Goal: Task Accomplishment & Management: Manage account settings

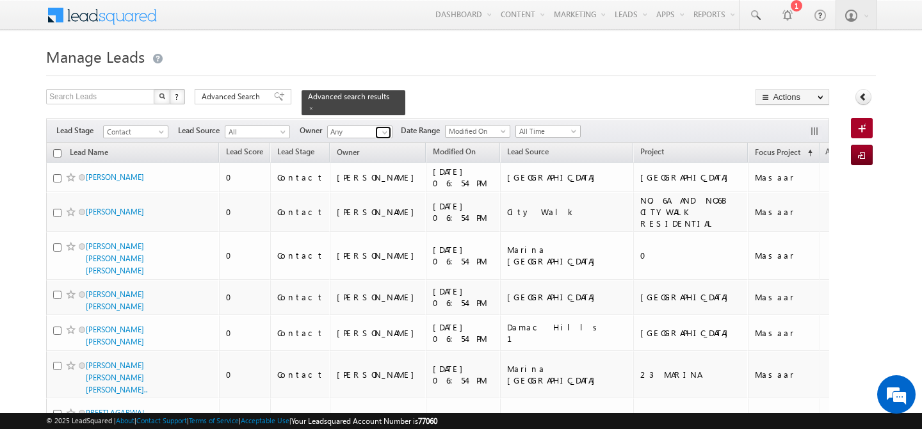
click at [386, 127] on span at bounding box center [385, 132] width 10 height 10
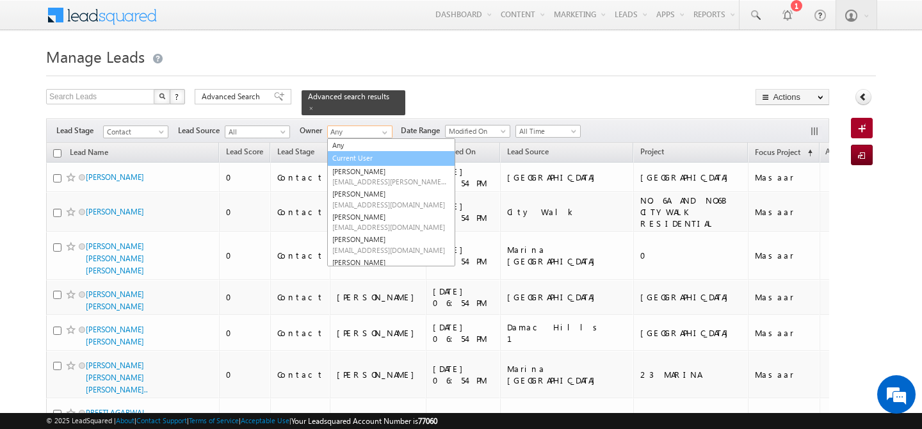
click at [372, 151] on link "Current User" at bounding box center [391, 158] width 128 height 15
type input "Current User"
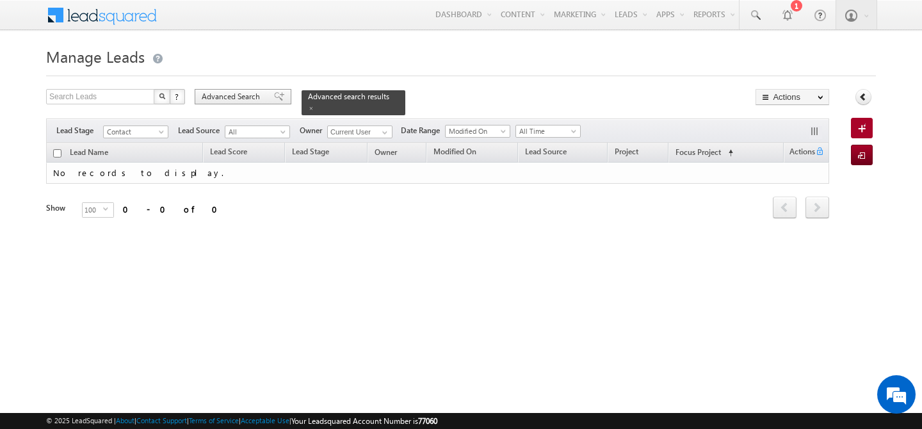
click at [250, 93] on span "Advanced Search" at bounding box center [233, 97] width 62 height 12
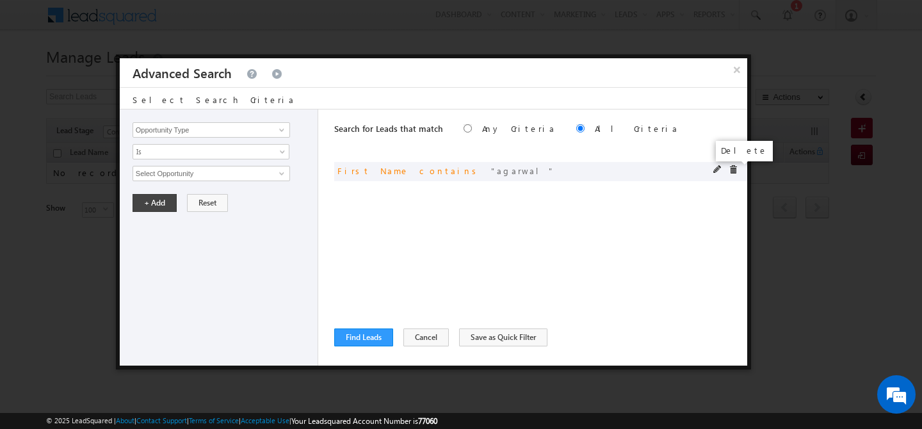
click at [730, 172] on span at bounding box center [733, 169] width 9 height 9
click at [215, 132] on input "Opportunity Type" at bounding box center [212, 129] width 158 height 15
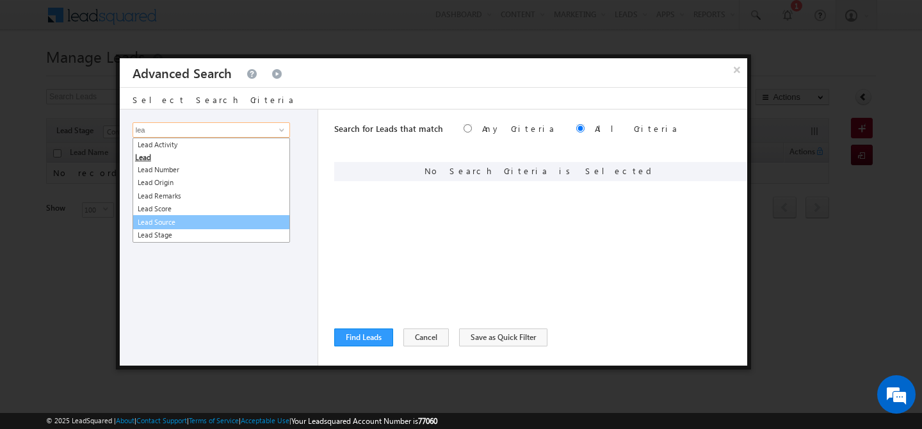
click at [188, 223] on link "Lead Source" at bounding box center [212, 222] width 158 height 15
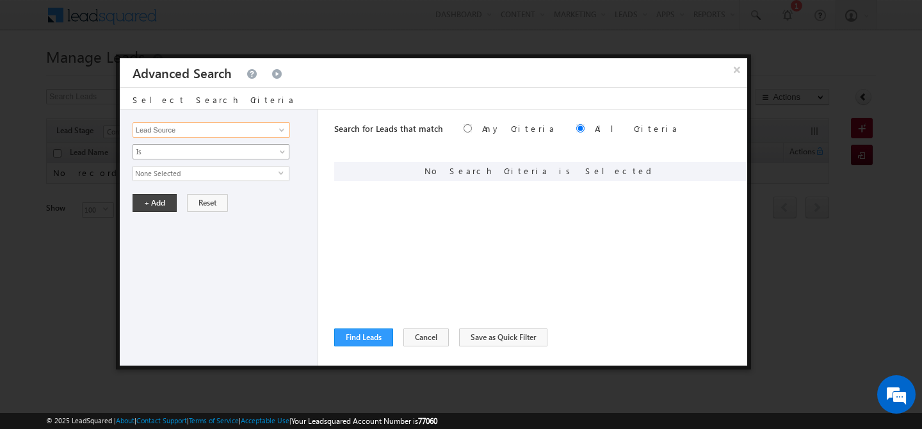
type input "Lead Source"
click at [170, 154] on span "Is" at bounding box center [202, 152] width 139 height 12
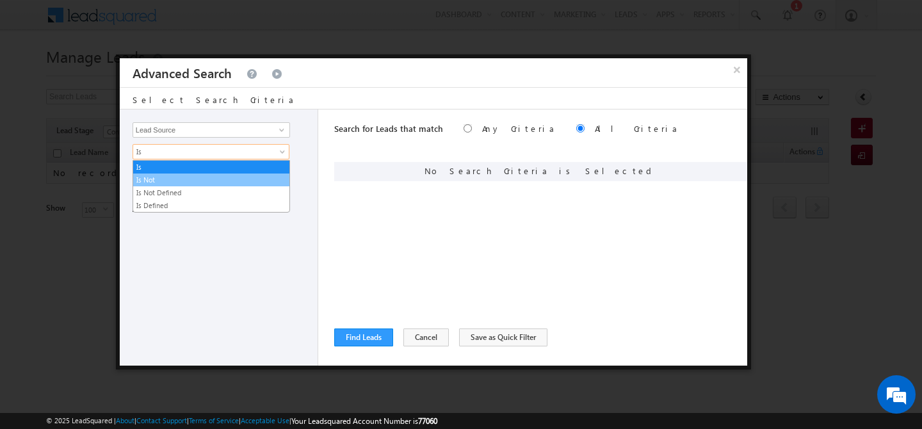
click at [159, 179] on link "Is Not" at bounding box center [211, 180] width 156 height 12
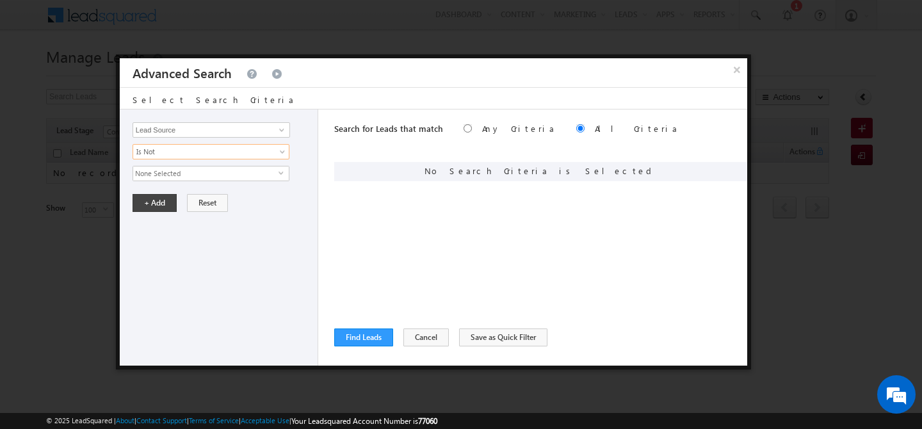
click at [169, 179] on span "None Selected" at bounding box center [205, 174] width 145 height 14
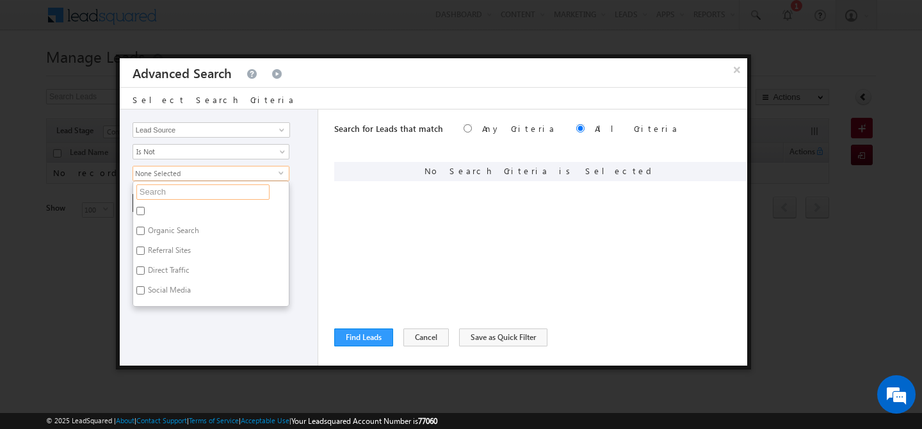
click at [165, 193] on input "text" at bounding box center [202, 191] width 133 height 15
type input "port"
click at [150, 236] on label "Portal Leads" at bounding box center [167, 233] width 69 height 20
click at [145, 235] on input "Portal Leads" at bounding box center [140, 231] width 8 height 8
checkbox input "true"
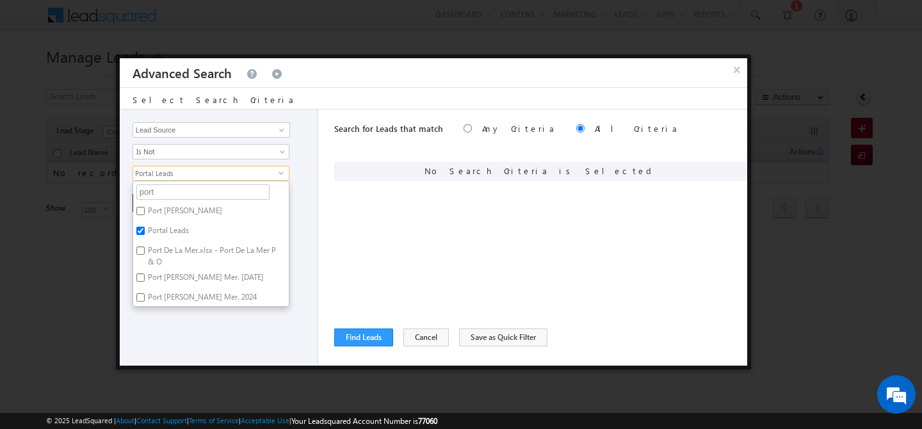
click at [213, 344] on div "Opportunity Type Lead Activity Task Sales Group Prospect Id Address 1 Address 2…" at bounding box center [219, 238] width 199 height 256
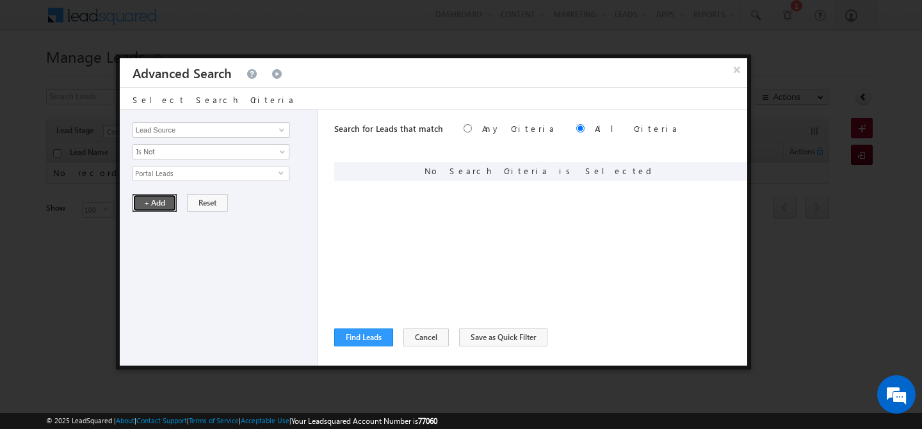
click at [158, 209] on button "+ Add" at bounding box center [155, 203] width 44 height 18
click at [186, 130] on input "Opportunity Type" at bounding box center [212, 129] width 158 height 15
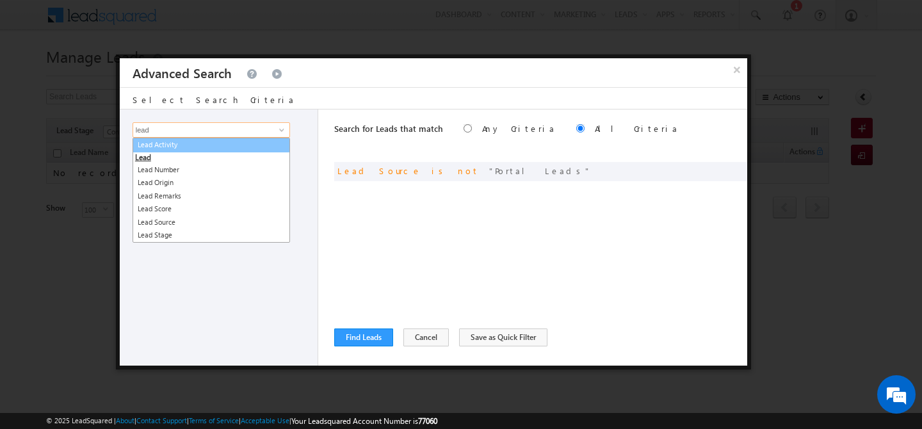
click at [204, 147] on link "Lead Activity" at bounding box center [212, 145] width 158 height 15
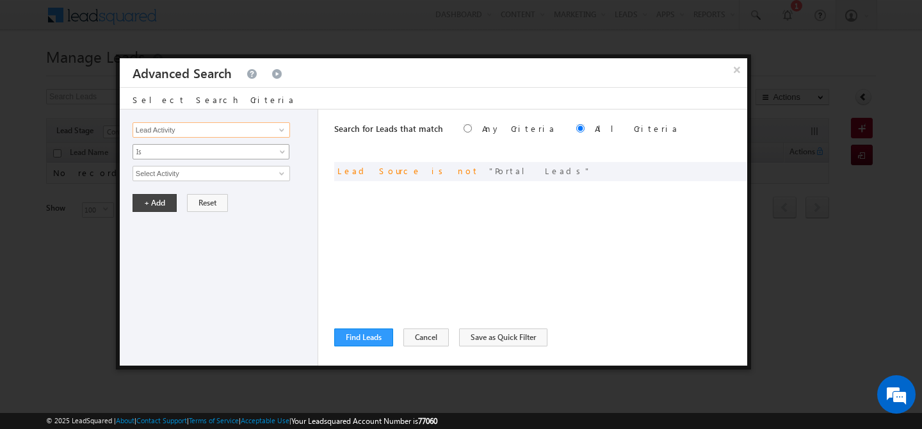
type input "Lead Activity"
click at [184, 148] on span "Is" at bounding box center [202, 152] width 139 height 12
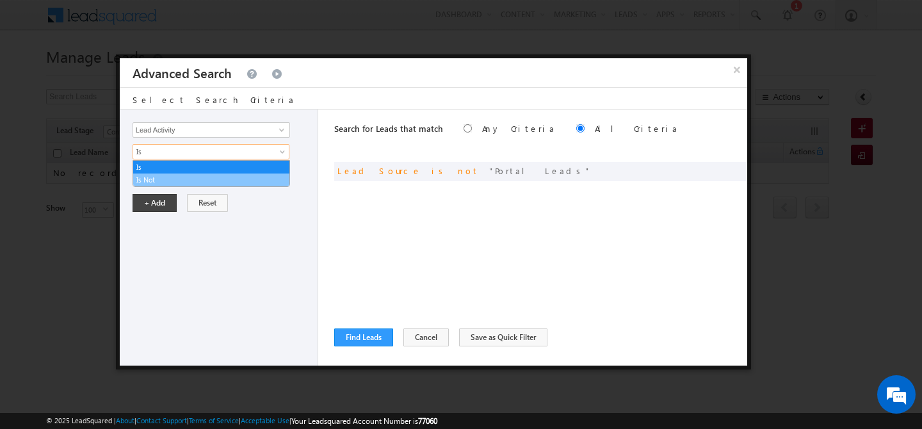
click at [156, 179] on link "Is Not" at bounding box center [211, 180] width 156 height 12
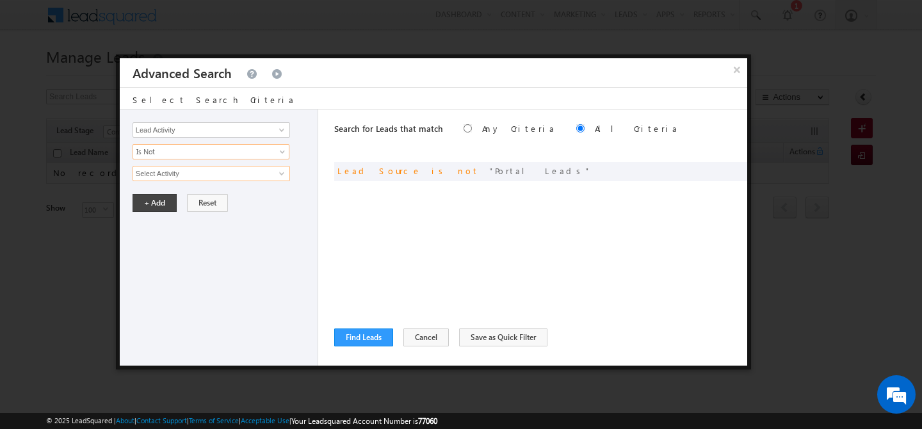
click at [166, 178] on input "Select Activity" at bounding box center [212, 173] width 158 height 15
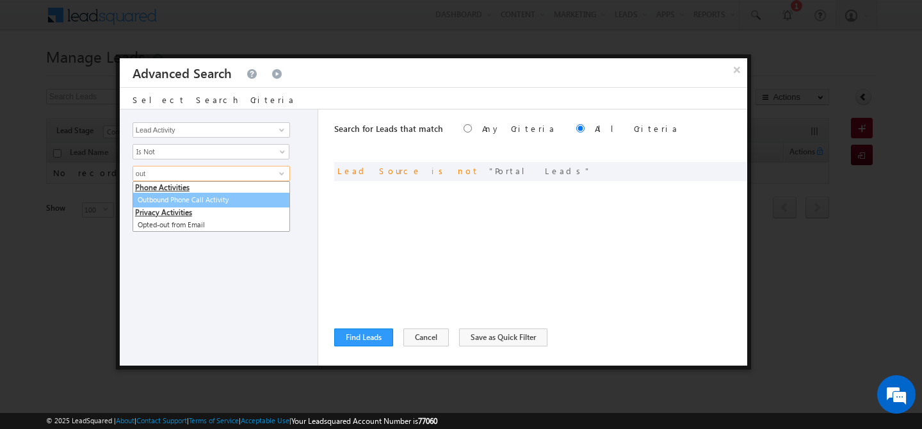
click at [191, 198] on link "Outbound Phone Call Activity" at bounding box center [212, 200] width 158 height 15
type input "Outbound Phone Call Activity"
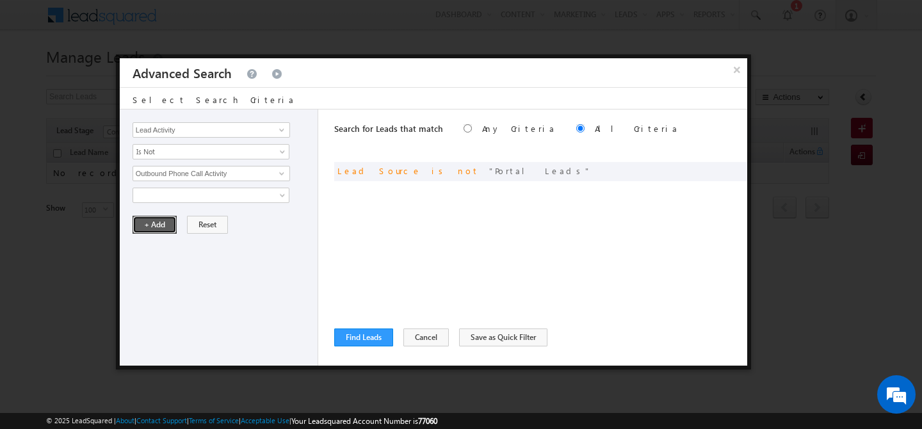
click at [147, 223] on button "+ Add" at bounding box center [155, 225] width 44 height 18
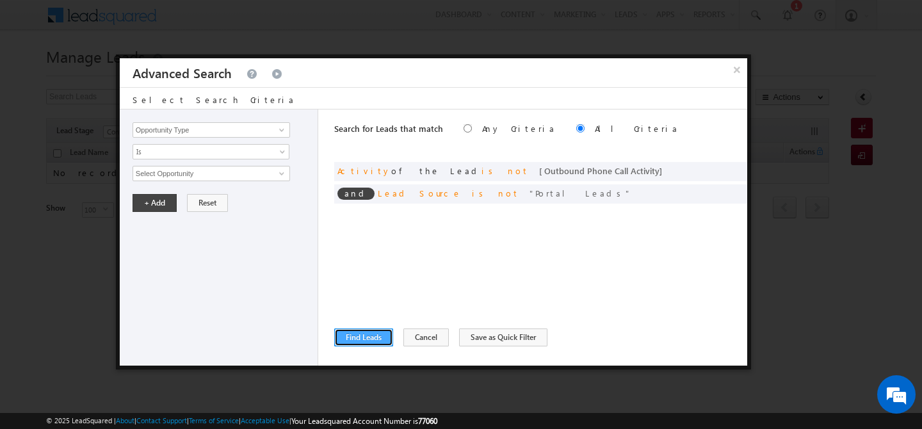
click at [357, 342] on button "Find Leads" at bounding box center [363, 338] width 59 height 18
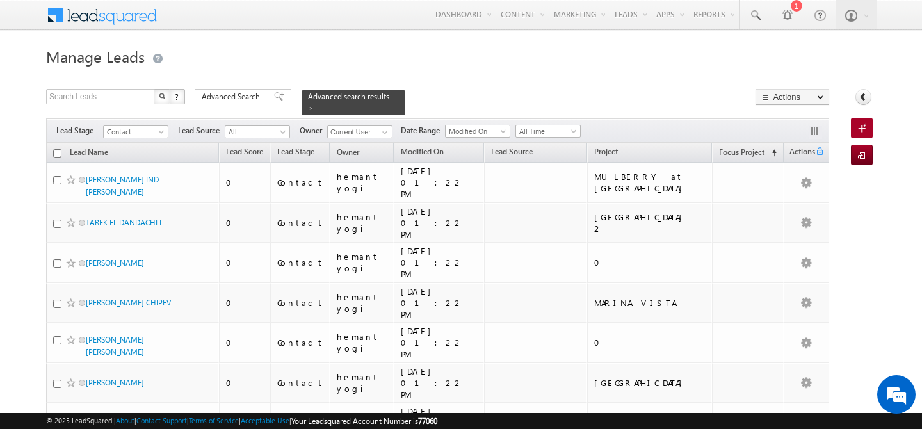
click at [54, 143] on th "Lead Name" at bounding box center [132, 153] width 173 height 20
click at [54, 149] on input "checkbox" at bounding box center [57, 153] width 8 height 8
checkbox input "true"
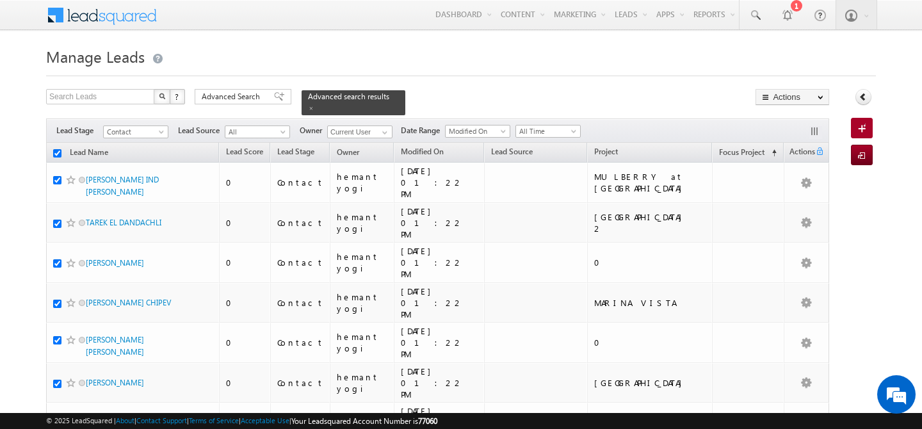
checkbox input "true"
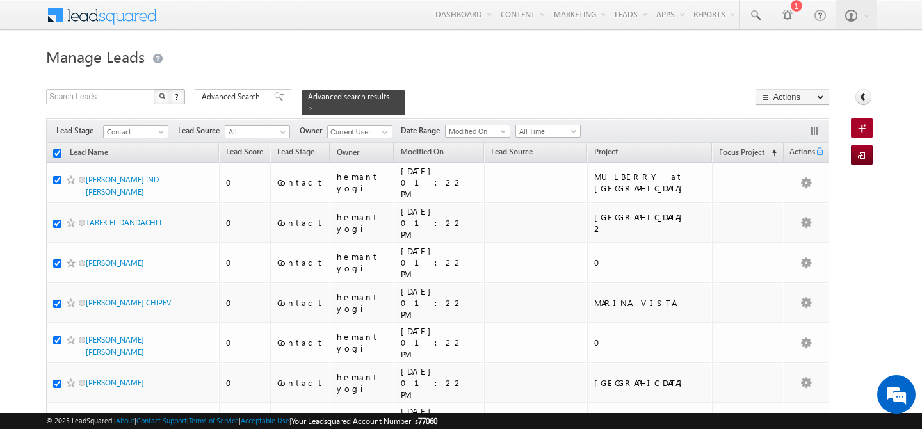
checkbox input "true"
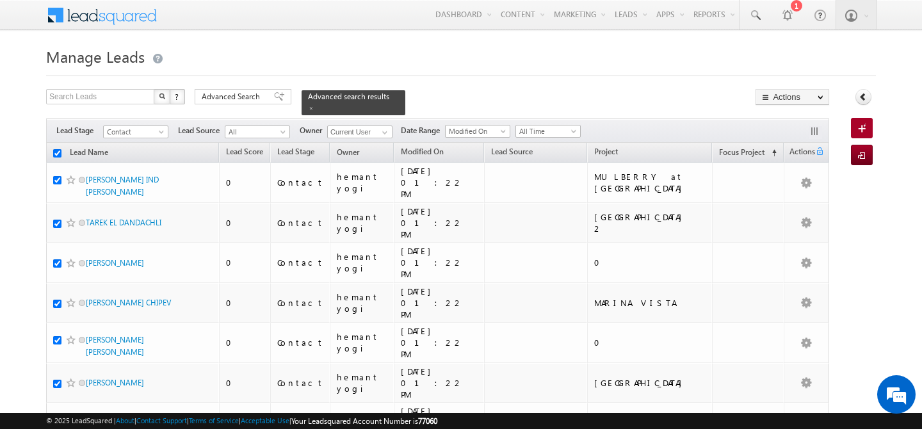
checkbox input "true"
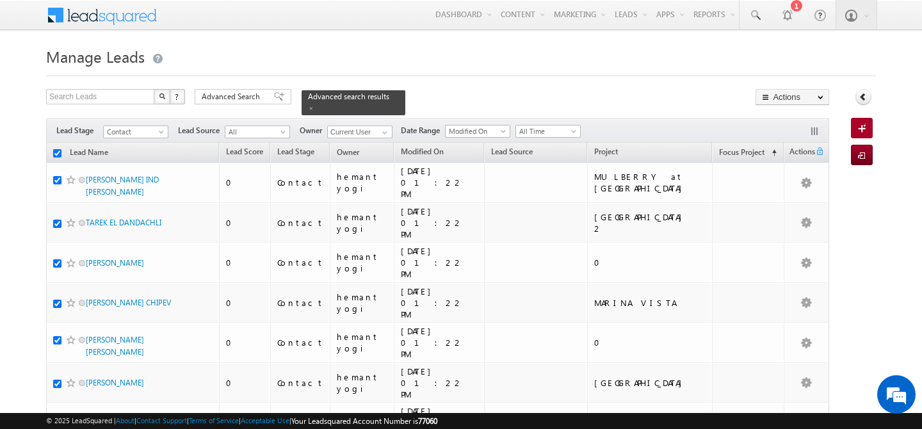
checkbox input "true"
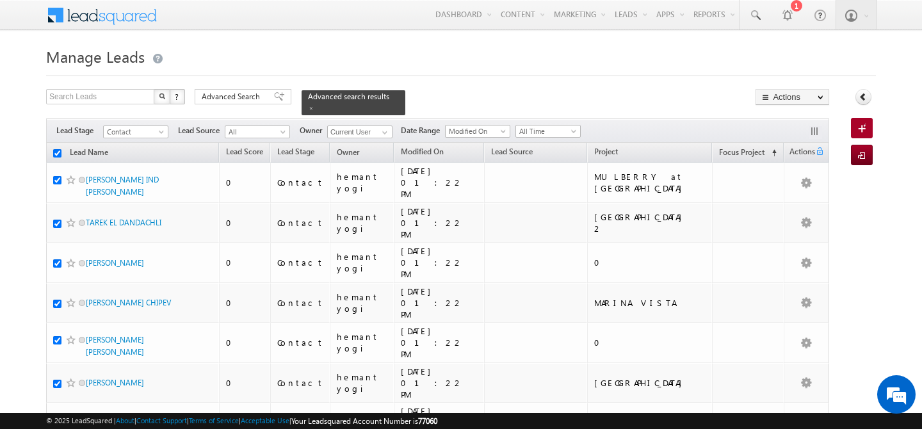
checkbox input "true"
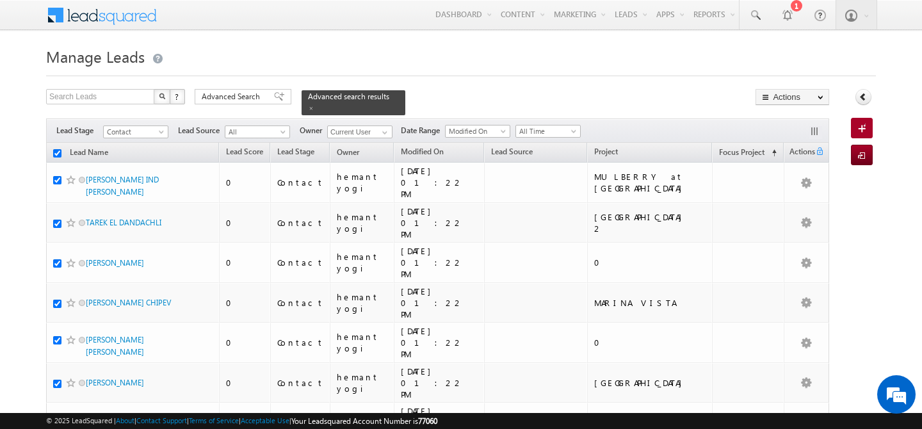
checkbox input "true"
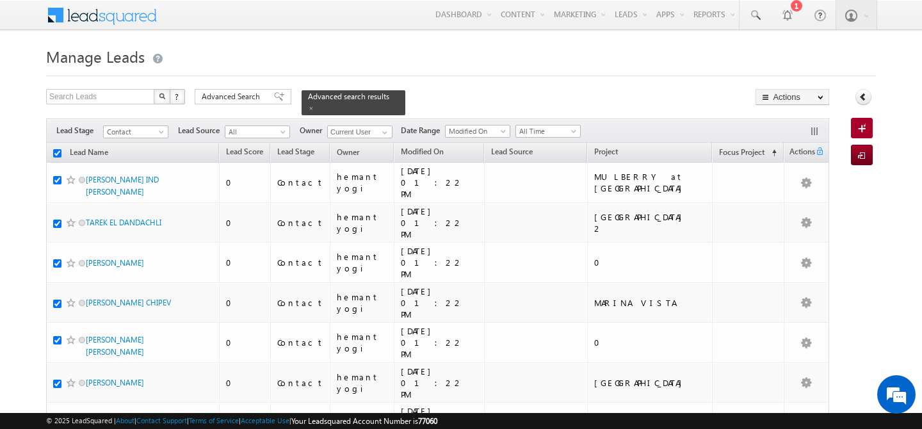
checkbox input "true"
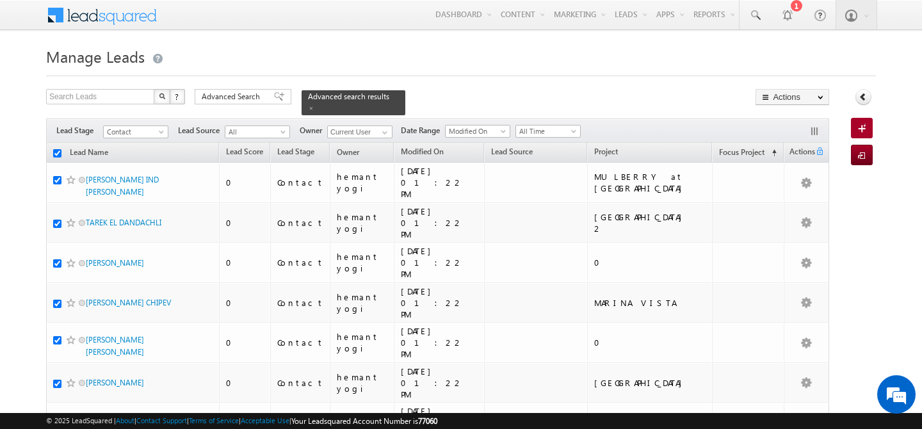
checkbox input "true"
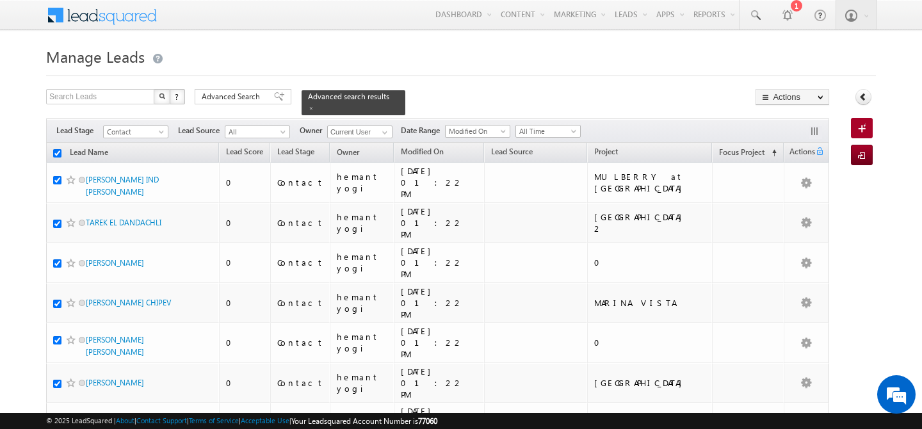
checkbox input "true"
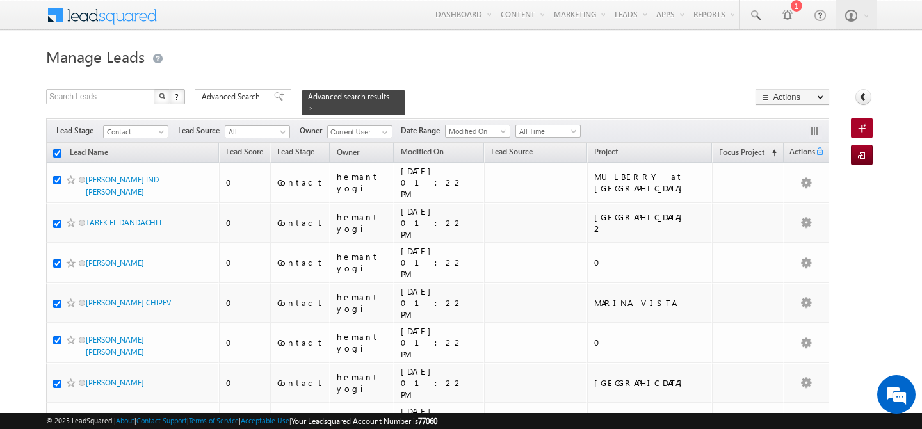
checkbox input "true"
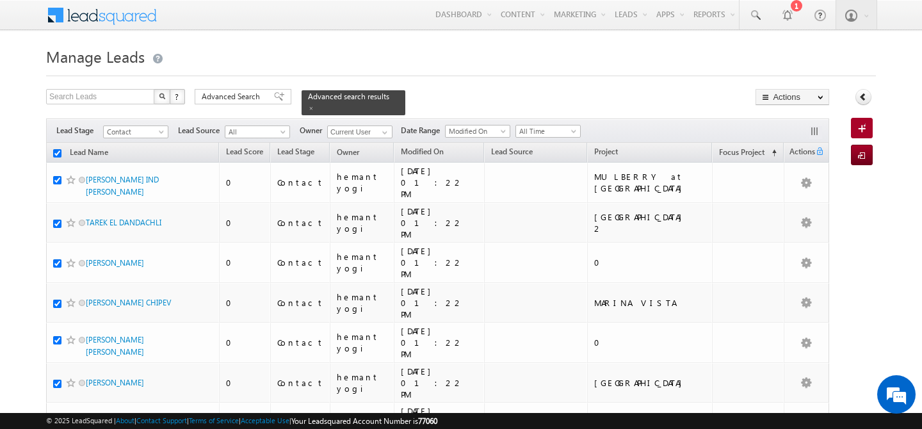
checkbox input "true"
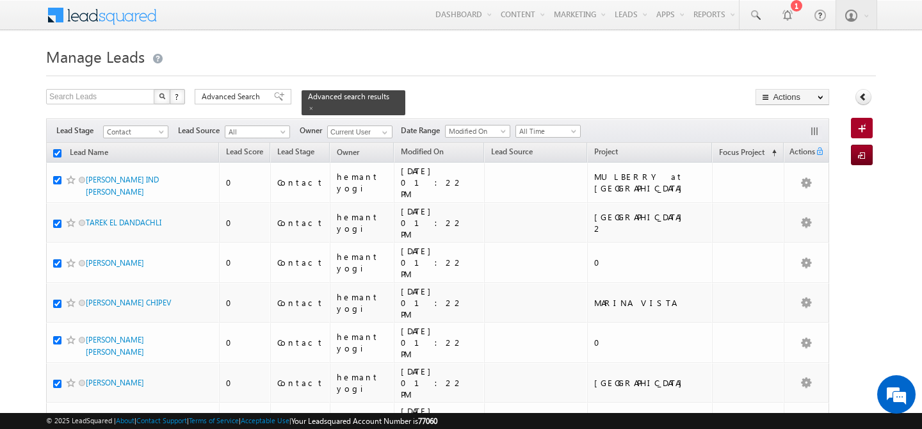
checkbox input "true"
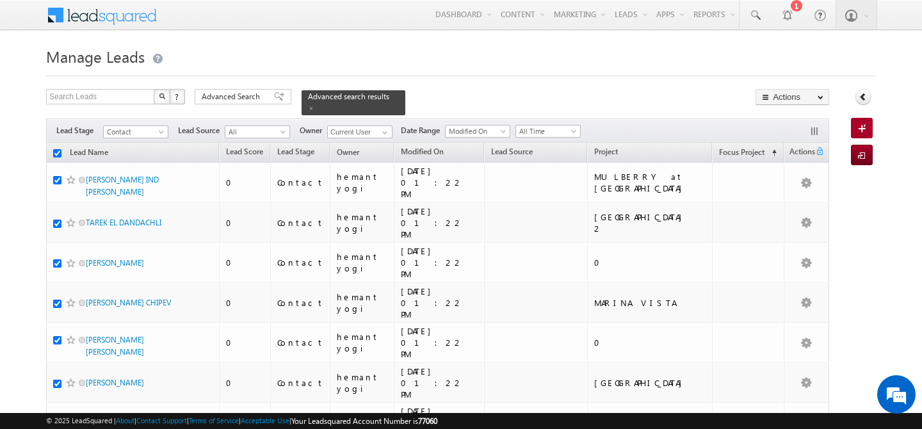
checkbox input "true"
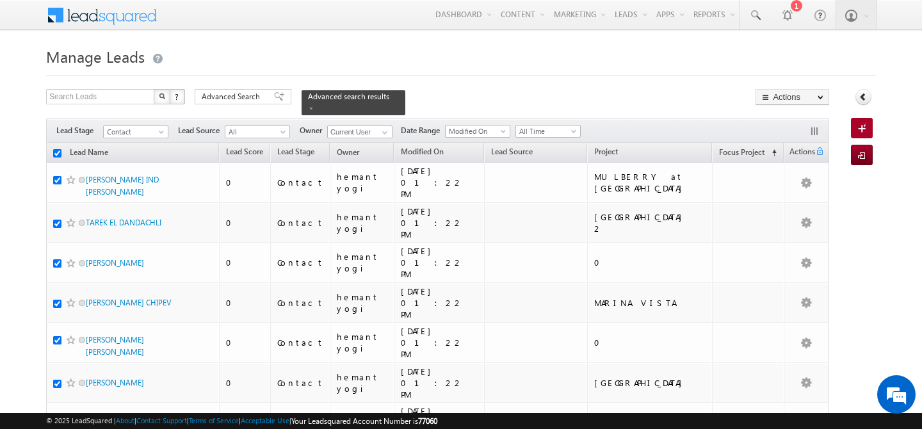
checkbox input "true"
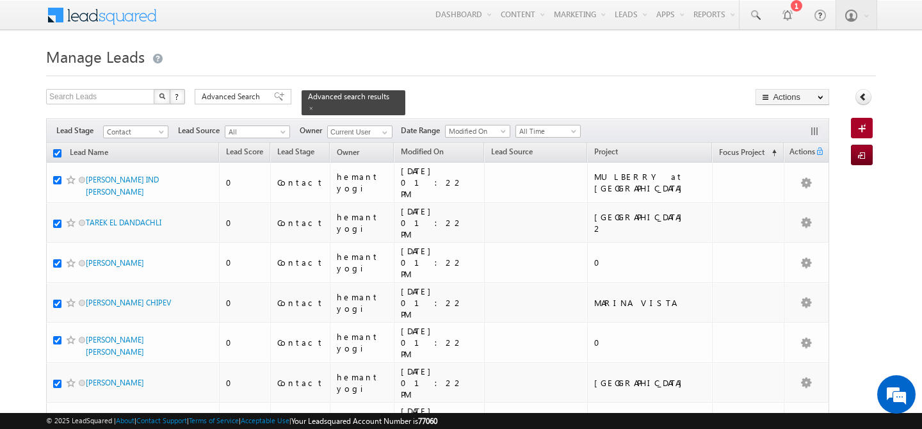
checkbox input "true"
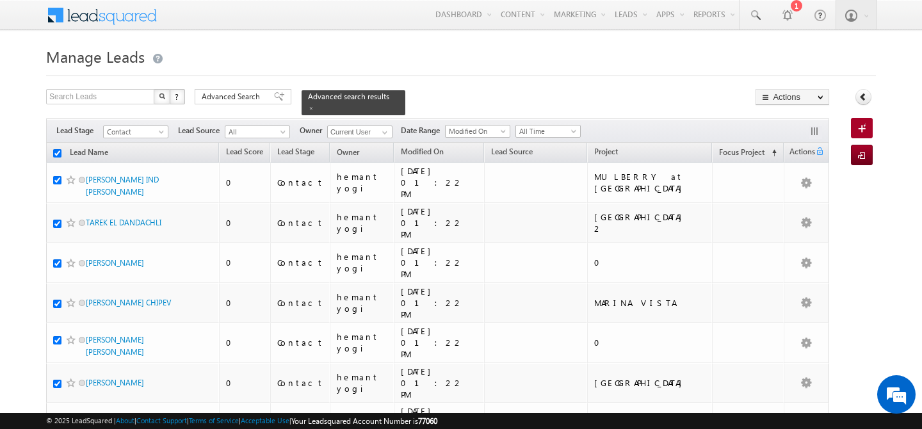
checkbox input "true"
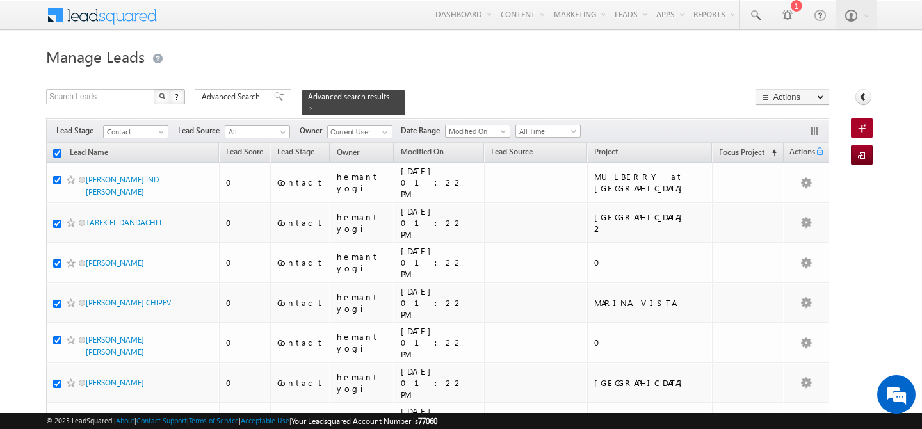
checkbox input "true"
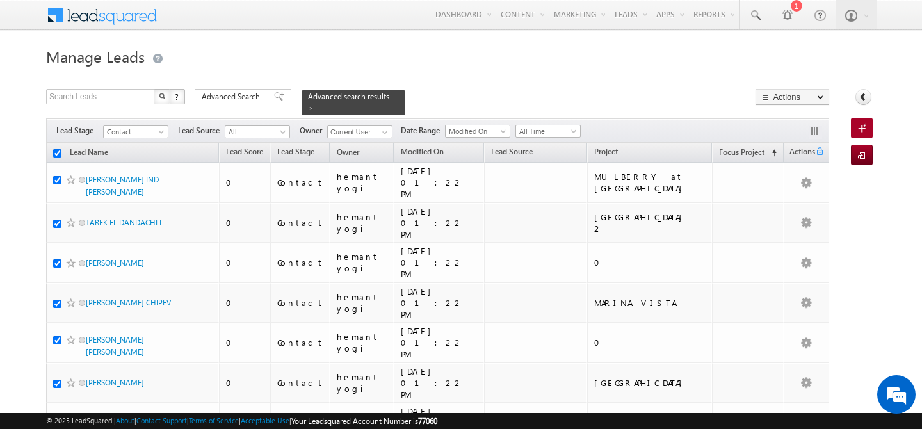
checkbox input "true"
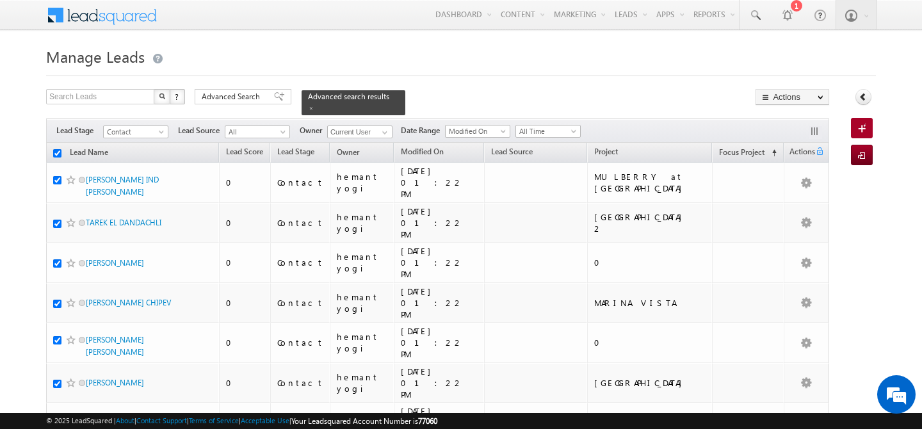
checkbox input "true"
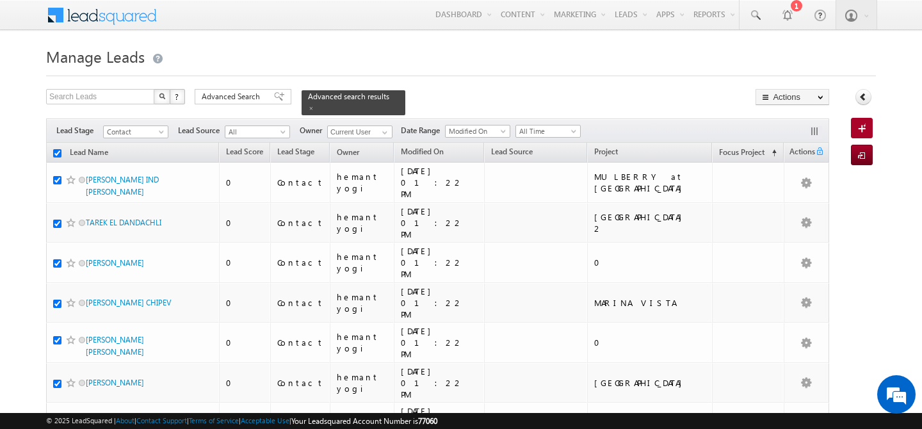
checkbox input "true"
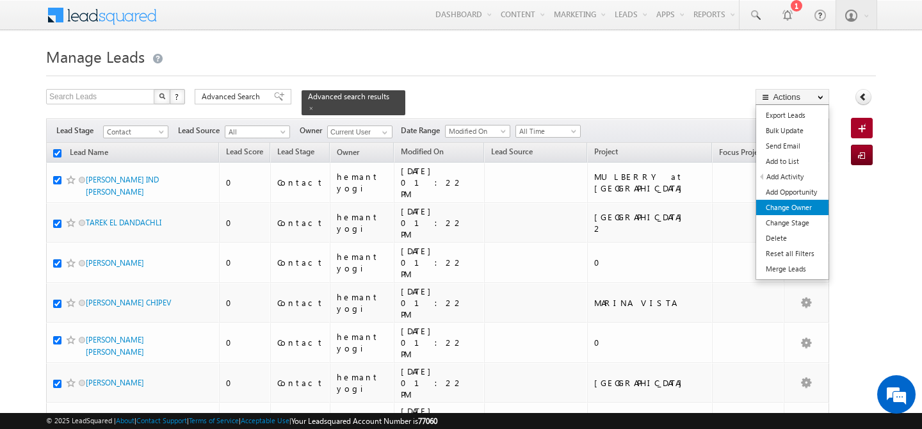
click at [795, 204] on link "Change Owner" at bounding box center [792, 207] width 72 height 15
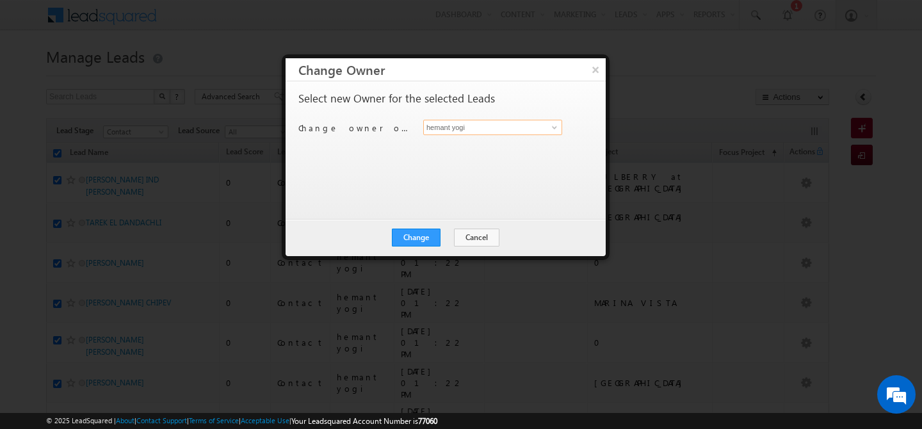
click at [527, 131] on input "hemant yogi" at bounding box center [492, 127] width 139 height 15
click at [503, 143] on link "[PERSON_NAME] [PERSON_NAME][EMAIL_ADDRESS][PERSON_NAME][DOMAIN_NAME]" at bounding box center [492, 147] width 139 height 24
type input "[PERSON_NAME]"
click at [416, 236] on button "Change" at bounding box center [416, 238] width 49 height 18
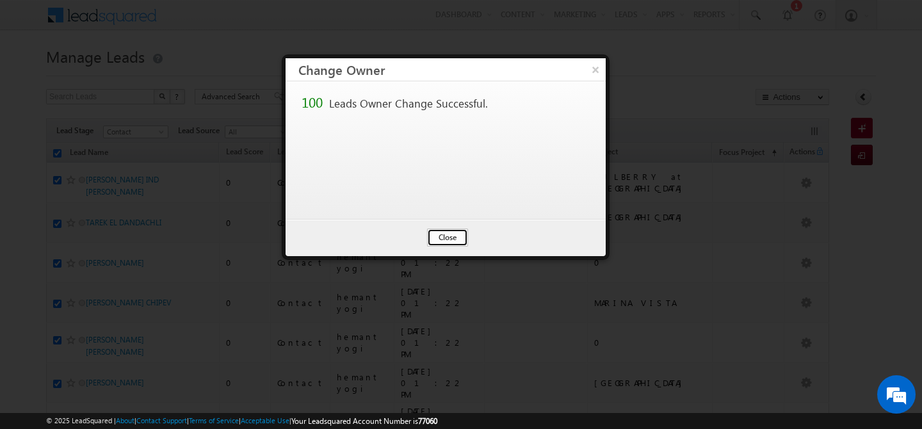
click at [445, 234] on button "Close" at bounding box center [447, 238] width 41 height 18
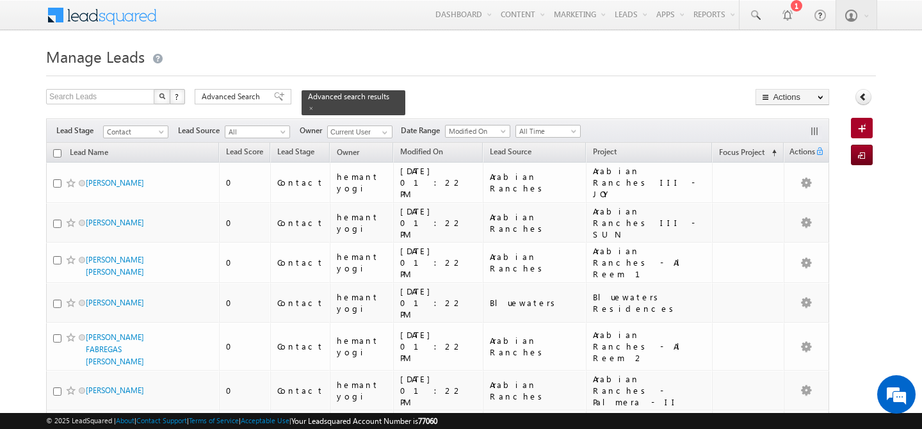
click at [58, 149] on input "checkbox" at bounding box center [57, 153] width 8 height 8
checkbox input "true"
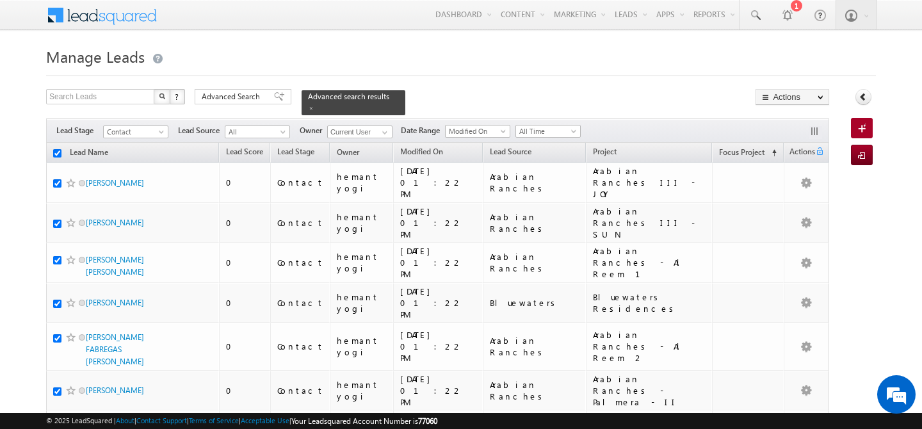
checkbox input "true"
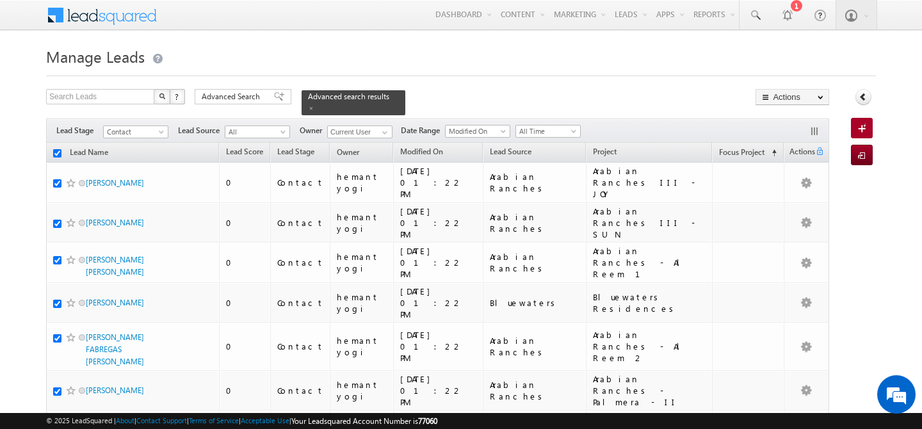
checkbox input "true"
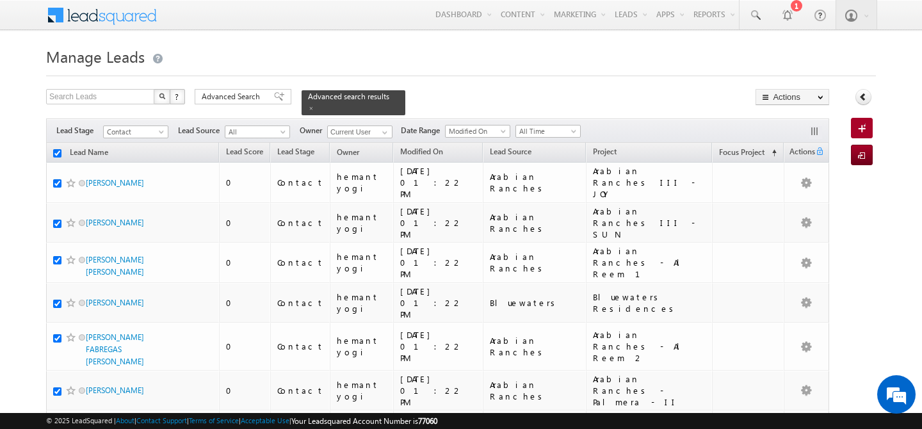
checkbox input "true"
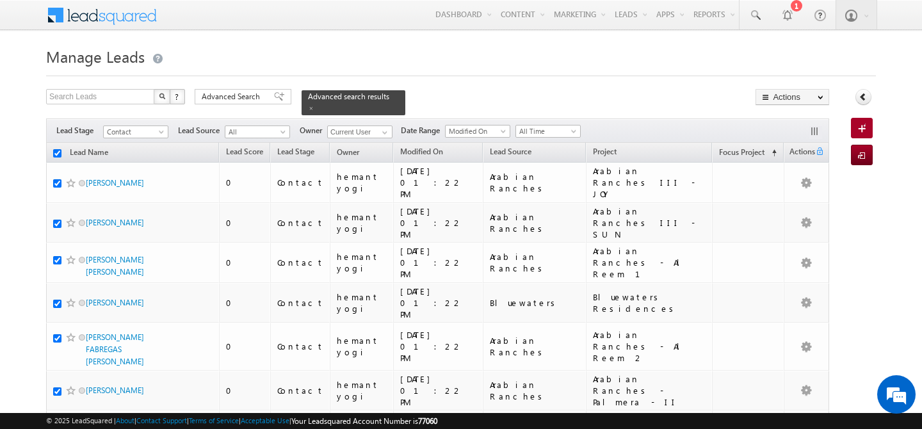
checkbox input "true"
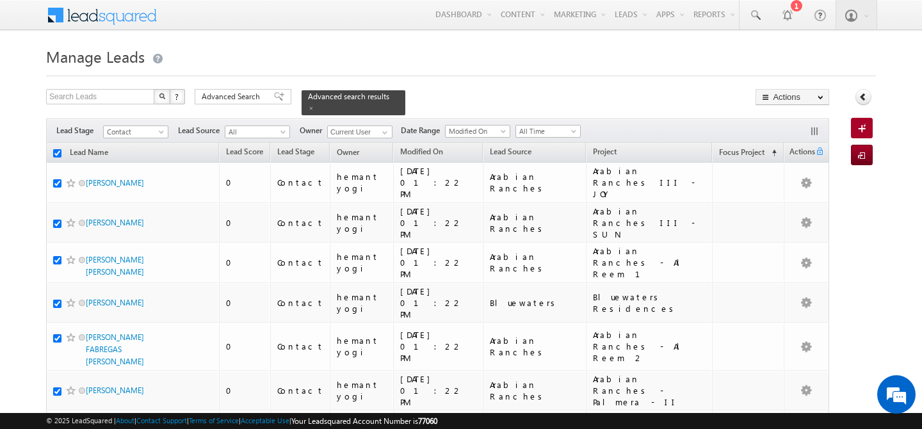
checkbox input "true"
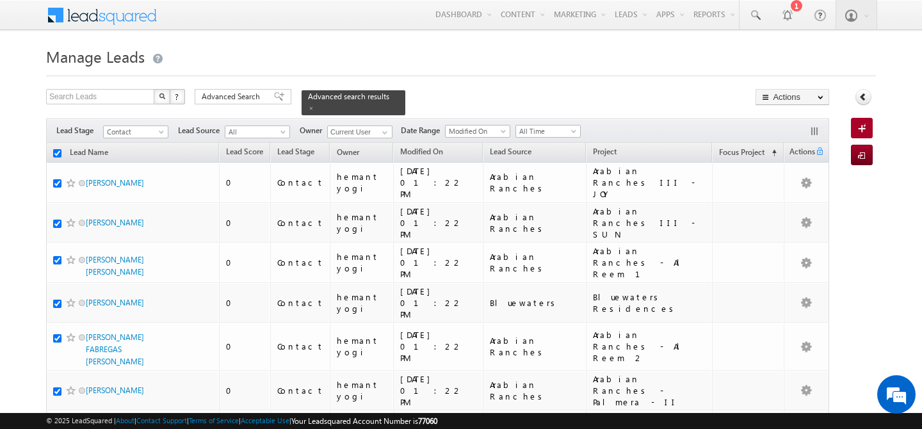
checkbox input "true"
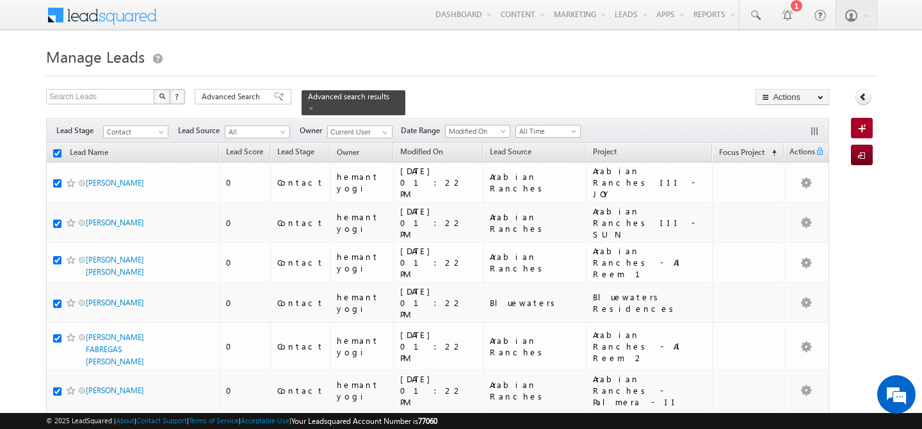
checkbox input "true"
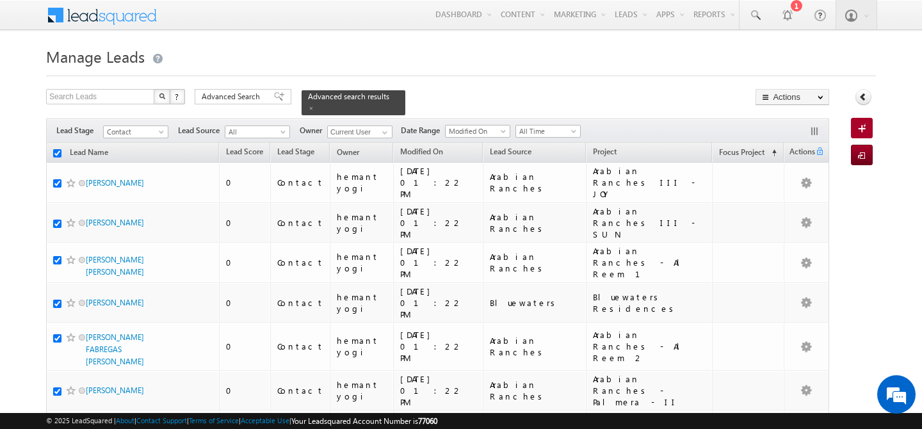
checkbox input "true"
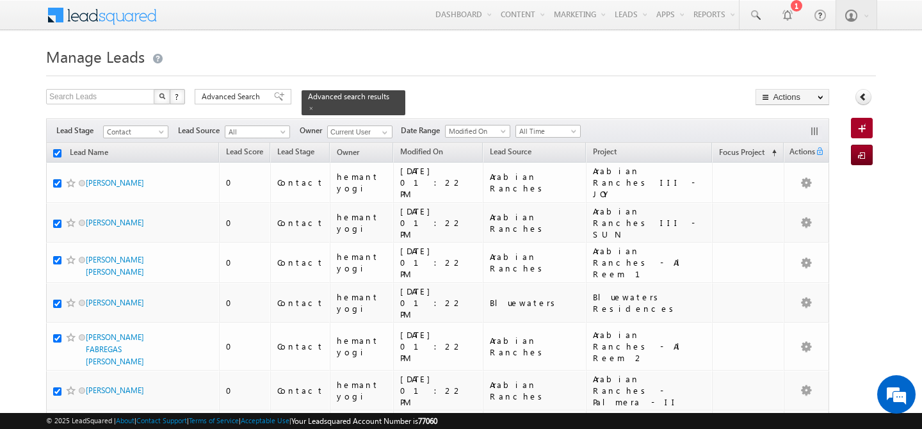
checkbox input "true"
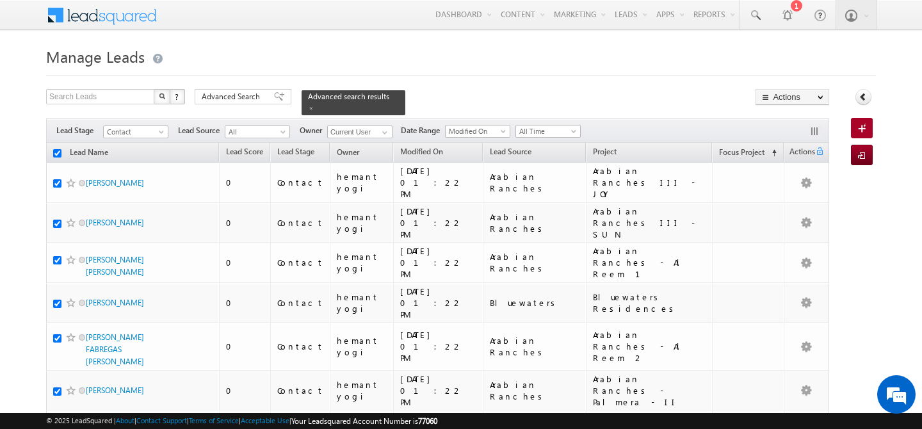
checkbox input "true"
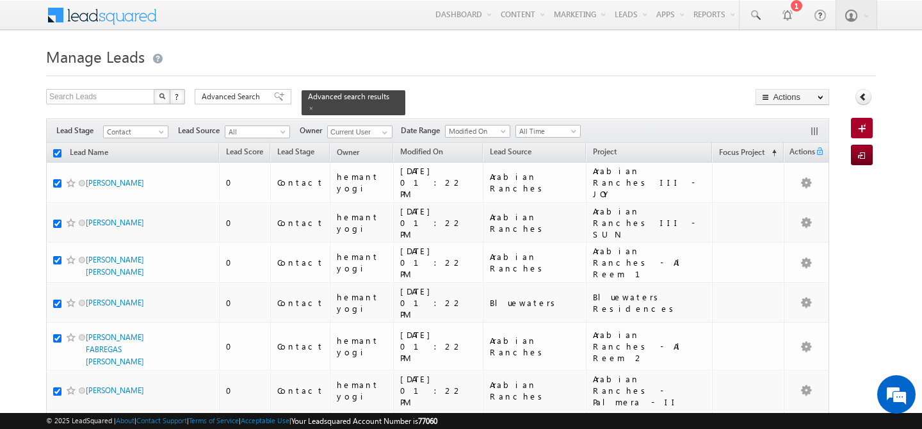
checkbox input "true"
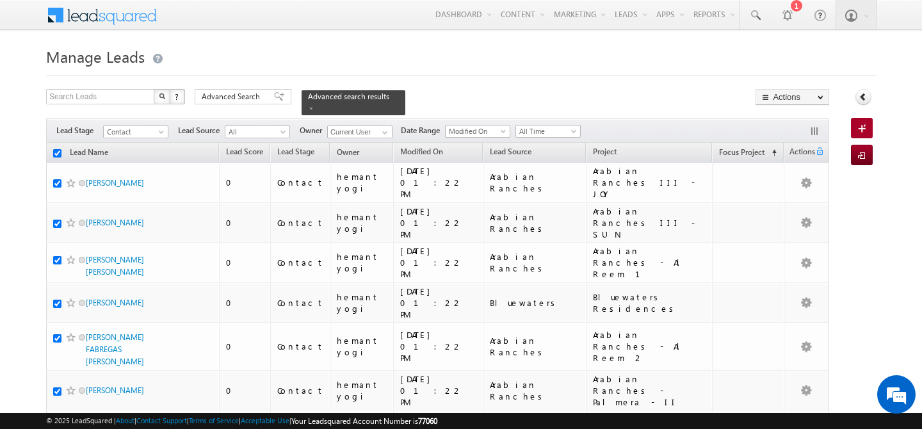
checkbox input "true"
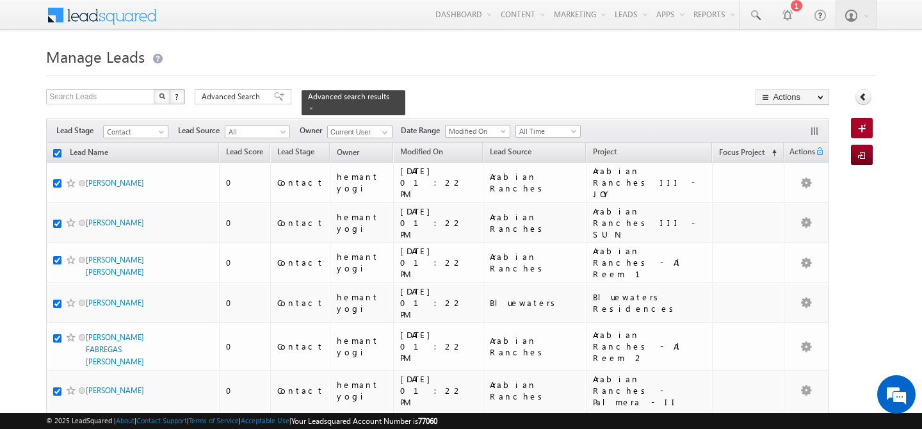
checkbox input "true"
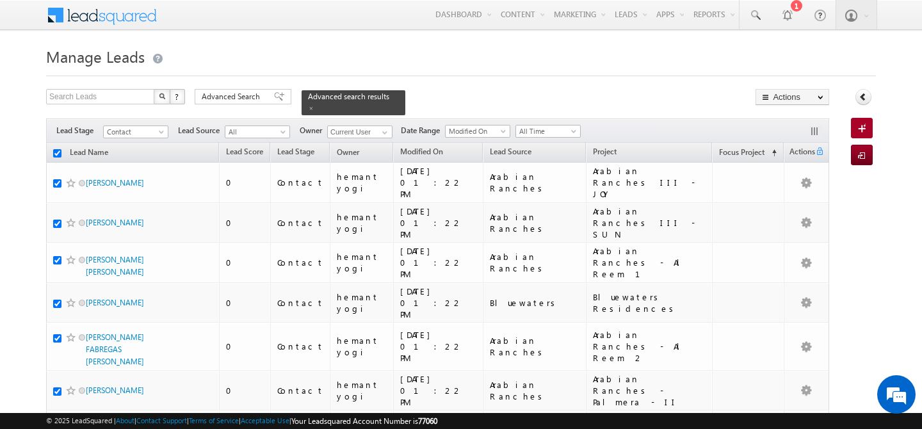
checkbox input "true"
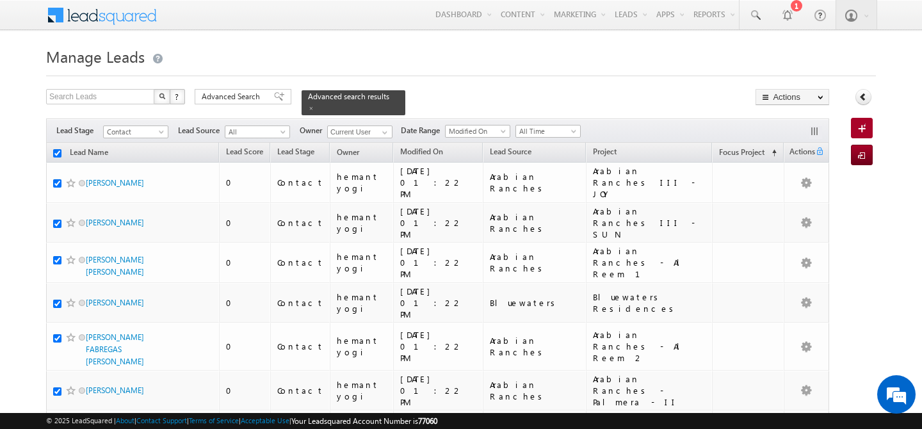
checkbox input "true"
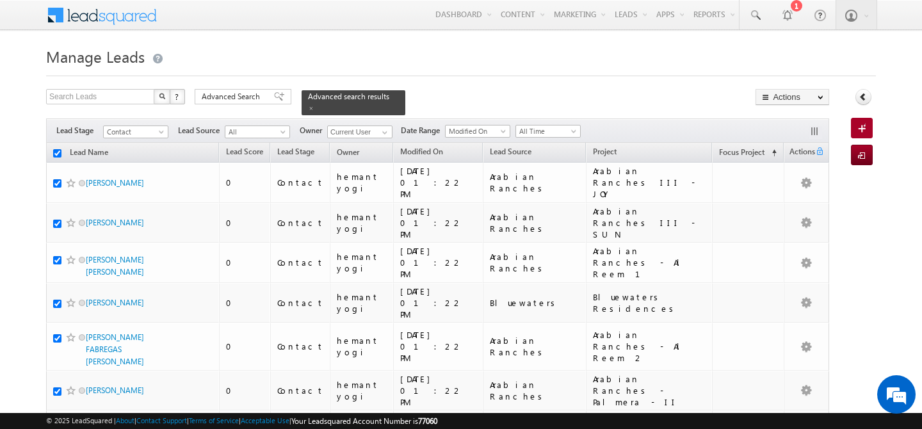
checkbox input "true"
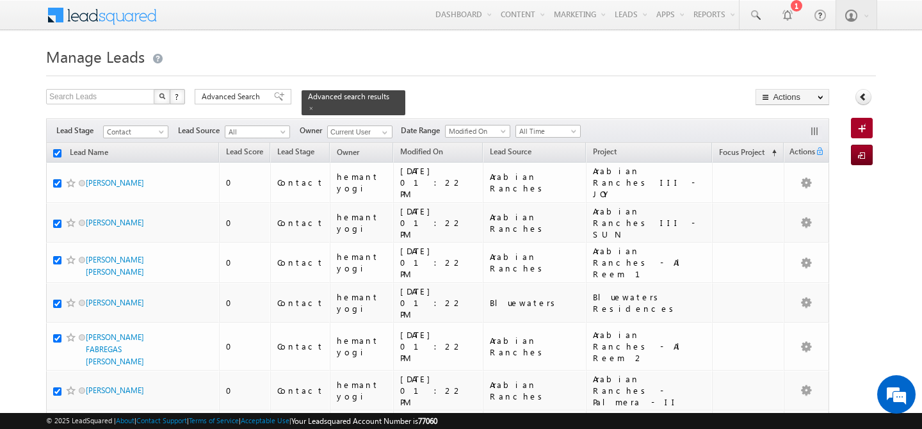
checkbox input "true"
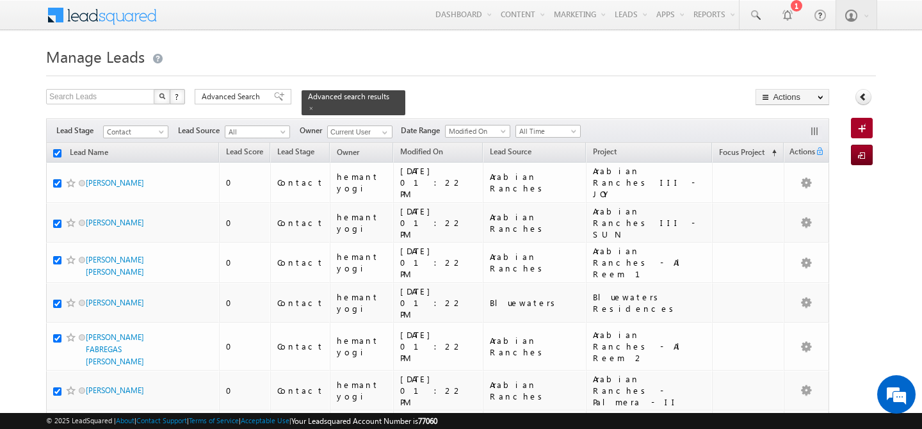
checkbox input "true"
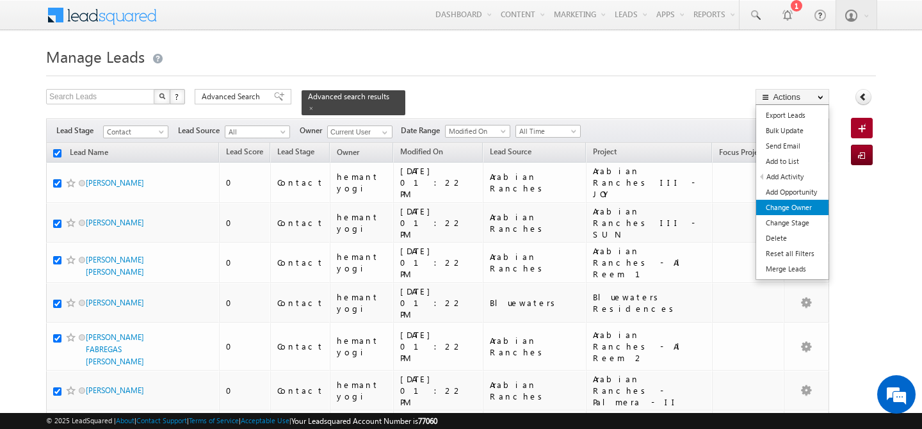
click at [806, 204] on link "Change Owner" at bounding box center [792, 207] width 72 height 15
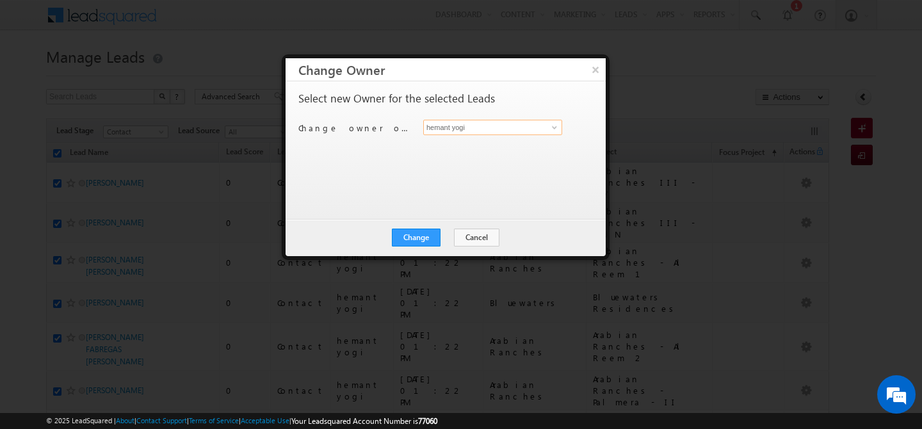
click at [523, 133] on input "hemant yogi" at bounding box center [492, 127] width 139 height 15
click at [486, 139] on link "[PERSON_NAME] [PERSON_NAME][EMAIL_ADDRESS][PERSON_NAME][DOMAIN_NAME]" at bounding box center [492, 147] width 139 height 24
click at [410, 242] on button "Change" at bounding box center [416, 238] width 49 height 18
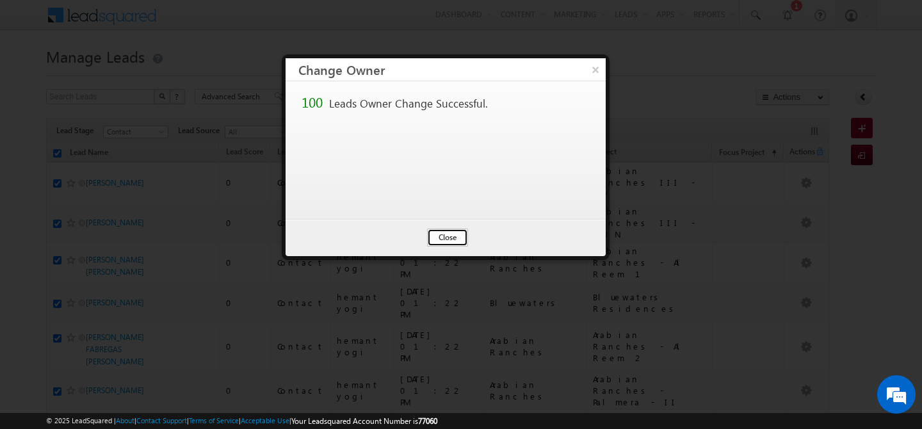
click at [451, 238] on button "Close" at bounding box center [447, 238] width 41 height 18
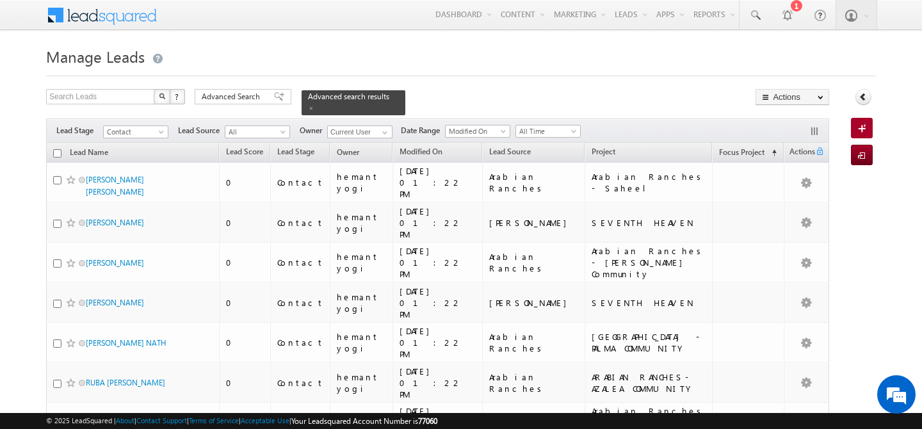
click at [56, 149] on input "checkbox" at bounding box center [57, 153] width 8 height 8
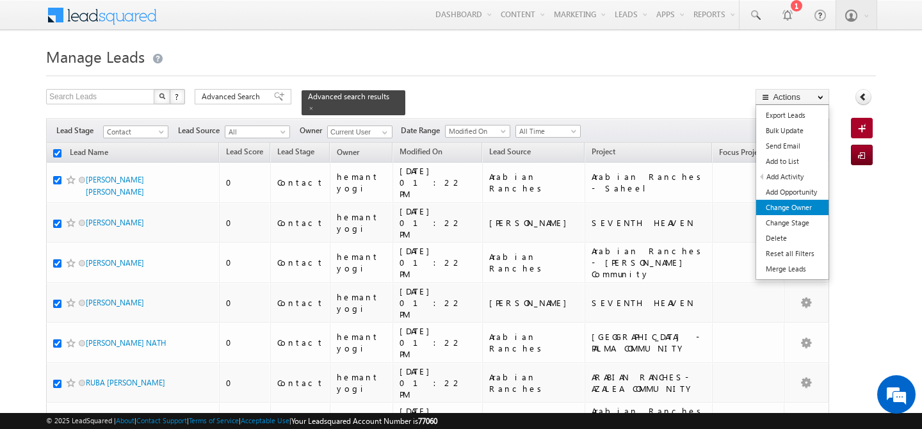
click at [792, 207] on link "Change Owner" at bounding box center [792, 207] width 72 height 15
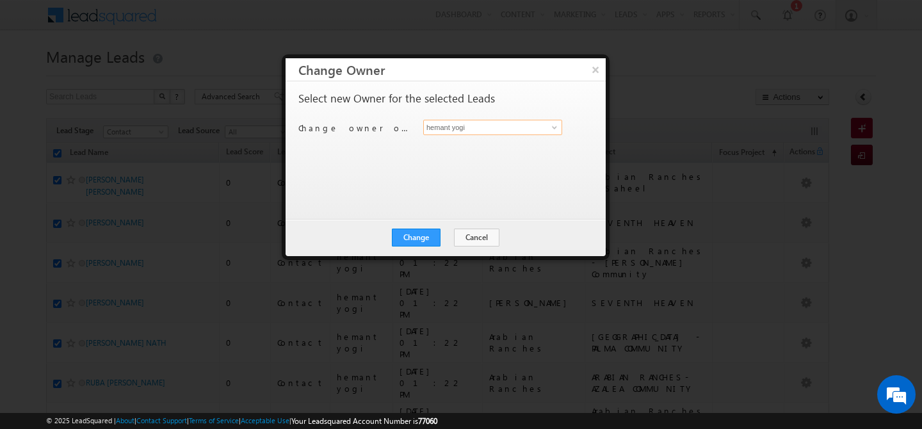
click at [467, 128] on input "hemant yogi" at bounding box center [492, 127] width 139 height 15
click at [452, 147] on link "[PERSON_NAME] [PERSON_NAME][EMAIL_ADDRESS][DOMAIN_NAME]" at bounding box center [492, 147] width 139 height 24
click at [422, 243] on button "Change" at bounding box center [416, 238] width 49 height 18
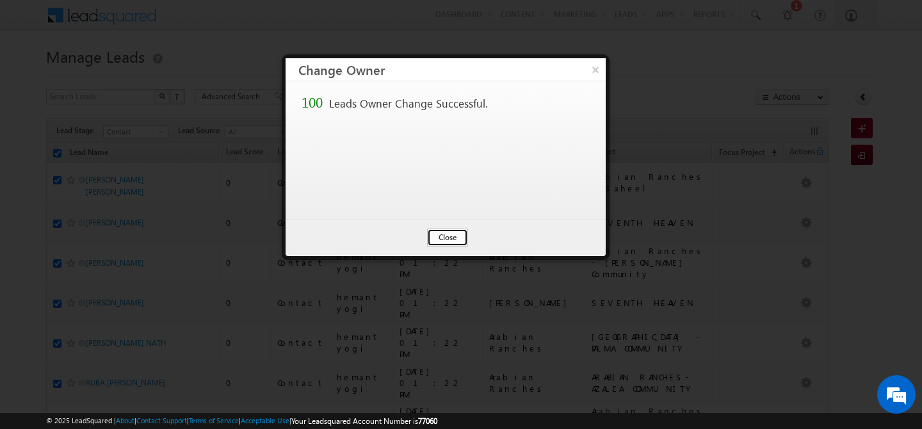
click at [459, 240] on button "Close" at bounding box center [447, 238] width 41 height 18
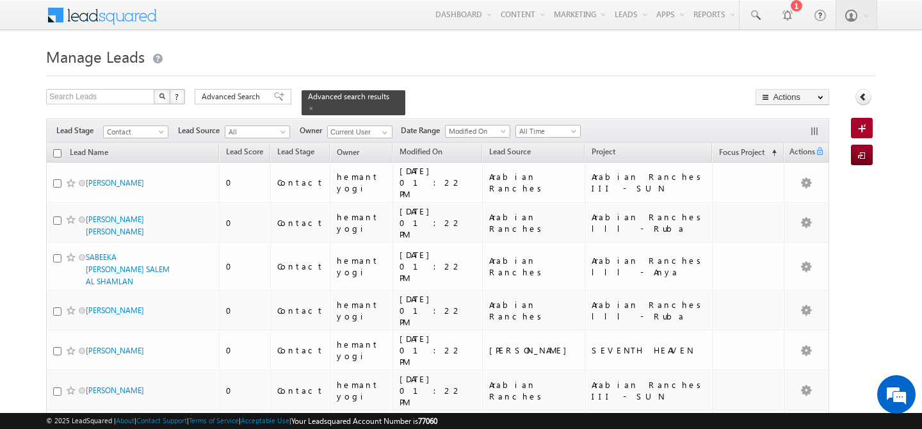
click at [57, 149] on input "checkbox" at bounding box center [57, 153] width 8 height 8
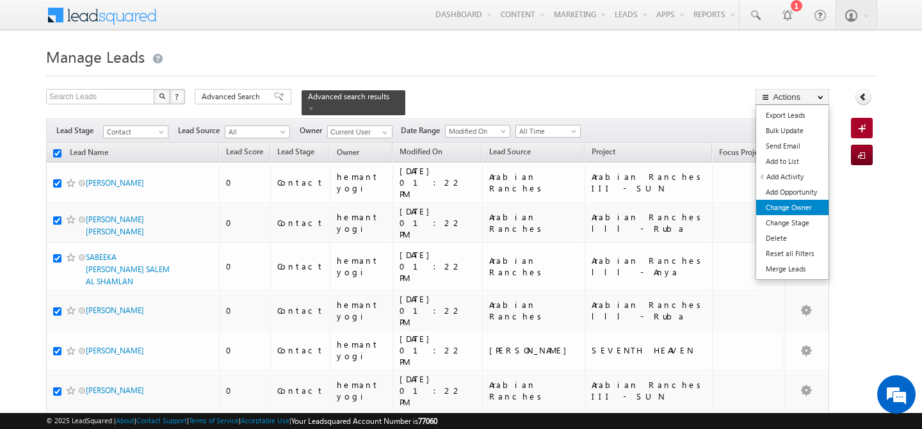
click at [802, 205] on link "Change Owner" at bounding box center [792, 207] width 72 height 15
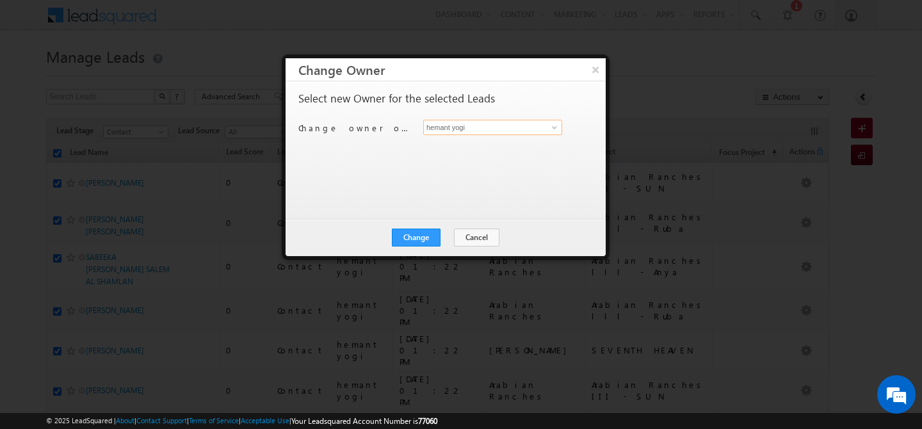
click at [485, 125] on input "hemant yogi" at bounding box center [492, 127] width 139 height 15
click at [465, 146] on link "[PERSON_NAME] [PERSON_NAME][EMAIL_ADDRESS][DOMAIN_NAME]" at bounding box center [492, 147] width 139 height 24
click at [412, 232] on button "Change" at bounding box center [416, 238] width 49 height 18
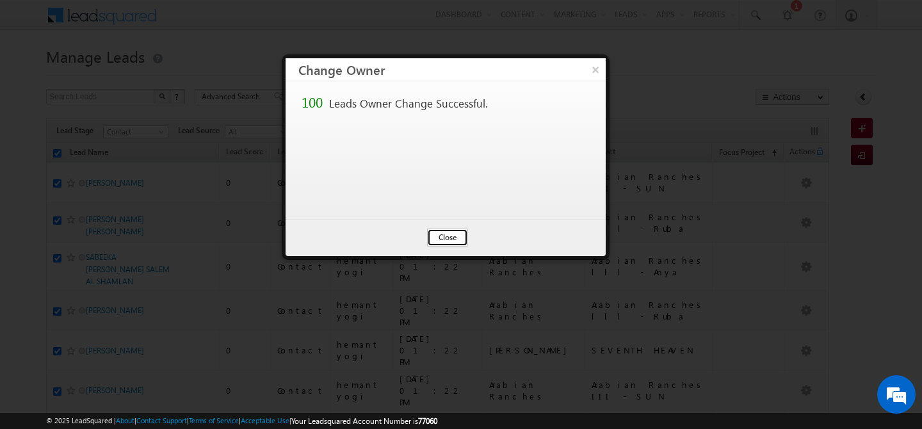
click at [444, 238] on button "Close" at bounding box center [447, 238] width 41 height 18
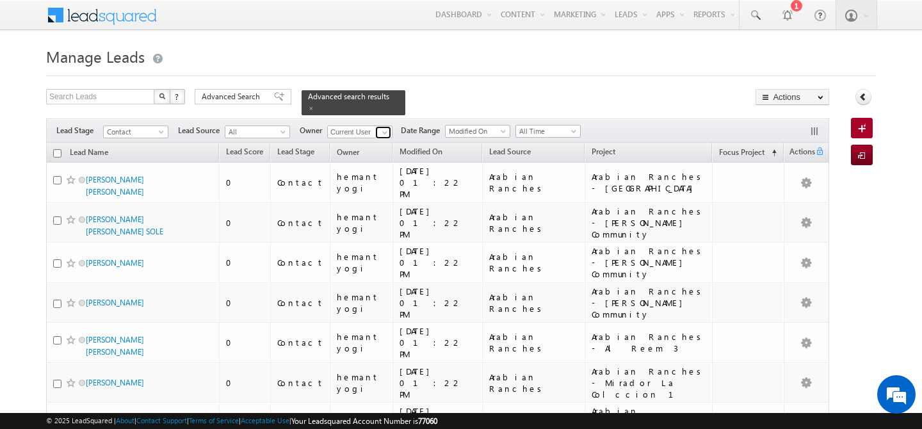
click at [388, 127] on span at bounding box center [385, 132] width 10 height 10
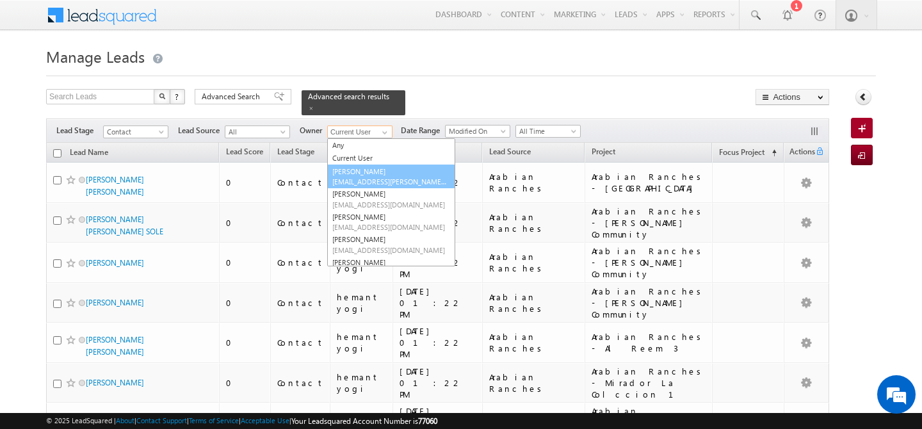
click at [374, 165] on link "[PERSON_NAME] [EMAIL_ADDRESS][PERSON_NAME][DOMAIN_NAME]" at bounding box center [391, 177] width 128 height 24
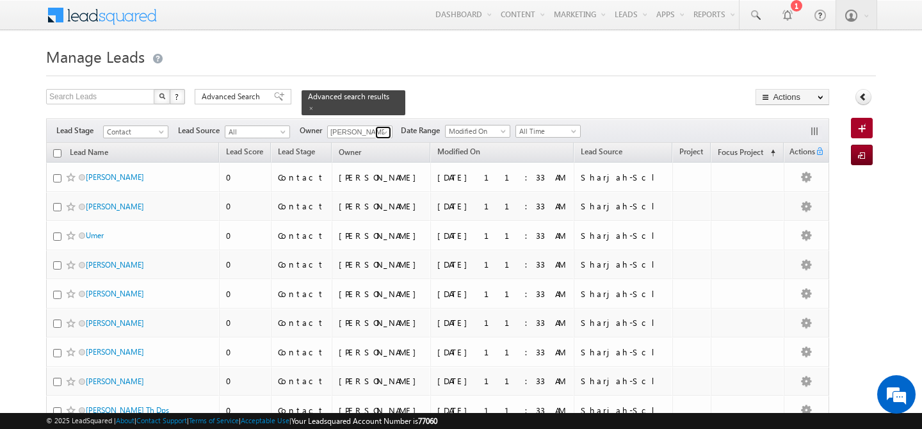
click at [384, 127] on span at bounding box center [385, 132] width 10 height 10
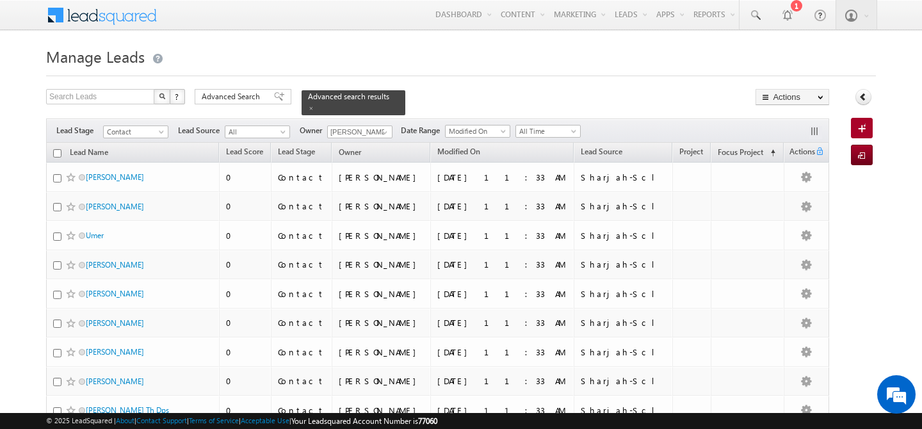
click at [57, 149] on input "checkbox" at bounding box center [57, 153] width 8 height 8
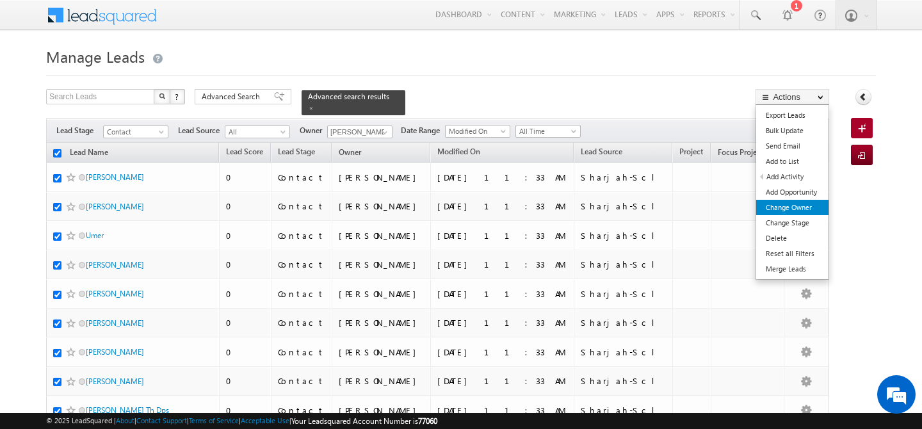
click at [793, 206] on link "Change Owner" at bounding box center [792, 207] width 72 height 15
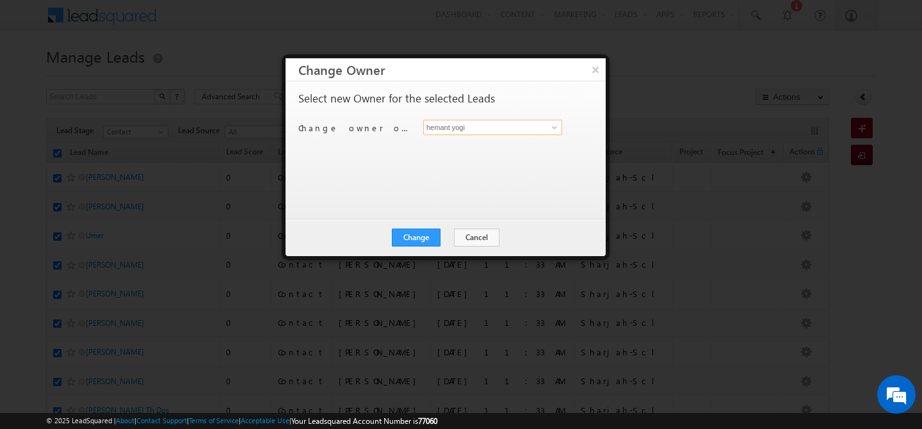
click at [494, 131] on input "hemant yogi" at bounding box center [492, 127] width 139 height 15
click at [447, 146] on link "[PERSON_NAME] [PERSON_NAME][EMAIL_ADDRESS][DOMAIN_NAME]" at bounding box center [492, 147] width 139 height 24
click at [420, 236] on button "Change" at bounding box center [416, 238] width 49 height 18
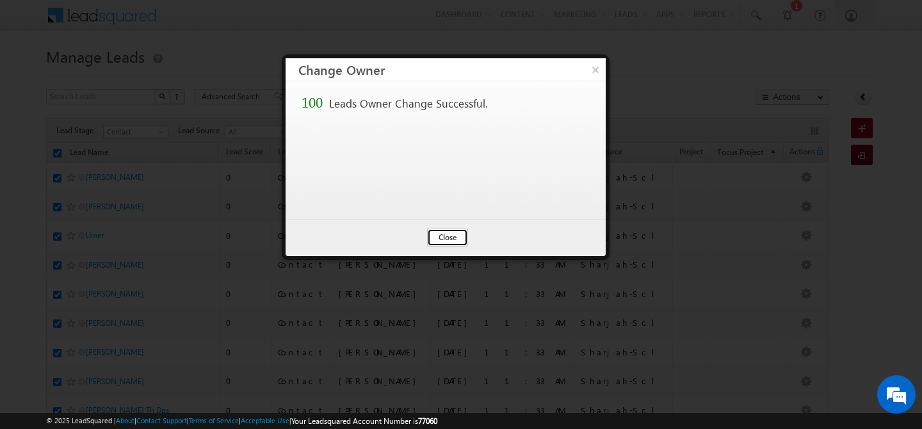
click at [453, 236] on button "Close" at bounding box center [447, 238] width 41 height 18
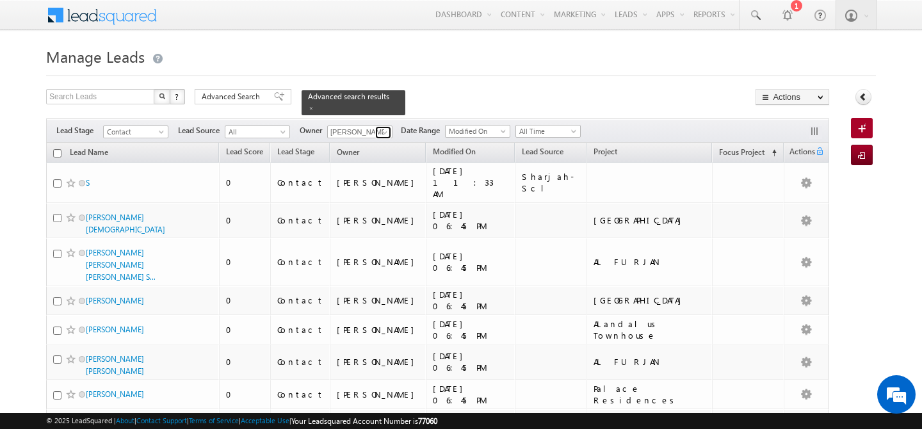
click at [386, 127] on span at bounding box center [385, 132] width 10 height 10
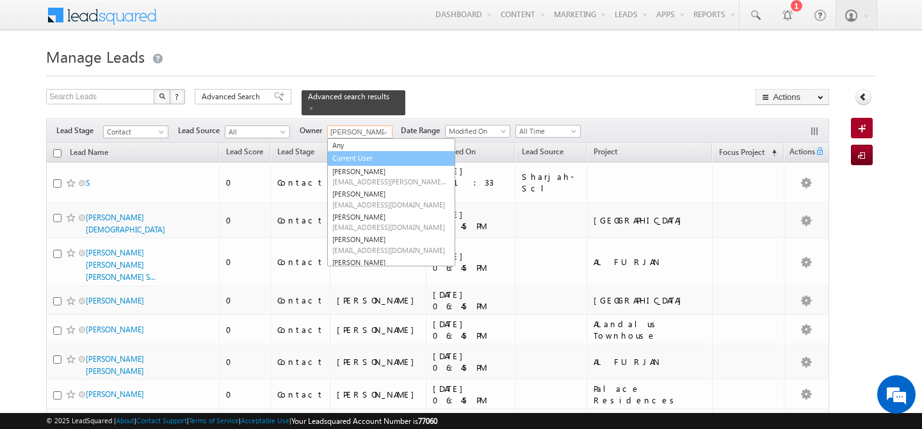
click at [375, 151] on link "Current User" at bounding box center [391, 158] width 128 height 15
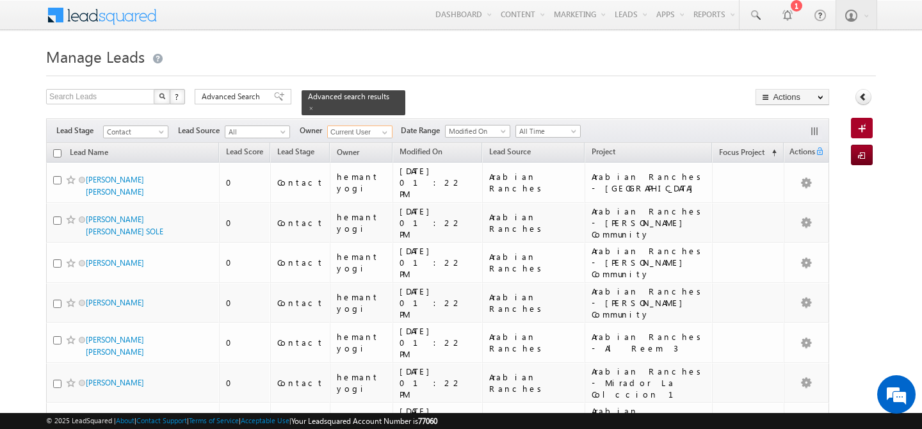
click at [54, 149] on input "checkbox" at bounding box center [57, 153] width 8 height 8
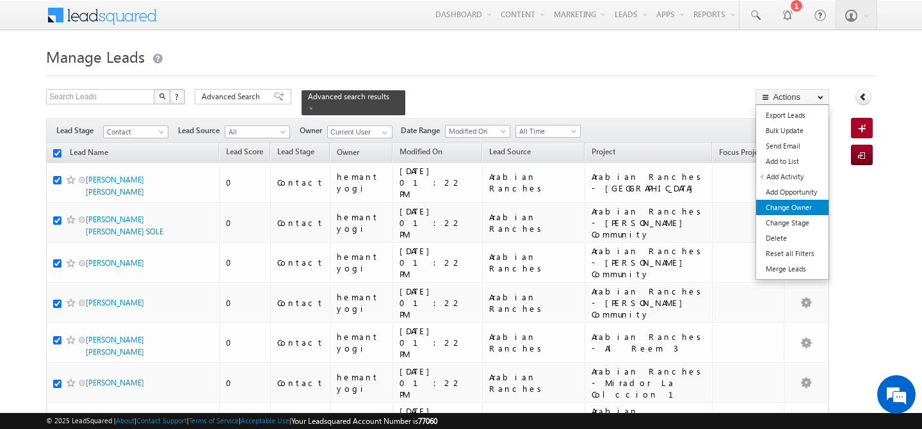
click at [781, 204] on link "Change Owner" at bounding box center [792, 207] width 72 height 15
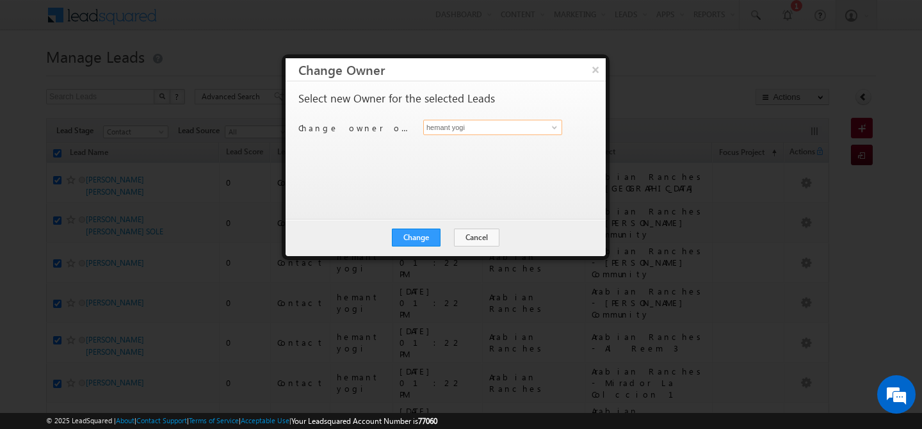
click at [490, 127] on input "hemant yogi" at bounding box center [492, 127] width 139 height 15
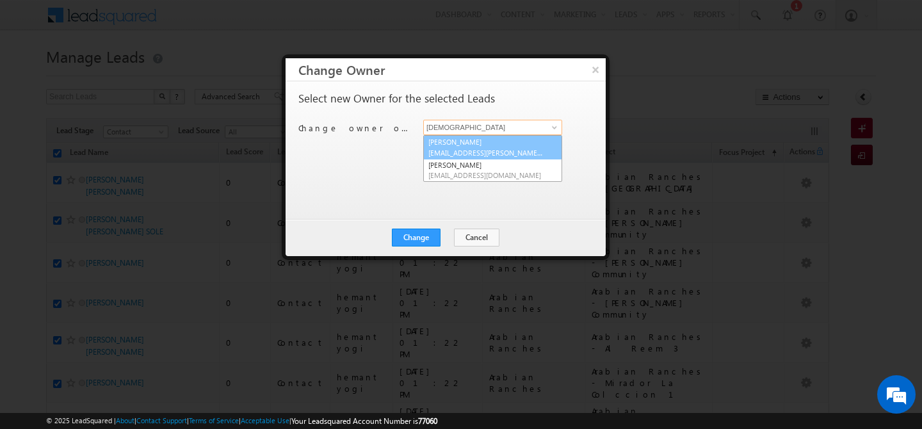
click at [462, 149] on span "[EMAIL_ADDRESS][PERSON_NAME][DOMAIN_NAME]" at bounding box center [485, 153] width 115 height 10
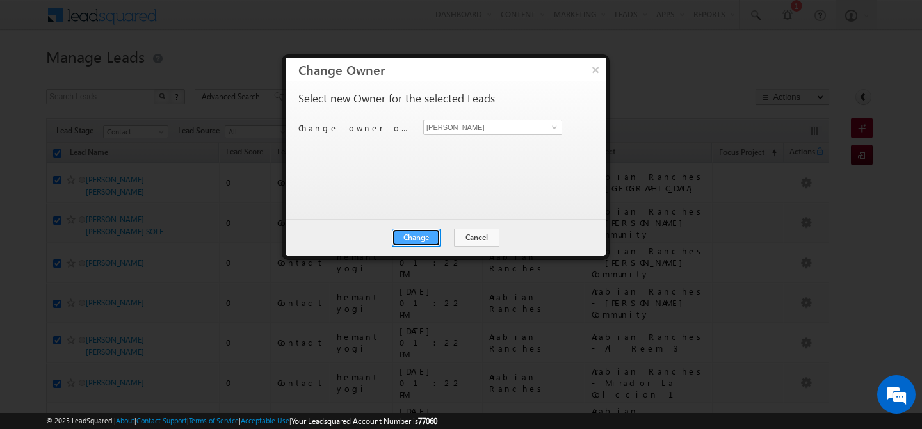
click at [416, 237] on button "Change" at bounding box center [416, 238] width 49 height 18
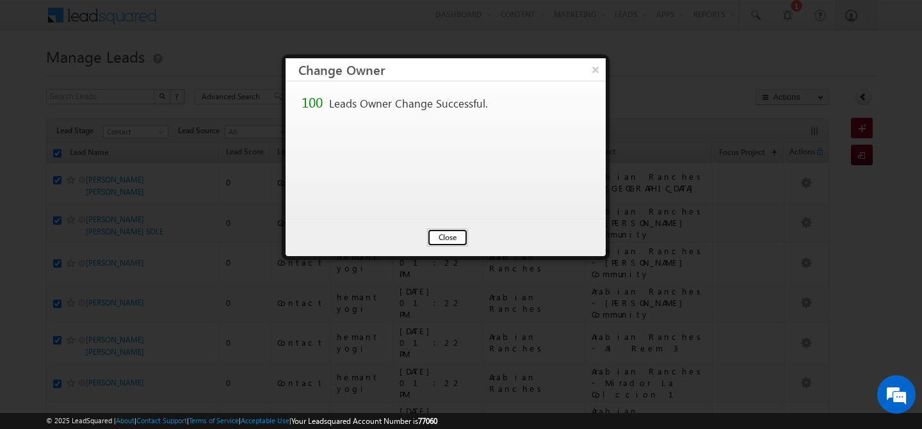
click at [444, 241] on button "Close" at bounding box center [447, 238] width 41 height 18
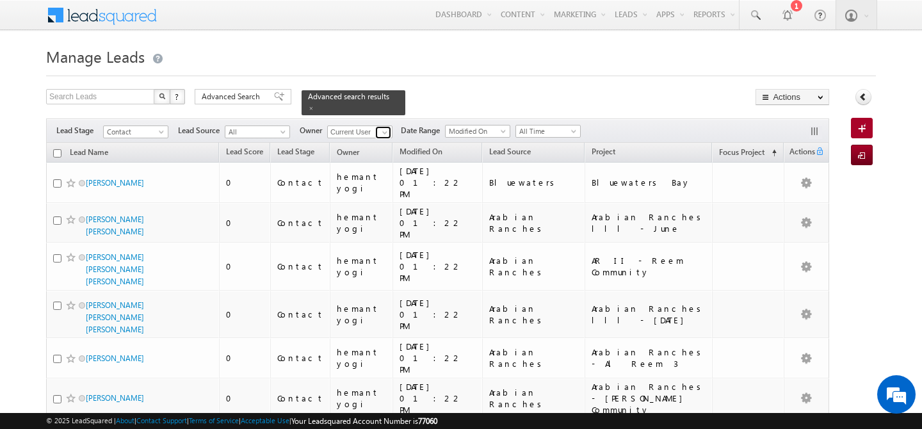
click at [382, 127] on span at bounding box center [385, 132] width 10 height 10
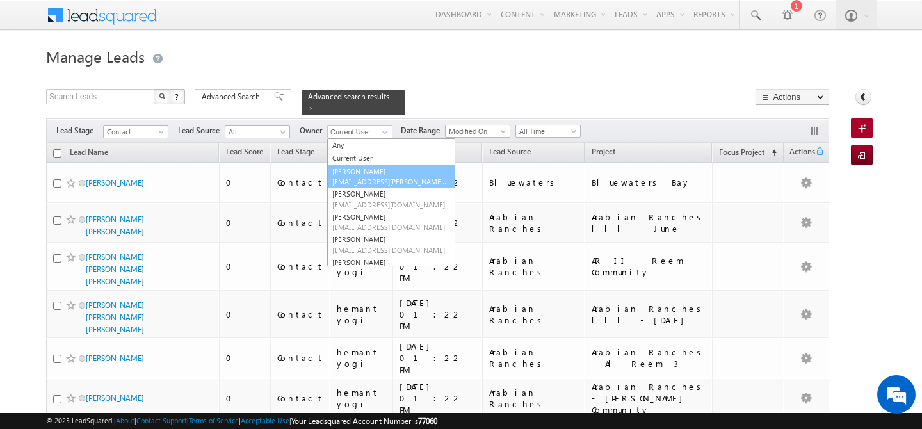
click at [360, 177] on span "[EMAIL_ADDRESS][PERSON_NAME][DOMAIN_NAME]" at bounding box center [389, 182] width 115 height 10
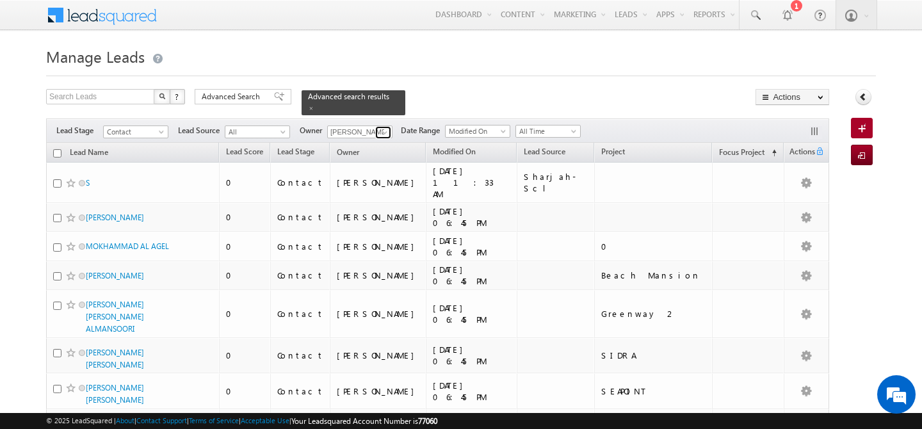
click at [386, 127] on span at bounding box center [385, 132] width 10 height 10
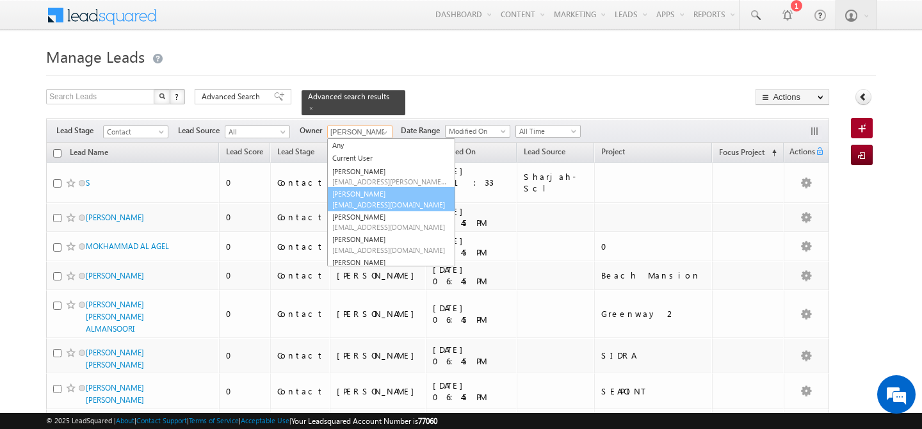
click at [374, 191] on link "[PERSON_NAME] [PERSON_NAME][EMAIL_ADDRESS][DOMAIN_NAME]" at bounding box center [391, 199] width 128 height 24
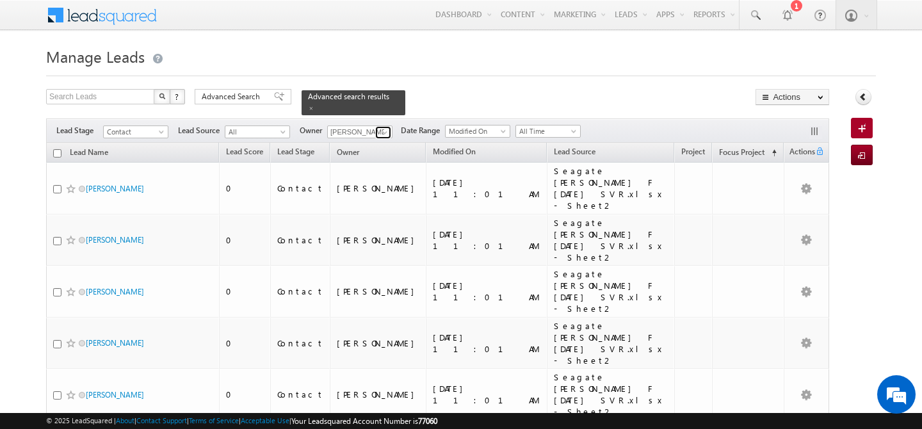
click at [383, 127] on span at bounding box center [385, 132] width 10 height 10
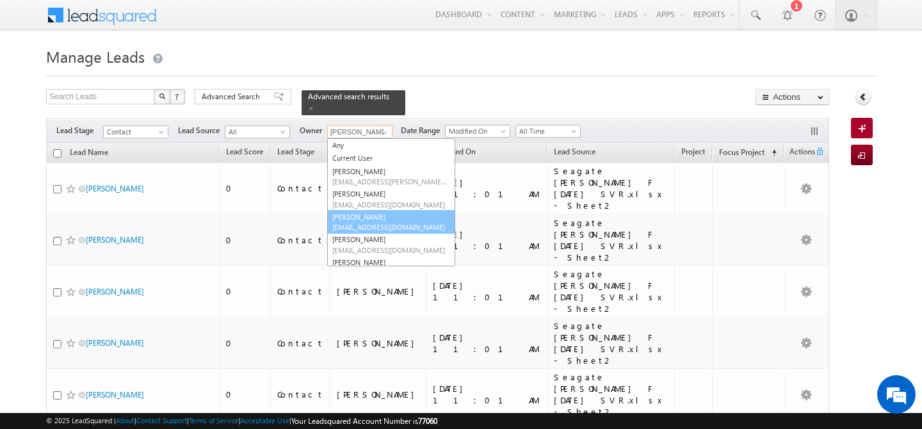
click at [370, 210] on link "[PERSON_NAME] [PERSON_NAME][EMAIL_ADDRESS][DOMAIN_NAME]" at bounding box center [391, 222] width 128 height 24
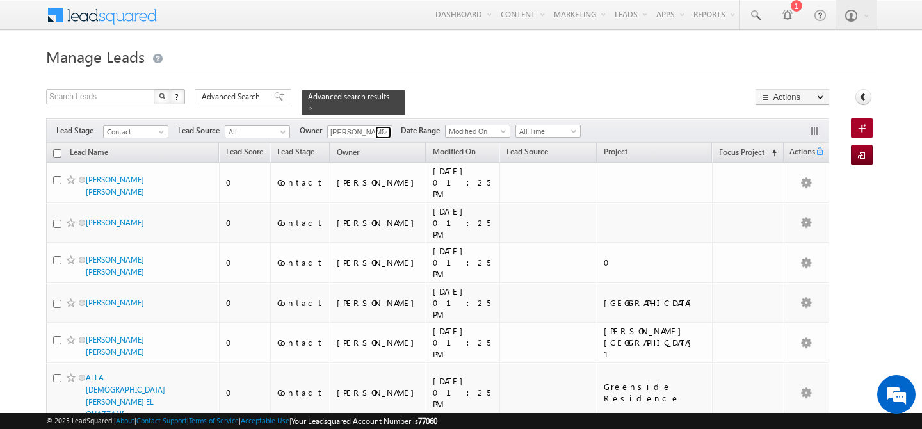
click at [386, 127] on span at bounding box center [385, 132] width 10 height 10
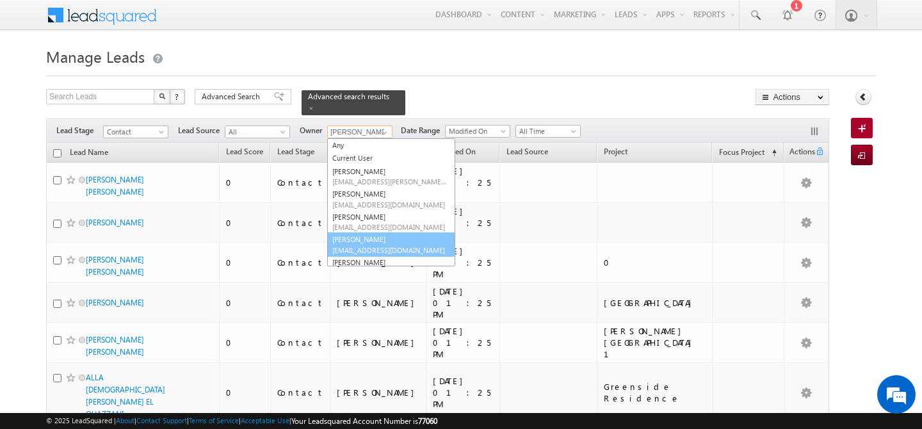
click at [360, 234] on link "[PERSON_NAME] [PERSON_NAME][EMAIL_ADDRESS][DOMAIN_NAME]" at bounding box center [391, 244] width 128 height 24
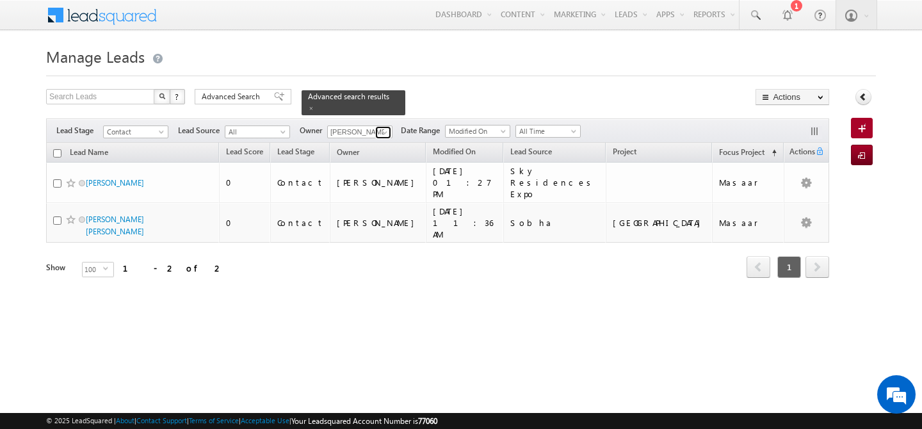
click at [384, 127] on span at bounding box center [385, 132] width 10 height 10
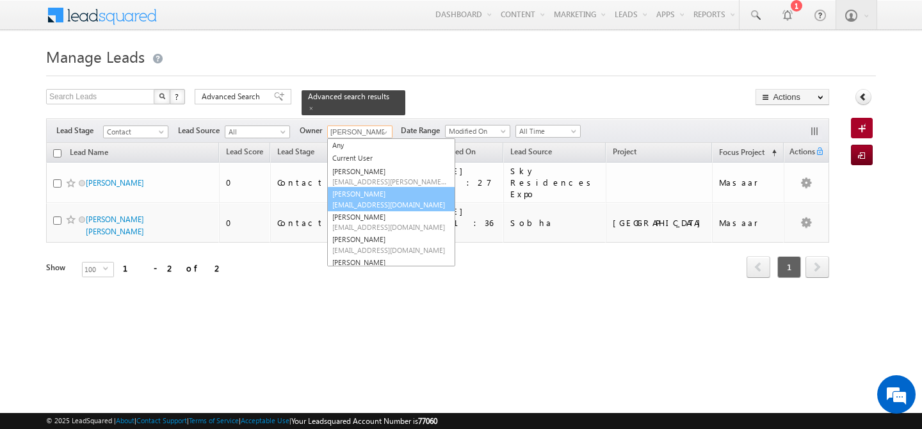
click at [382, 200] on span "[EMAIL_ADDRESS][DOMAIN_NAME]" at bounding box center [389, 205] width 115 height 10
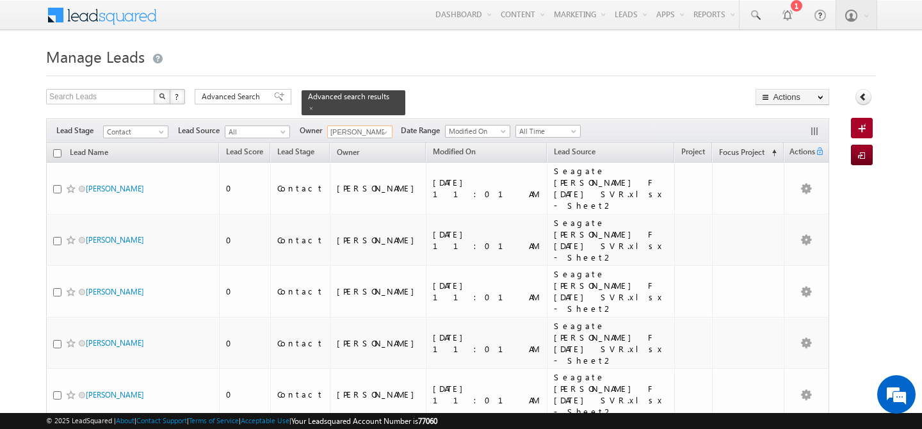
click at [59, 149] on input "checkbox" at bounding box center [57, 153] width 8 height 8
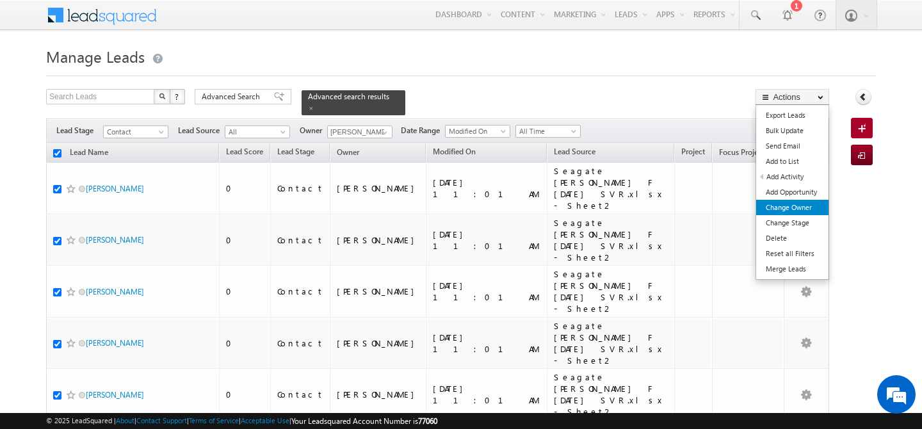
click at [792, 208] on link "Change Owner" at bounding box center [792, 207] width 72 height 15
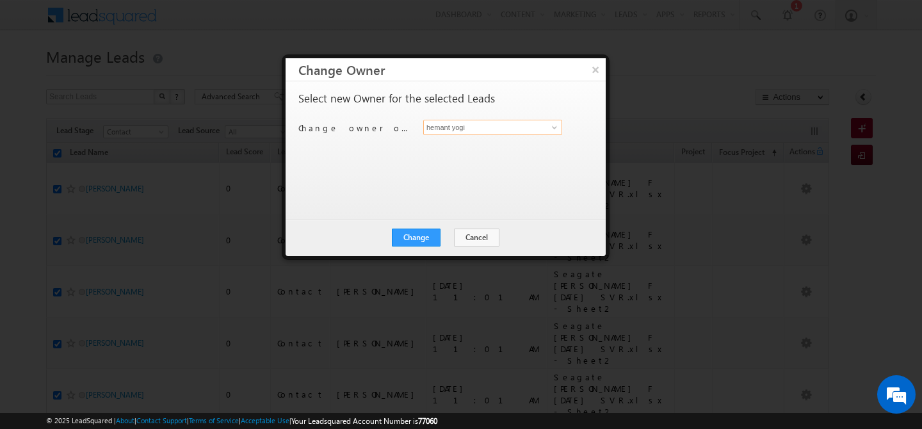
click at [510, 127] on input "hemant yogi" at bounding box center [492, 127] width 139 height 15
click at [450, 143] on link "[PERSON_NAME] [PERSON_NAME][EMAIL_ADDRESS][DOMAIN_NAME]" at bounding box center [492, 147] width 139 height 24
click at [418, 237] on button "Change" at bounding box center [416, 238] width 49 height 18
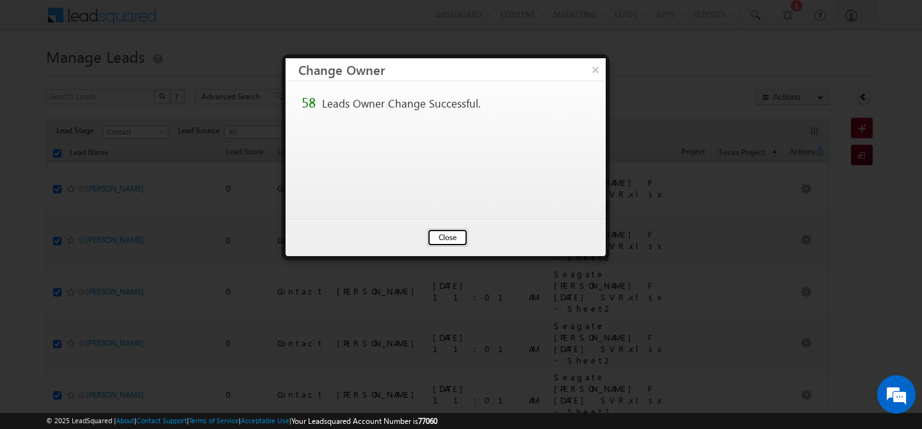
click at [449, 244] on button "Close" at bounding box center [447, 238] width 41 height 18
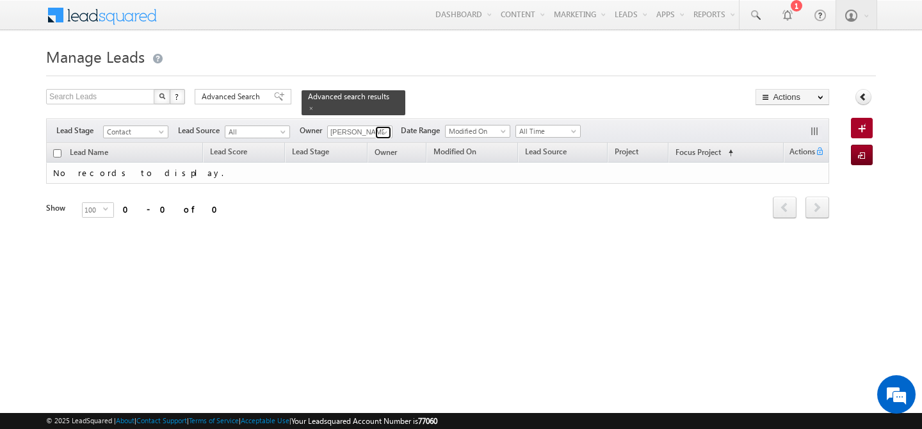
click at [383, 127] on span at bounding box center [385, 132] width 10 height 10
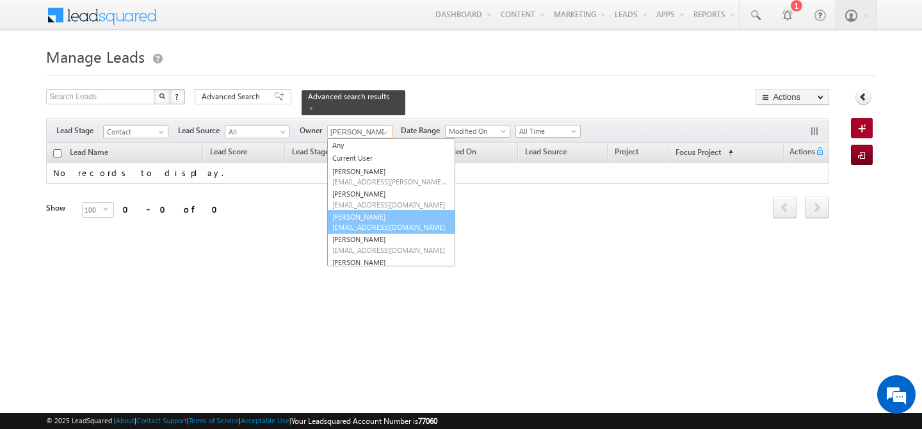
click at [382, 210] on link "[PERSON_NAME] [PERSON_NAME][EMAIL_ADDRESS][DOMAIN_NAME]" at bounding box center [391, 222] width 128 height 24
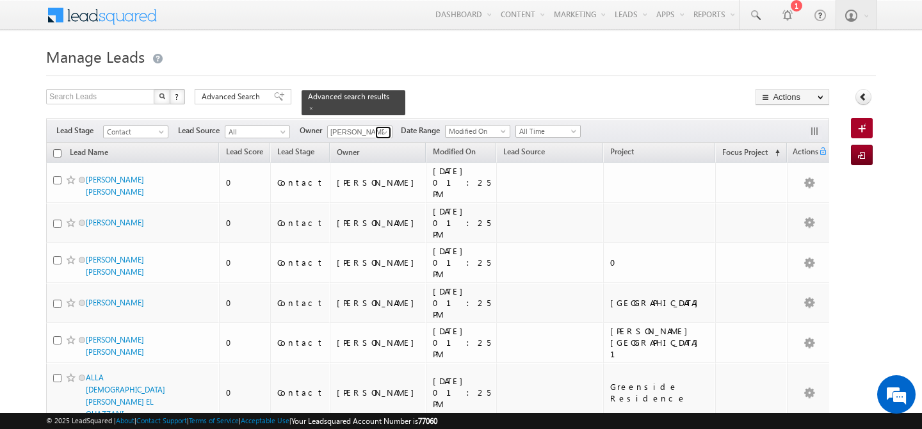
click at [385, 127] on span at bounding box center [385, 132] width 10 height 10
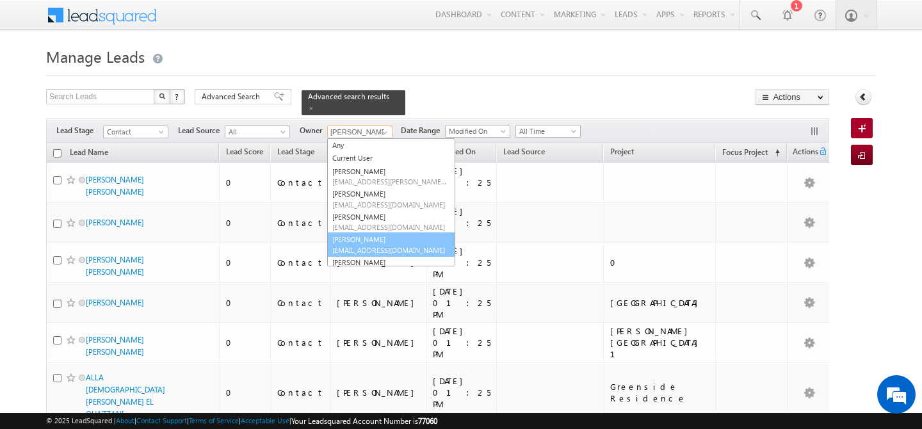
click at [371, 234] on link "[PERSON_NAME] [PERSON_NAME][EMAIL_ADDRESS][DOMAIN_NAME]" at bounding box center [391, 244] width 128 height 24
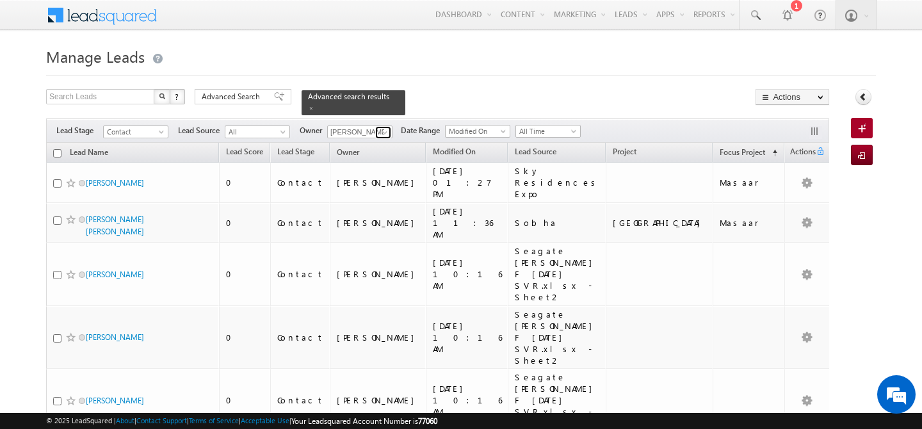
click at [384, 127] on span at bounding box center [385, 132] width 10 height 10
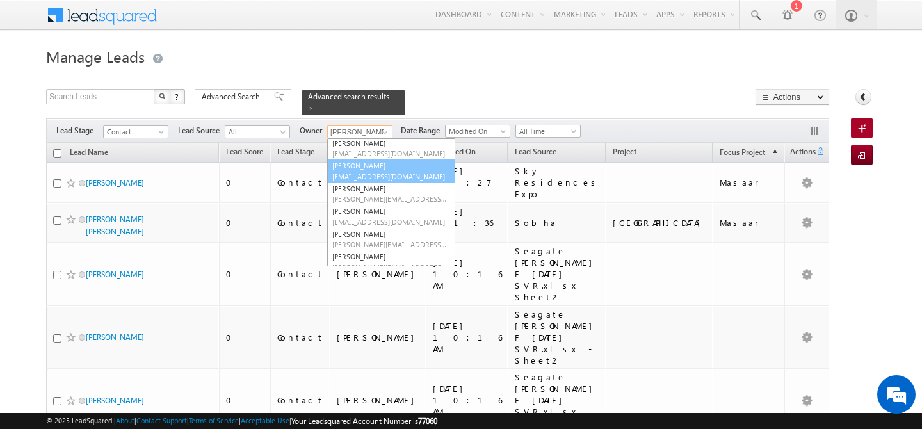
scroll to position [74, 0]
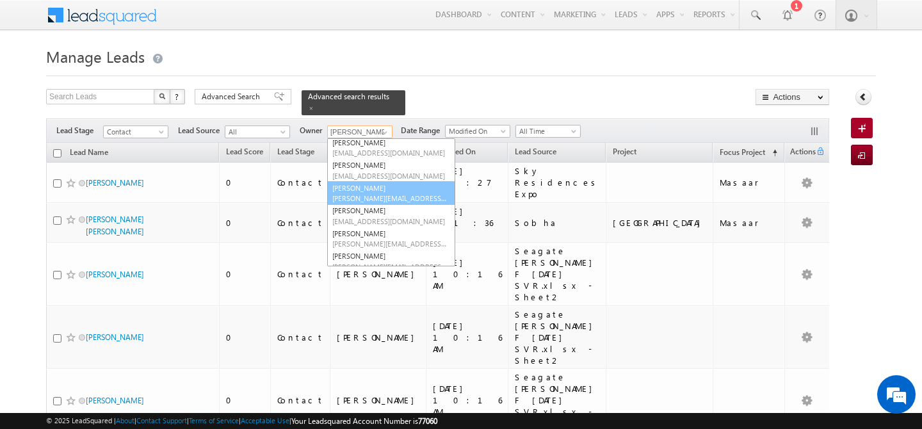
click at [379, 181] on link "[PERSON_NAME] [PERSON_NAME][EMAIL_ADDRESS][DOMAIN_NAME]" at bounding box center [391, 193] width 128 height 24
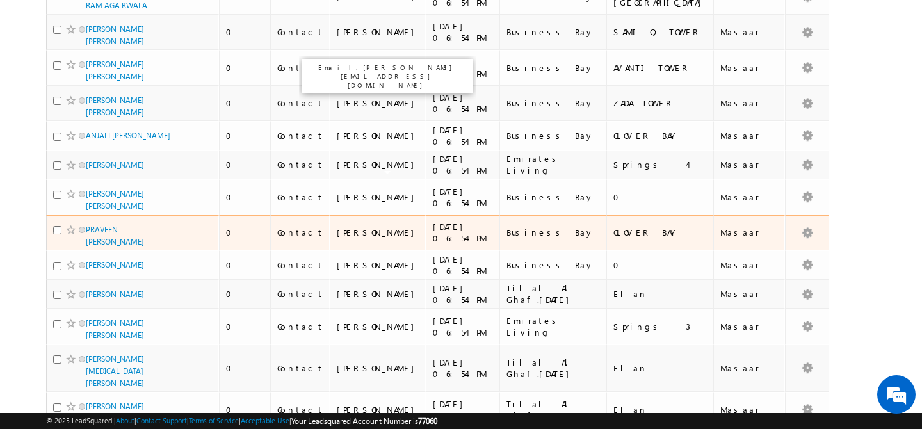
scroll to position [0, 0]
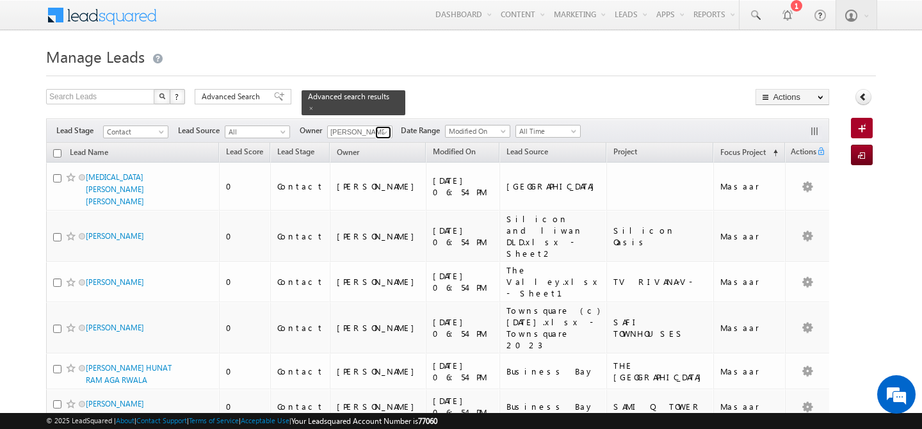
click at [385, 127] on span at bounding box center [385, 132] width 10 height 10
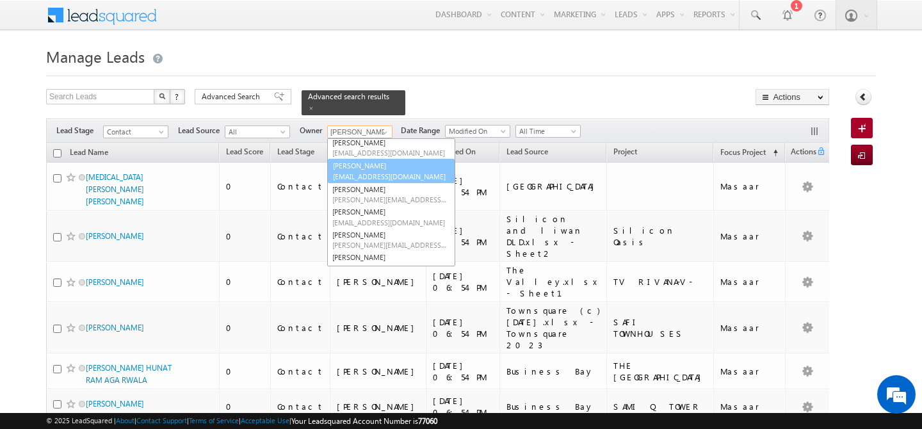
scroll to position [72, 0]
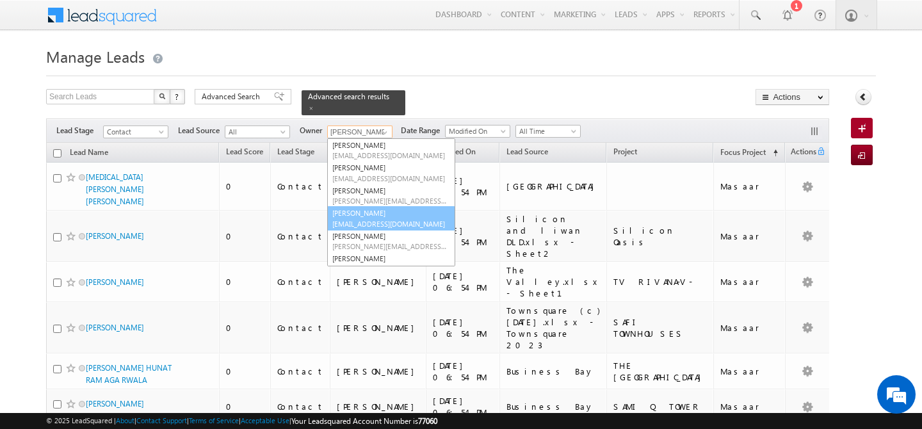
click at [373, 219] on span "[EMAIL_ADDRESS][DOMAIN_NAME]" at bounding box center [389, 224] width 115 height 10
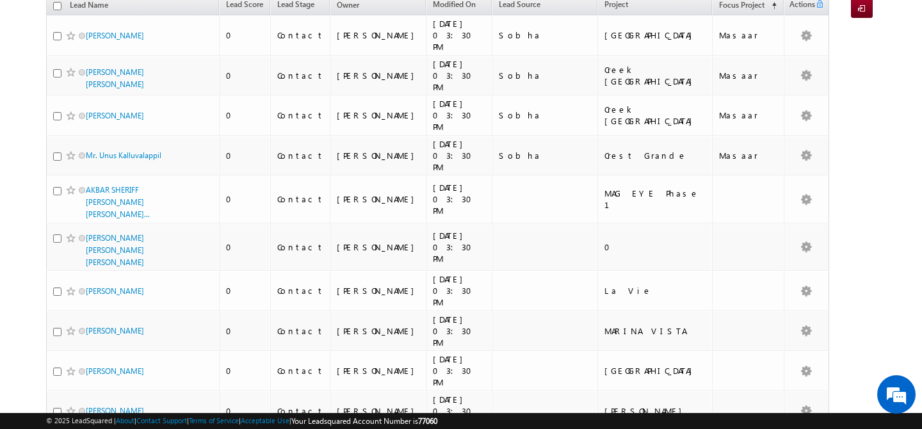
scroll to position [0, 0]
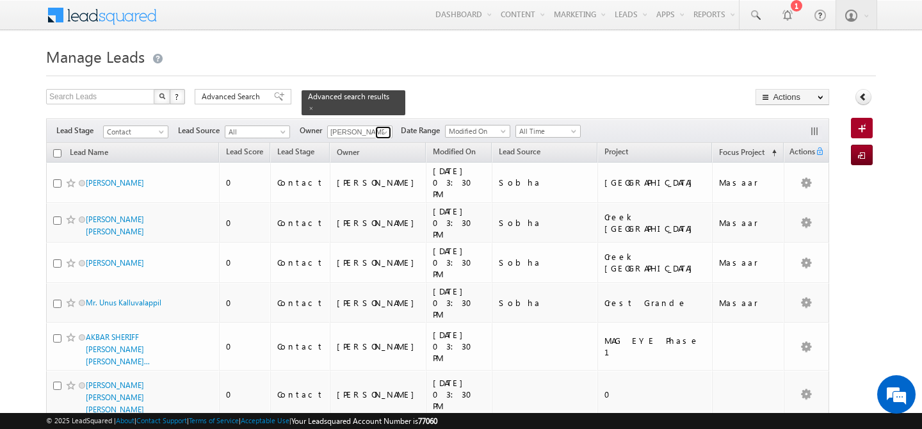
click at [384, 127] on span at bounding box center [385, 132] width 10 height 10
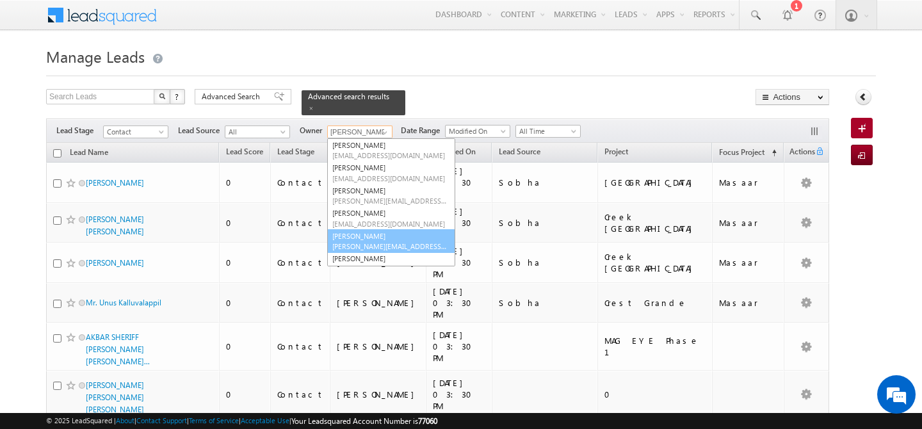
click at [378, 229] on link "[PERSON_NAME] [PERSON_NAME][EMAIL_ADDRESS][PERSON_NAME][DOMAIN_NAME]" at bounding box center [391, 241] width 128 height 24
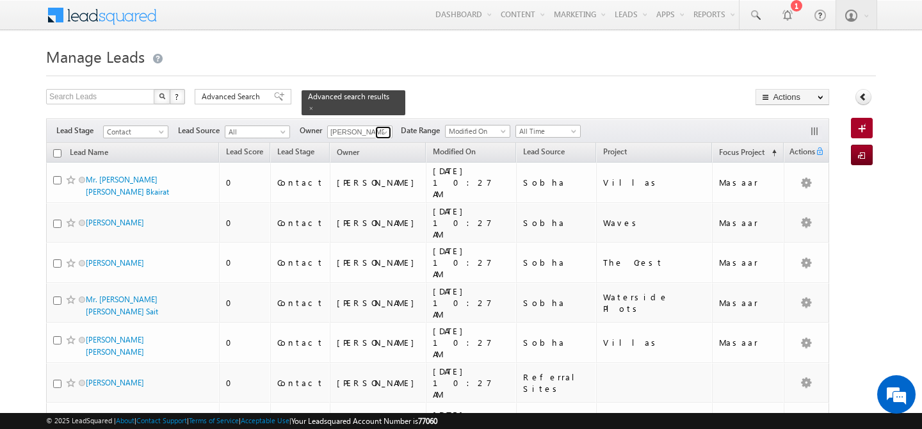
click at [384, 127] on span at bounding box center [385, 132] width 10 height 10
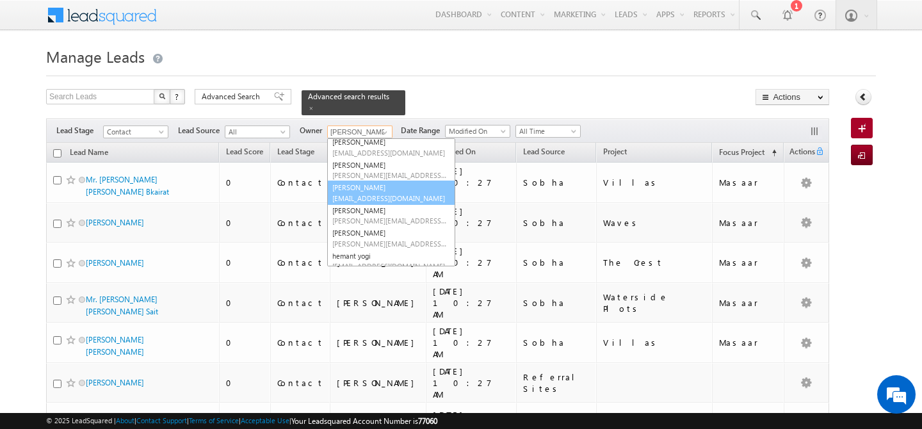
scroll to position [106, 0]
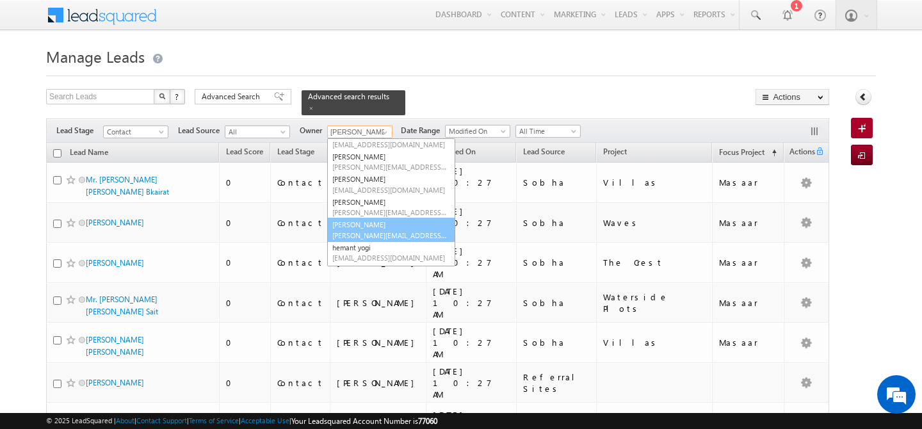
click at [377, 218] on link "[PERSON_NAME] [PERSON_NAME][EMAIL_ADDRESS][PERSON_NAME][DOMAIN_NAME]" at bounding box center [391, 230] width 128 height 24
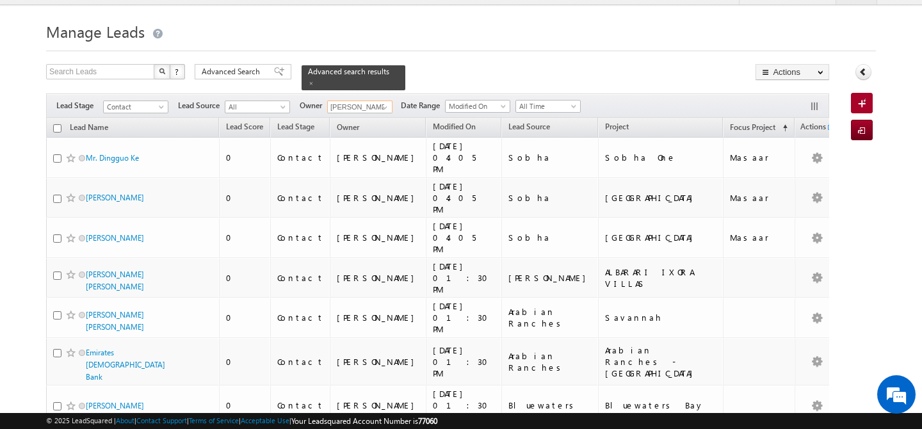
scroll to position [0, 0]
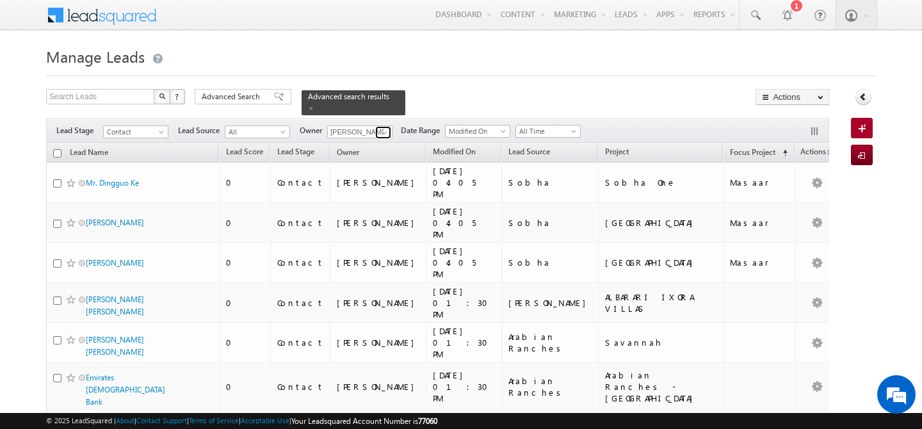
click at [382, 127] on span at bounding box center [385, 132] width 10 height 10
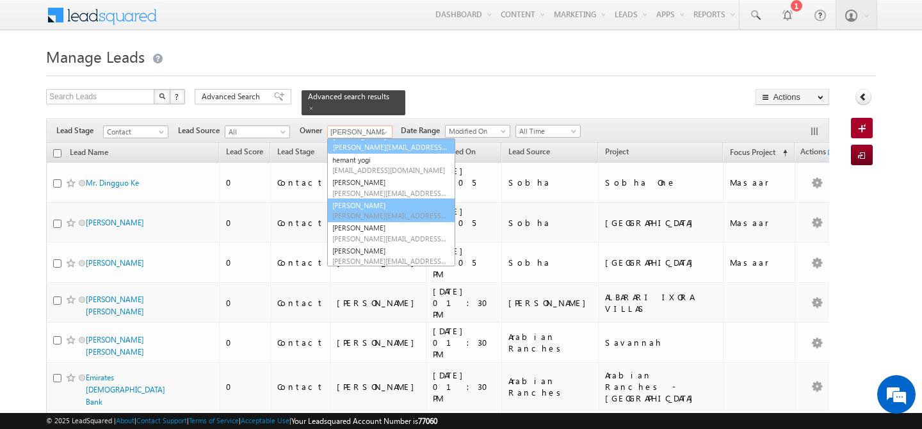
scroll to position [185, 0]
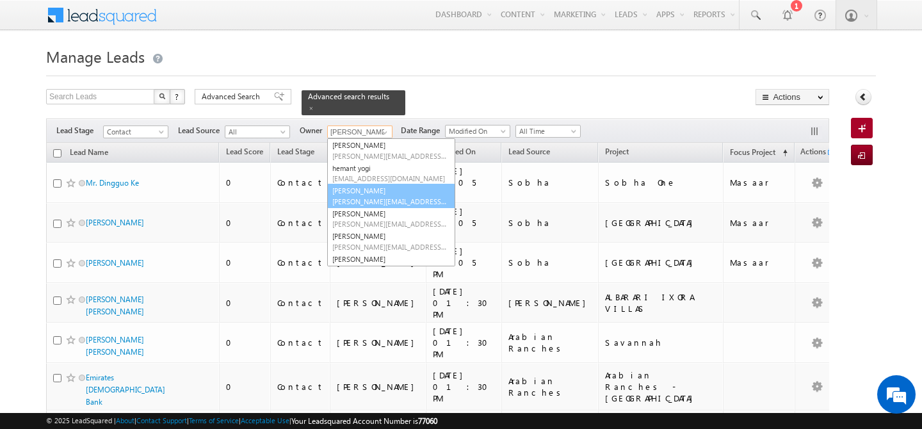
click at [366, 197] on span "[PERSON_NAME][EMAIL_ADDRESS][DOMAIN_NAME]" at bounding box center [389, 202] width 115 height 10
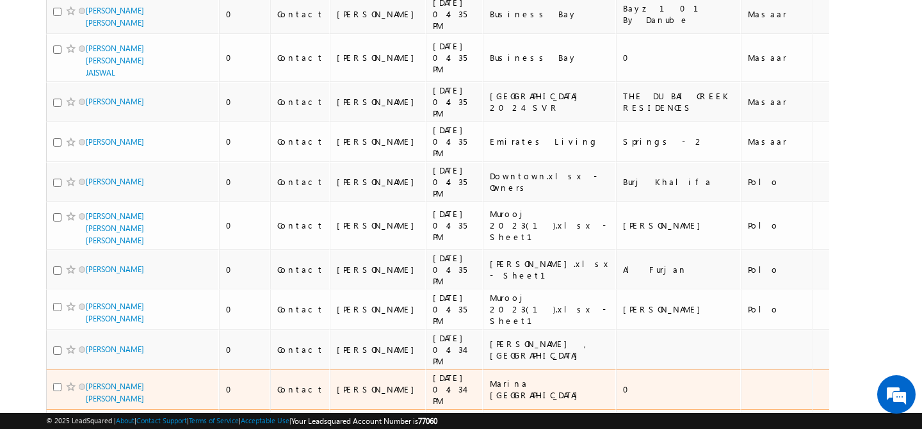
scroll to position [0, 0]
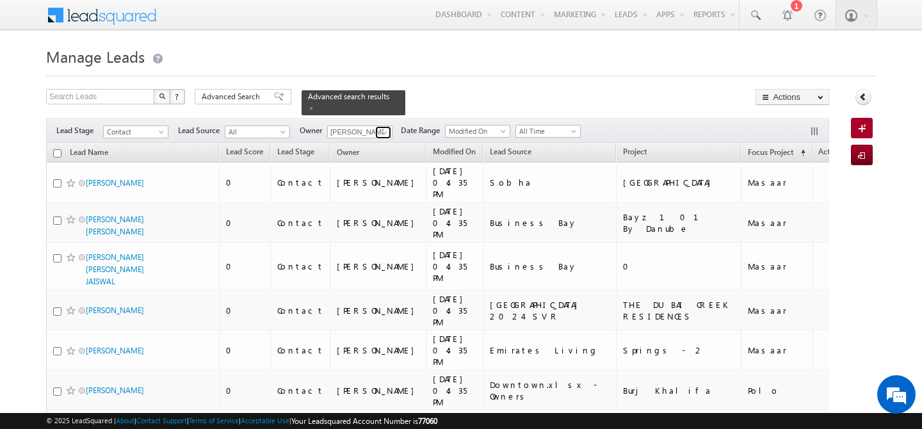
click at [385, 127] on span at bounding box center [385, 132] width 10 height 10
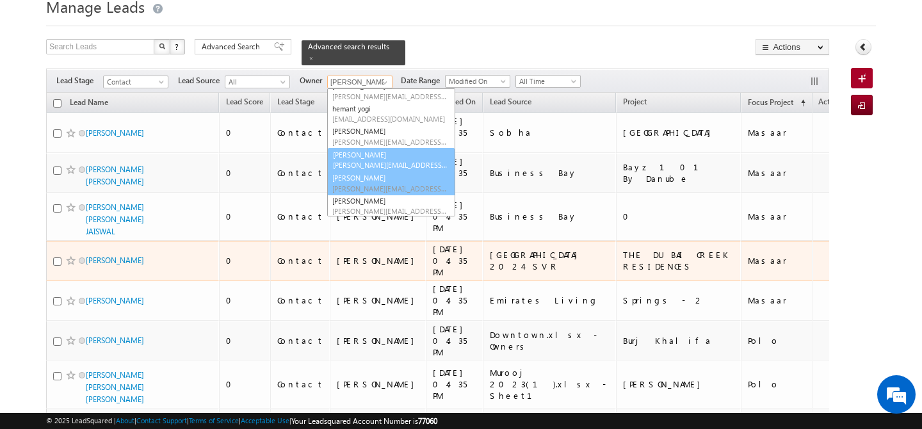
scroll to position [195, 0]
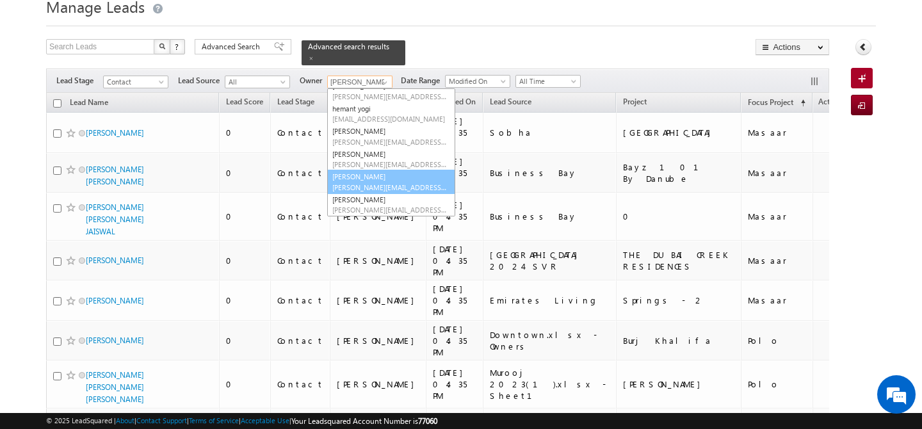
click at [362, 183] on span "[PERSON_NAME][EMAIL_ADDRESS][PERSON_NAME][DOMAIN_NAME]" at bounding box center [389, 188] width 115 height 10
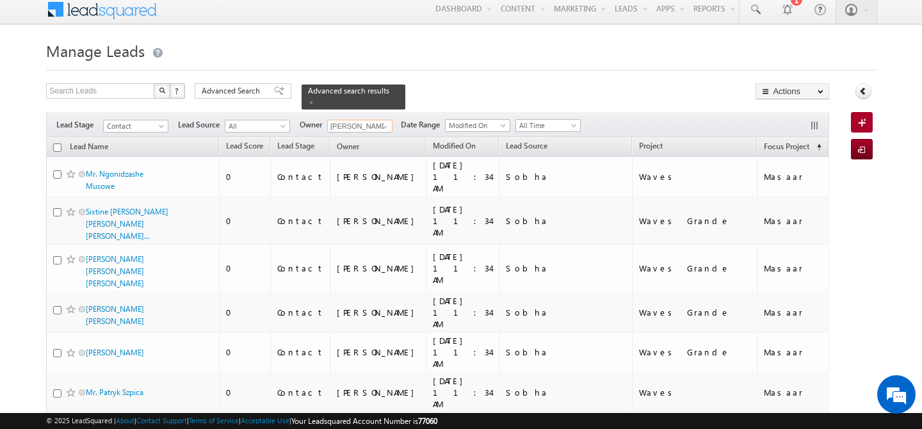
scroll to position [0, 0]
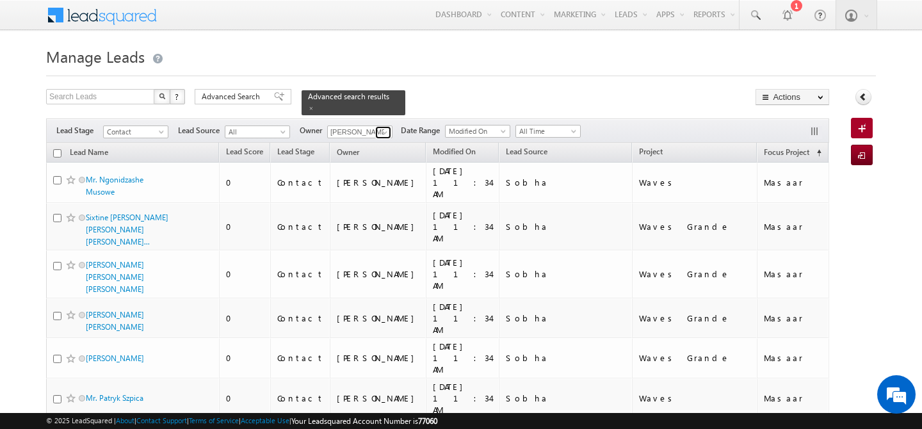
click at [382, 127] on span at bounding box center [385, 132] width 10 height 10
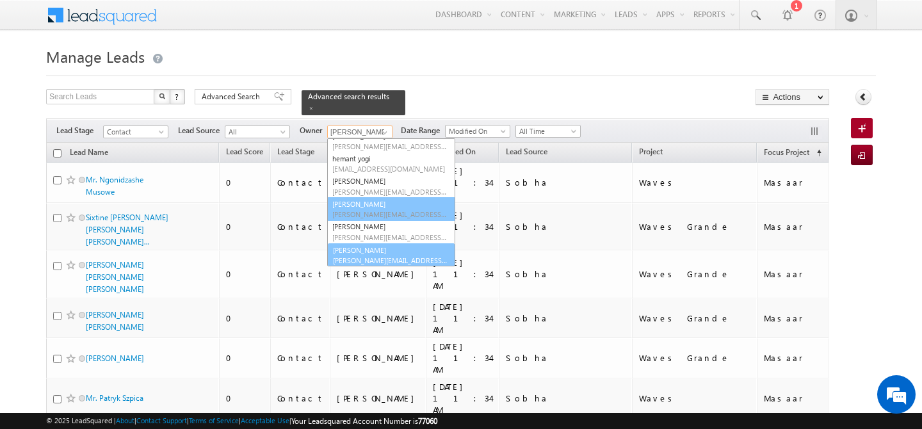
scroll to position [195, 0]
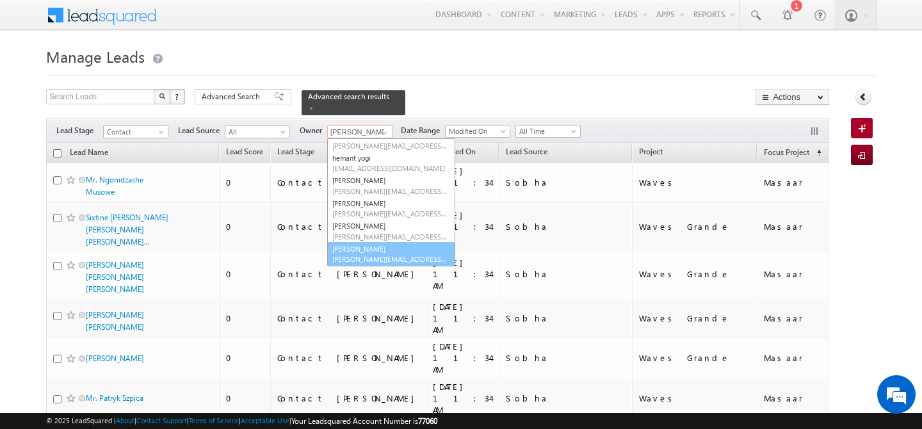
click at [366, 254] on span "[PERSON_NAME][EMAIL_ADDRESS][DOMAIN_NAME]" at bounding box center [389, 259] width 115 height 10
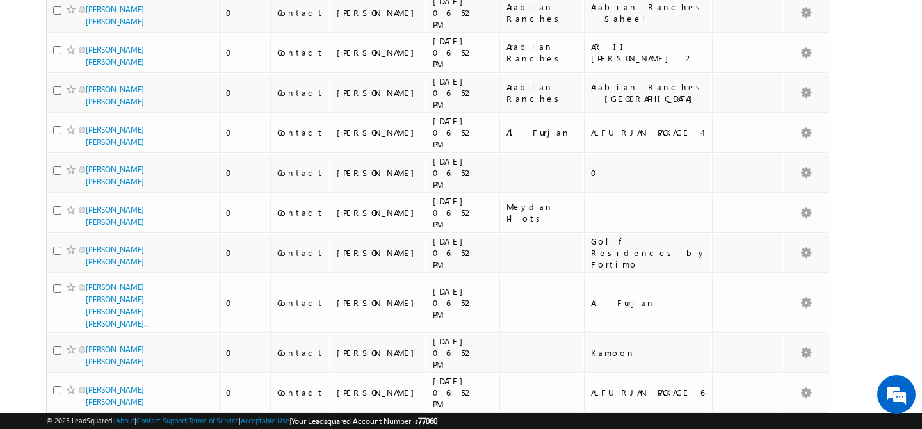
scroll to position [0, 0]
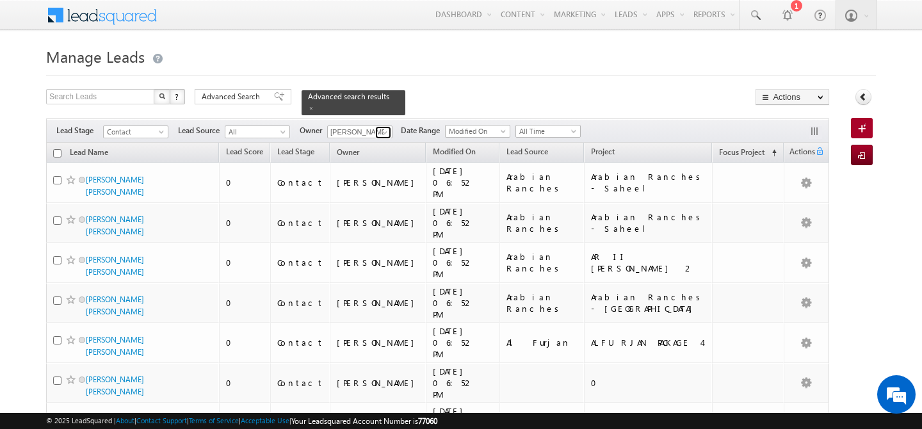
click at [384, 127] on span at bounding box center [385, 132] width 10 height 10
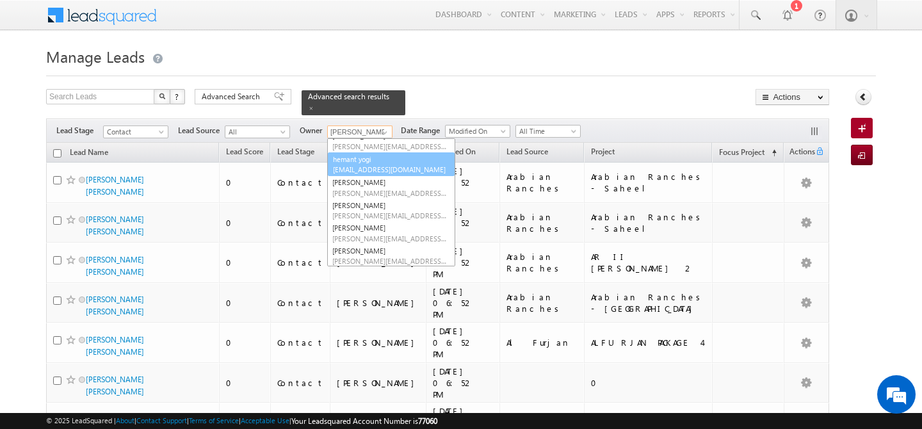
scroll to position [185, 0]
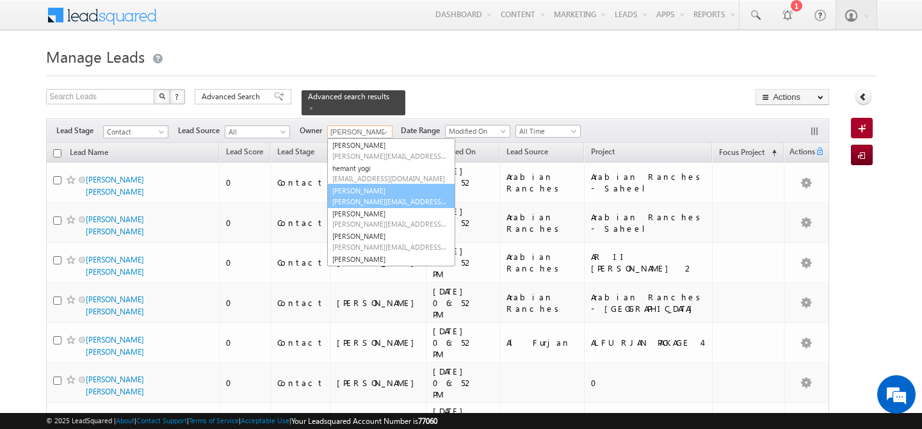
click at [368, 186] on link "[PERSON_NAME] [PERSON_NAME][EMAIL_ADDRESS][DOMAIN_NAME]" at bounding box center [391, 196] width 128 height 24
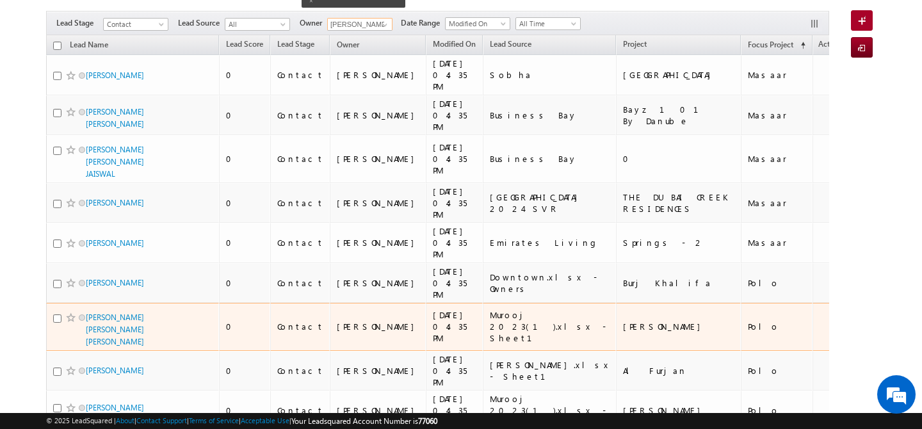
scroll to position [0, 0]
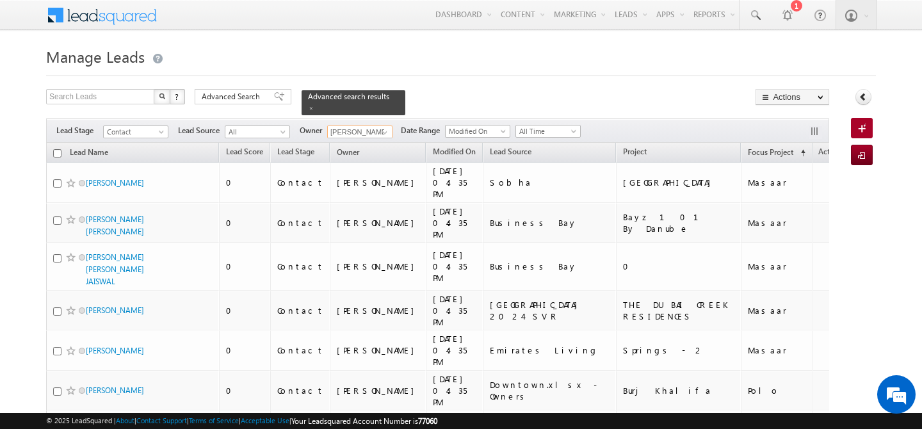
click at [56, 149] on input "checkbox" at bounding box center [57, 153] width 8 height 8
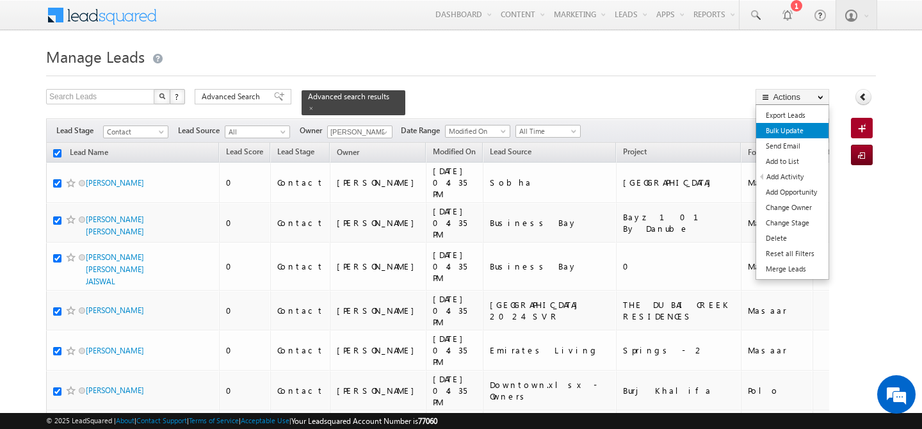
click at [801, 132] on link "Bulk Update" at bounding box center [792, 130] width 72 height 15
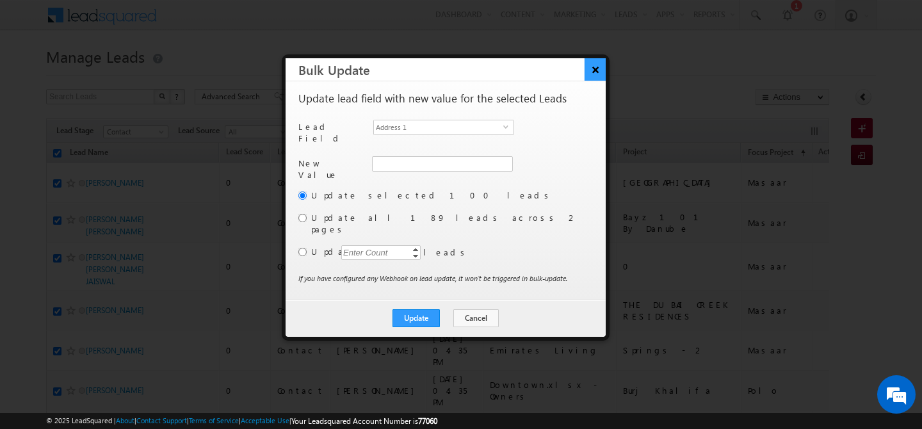
click at [597, 74] on button "×" at bounding box center [595, 69] width 21 height 22
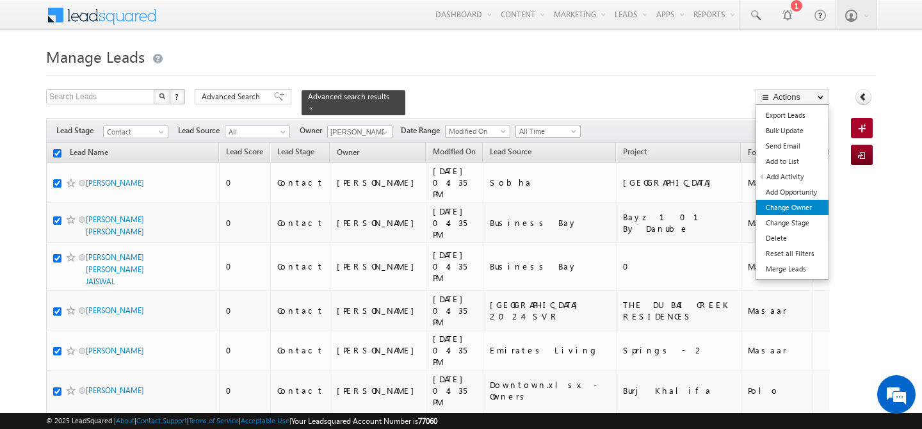
click at [800, 207] on link "Change Owner" at bounding box center [792, 207] width 72 height 15
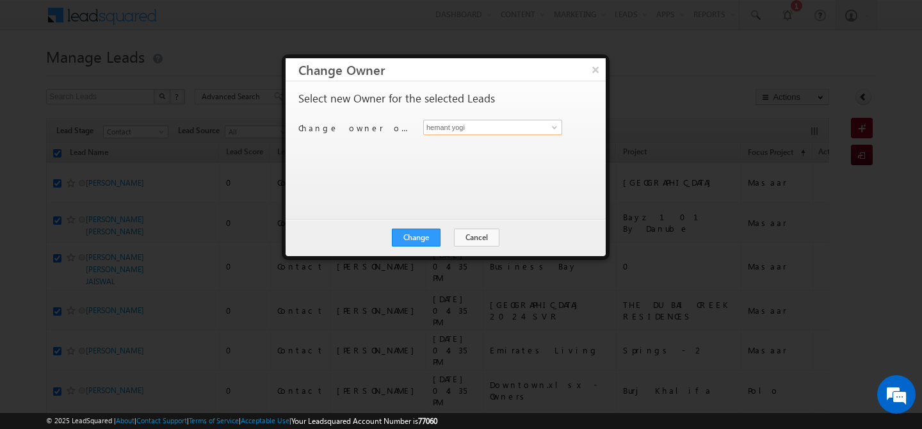
click at [507, 129] on input "hemant yogi" at bounding box center [492, 127] width 139 height 15
click at [456, 143] on link "[PERSON_NAME] [PERSON_NAME][EMAIL_ADDRESS][DOMAIN_NAME]" at bounding box center [492, 147] width 139 height 24
click at [426, 231] on button "Change" at bounding box center [416, 238] width 49 height 18
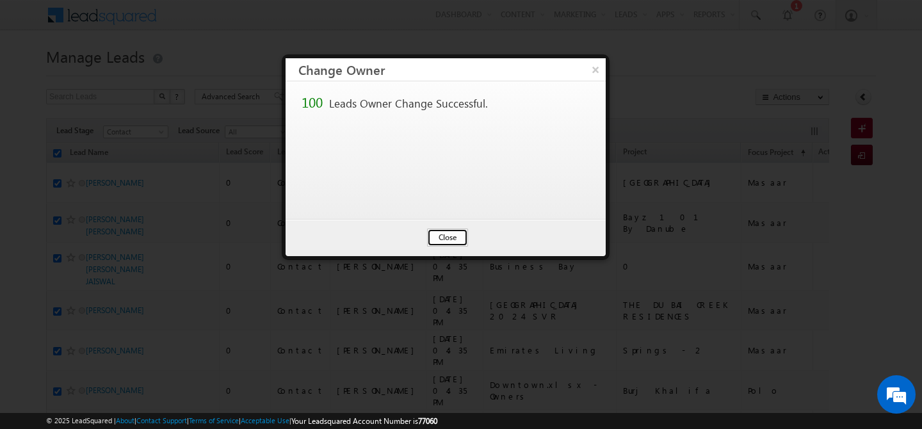
click at [461, 232] on button "Close" at bounding box center [447, 238] width 41 height 18
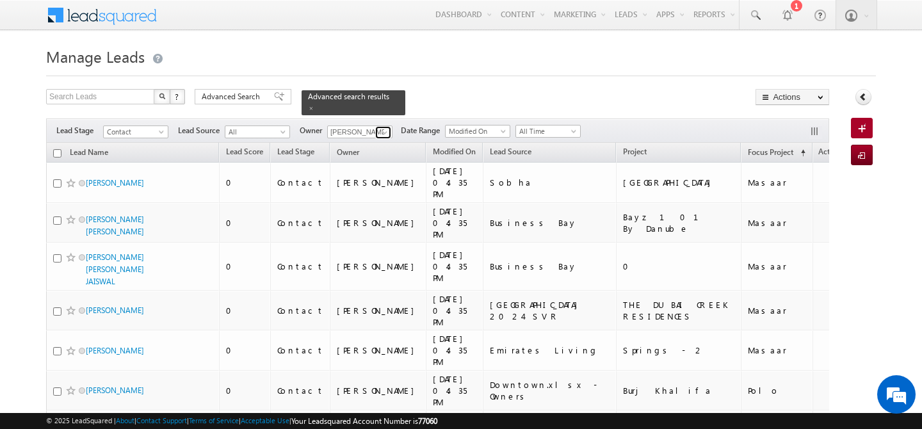
click at [388, 127] on span at bounding box center [385, 132] width 10 height 10
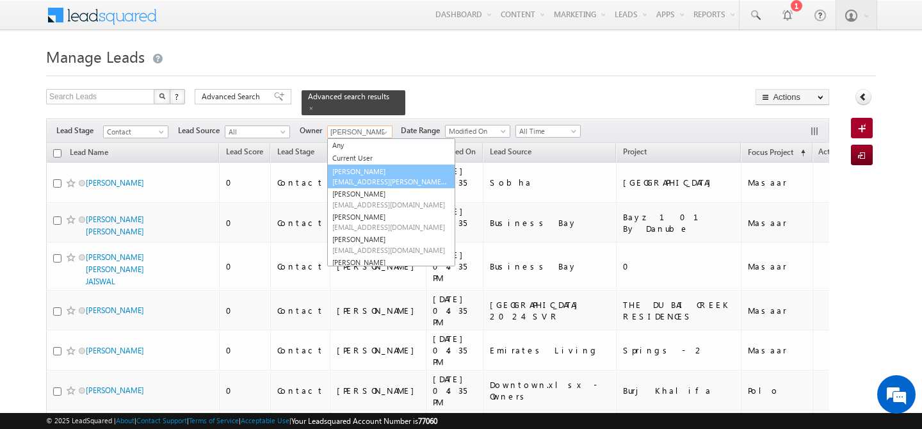
click at [377, 167] on link "[PERSON_NAME] [EMAIL_ADDRESS][PERSON_NAME][DOMAIN_NAME]" at bounding box center [391, 177] width 128 height 24
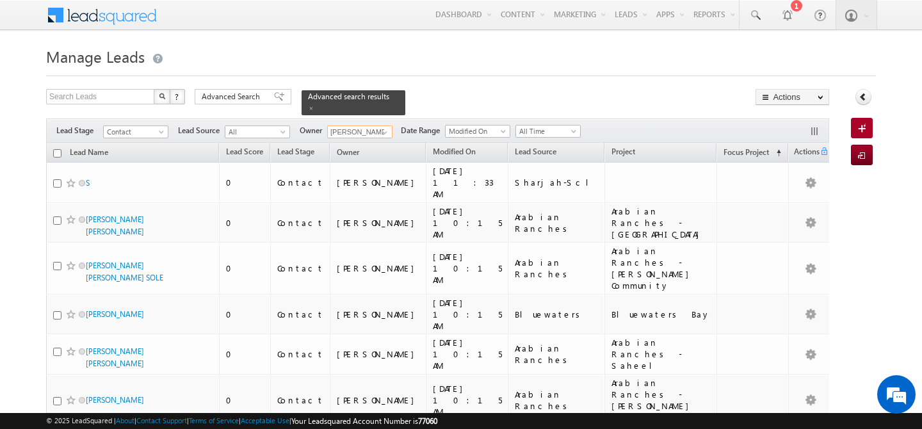
click at [54, 149] on input "checkbox" at bounding box center [57, 153] width 8 height 8
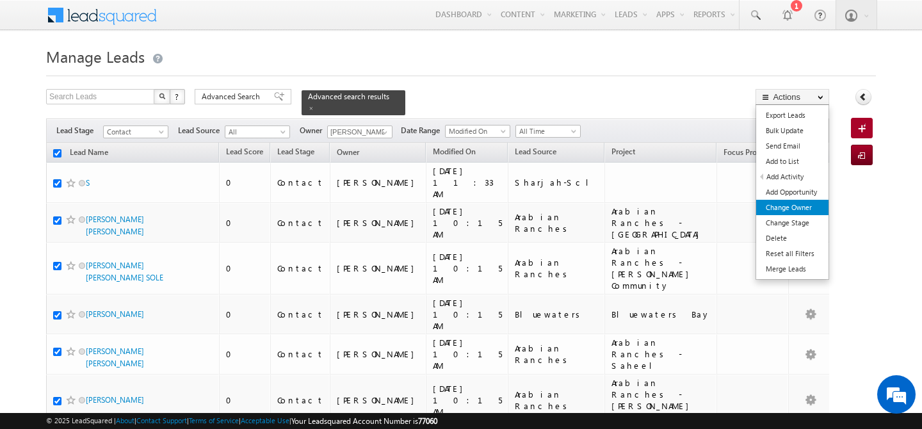
click at [808, 202] on link "Change Owner" at bounding box center [792, 207] width 72 height 15
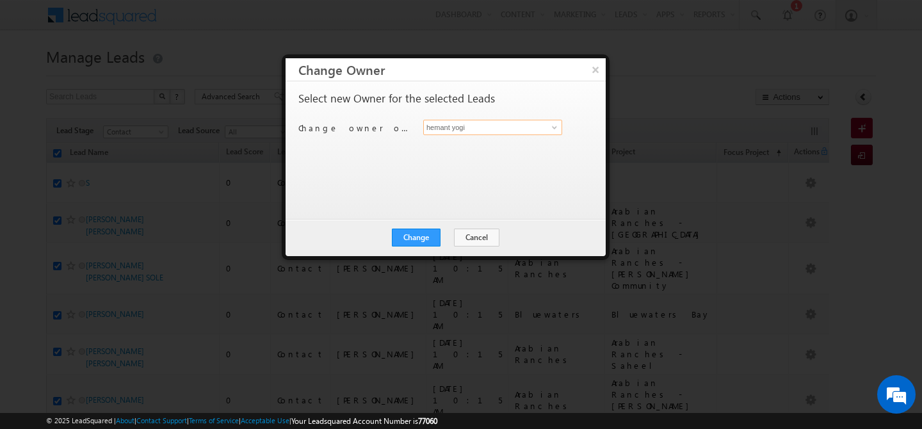
click at [517, 129] on input "hemant yogi" at bounding box center [492, 127] width 139 height 15
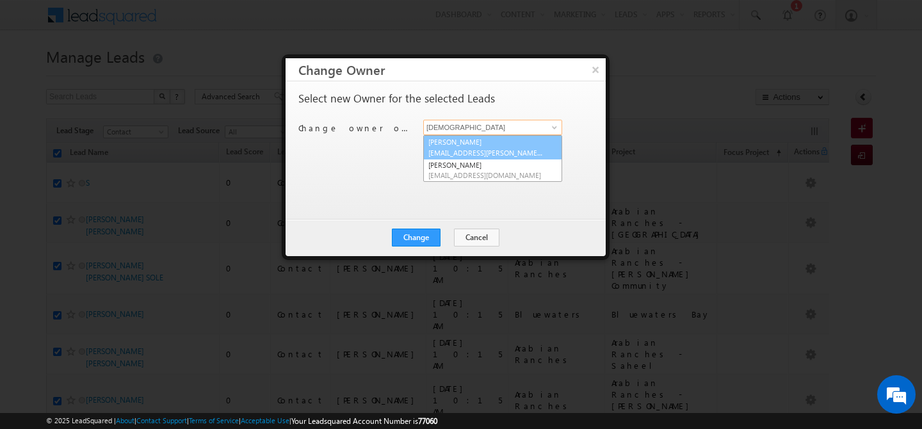
click at [474, 143] on link "[PERSON_NAME] [EMAIL_ADDRESS][PERSON_NAME][DOMAIN_NAME]" at bounding box center [492, 147] width 139 height 24
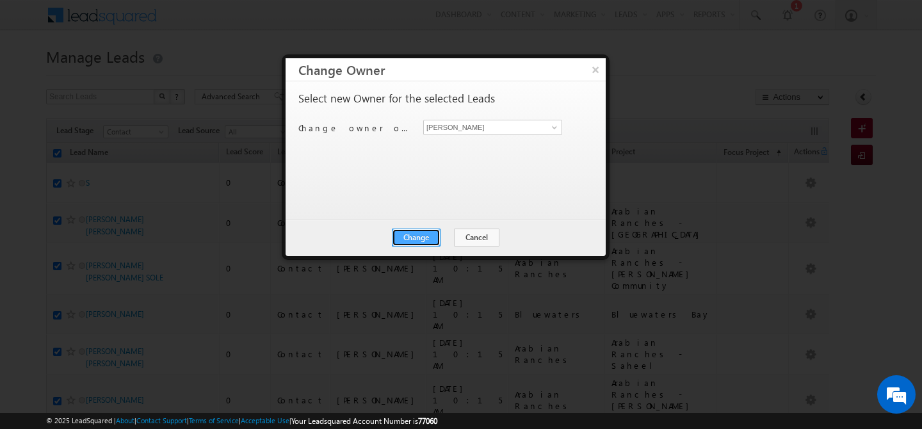
click at [410, 242] on button "Change" at bounding box center [416, 238] width 49 height 18
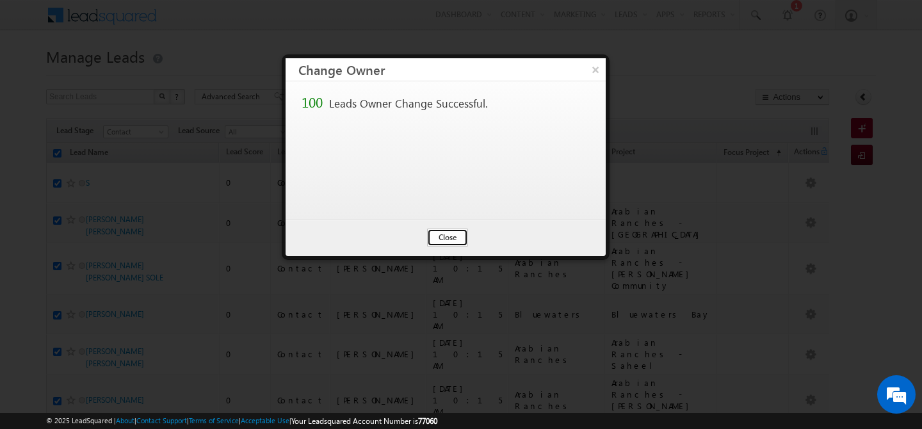
click at [438, 241] on button "Close" at bounding box center [447, 238] width 41 height 18
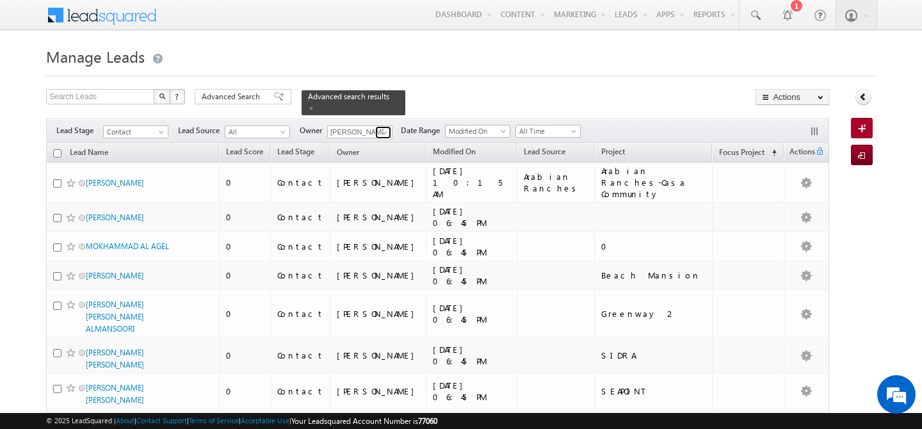
click at [384, 127] on span at bounding box center [385, 132] width 10 height 10
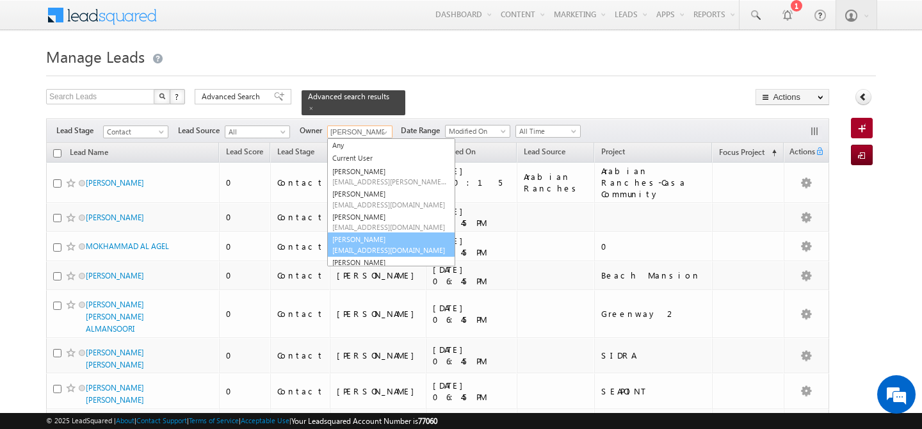
click at [377, 234] on link "[PERSON_NAME] [PERSON_NAME][EMAIL_ADDRESS][DOMAIN_NAME]" at bounding box center [391, 244] width 128 height 24
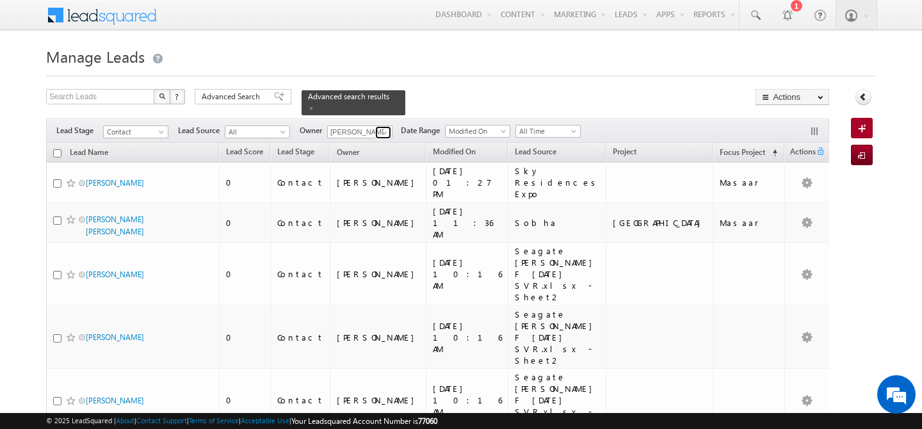
click at [387, 127] on span at bounding box center [385, 132] width 10 height 10
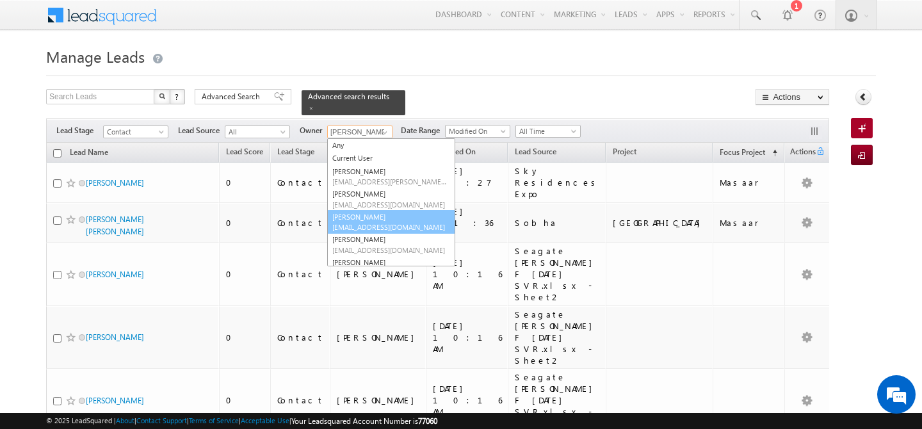
click at [384, 213] on link "[PERSON_NAME] [PERSON_NAME][EMAIL_ADDRESS][DOMAIN_NAME]" at bounding box center [391, 222] width 128 height 24
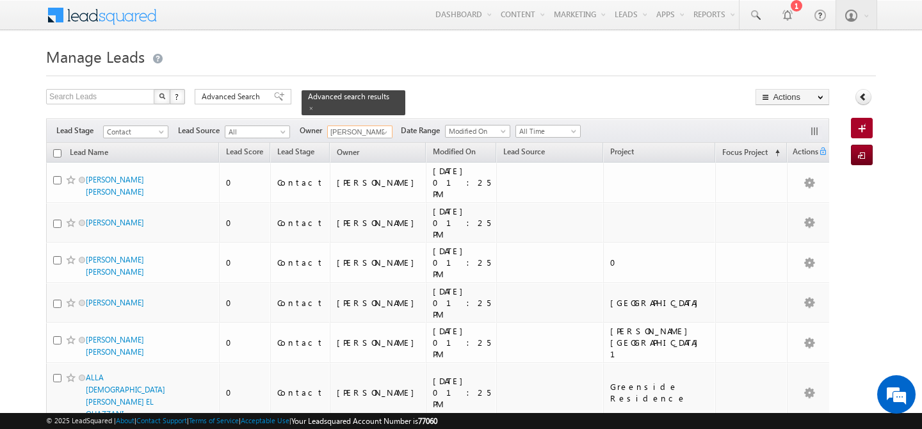
click at [55, 149] on input "checkbox" at bounding box center [57, 153] width 8 height 8
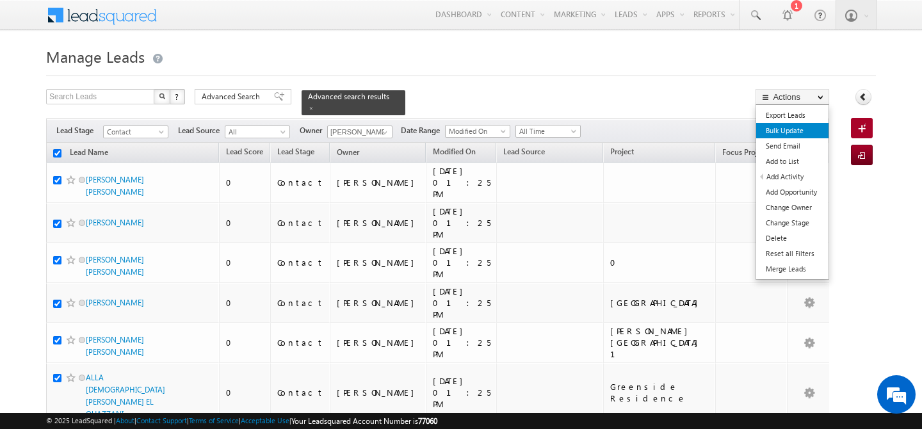
click at [792, 132] on link "Bulk Update" at bounding box center [792, 130] width 72 height 15
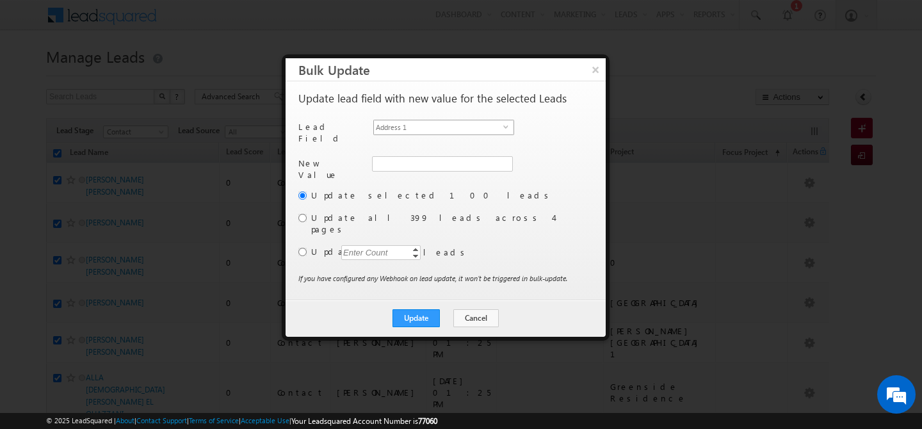
click at [471, 122] on span "Address 1" at bounding box center [438, 127] width 129 height 14
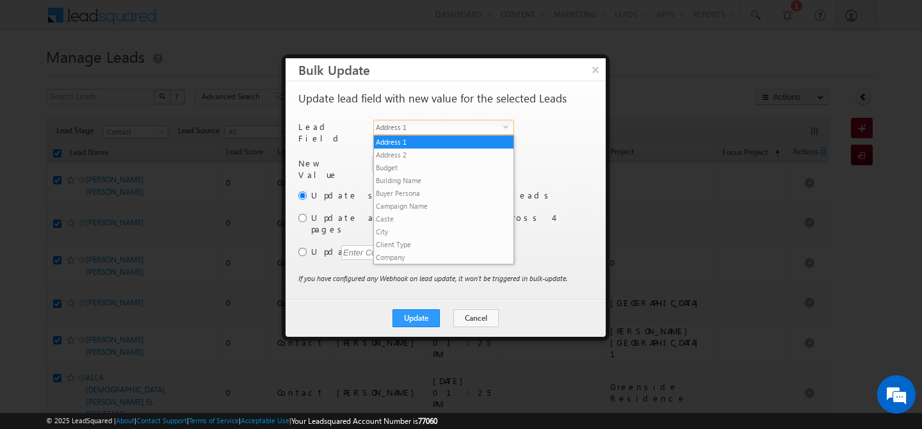
scroll to position [487, 0]
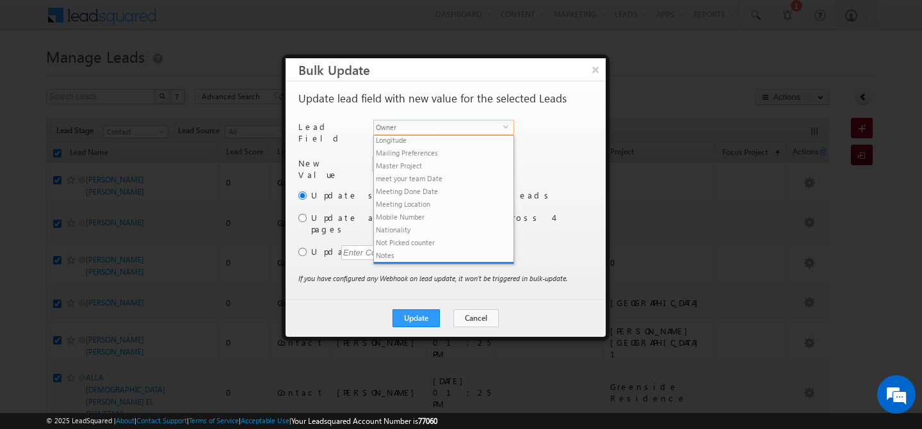
click at [453, 125] on span "Owner" at bounding box center [438, 127] width 129 height 14
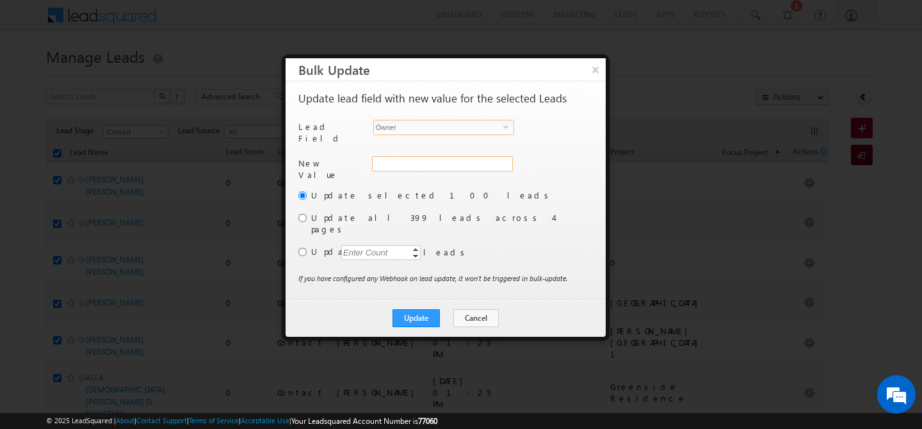
click at [412, 161] on div "Address 1" at bounding box center [441, 170] width 138 height 29
click at [412, 161] on input "hemant yogi" at bounding box center [442, 163] width 140 height 15
click at [389, 184] on span "[EMAIL_ADDRESS][DOMAIN_NAME]" at bounding box center [434, 189] width 115 height 10
click at [304, 214] on input "radio" at bounding box center [302, 218] width 8 height 8
click at [416, 309] on button "Update" at bounding box center [416, 318] width 47 height 18
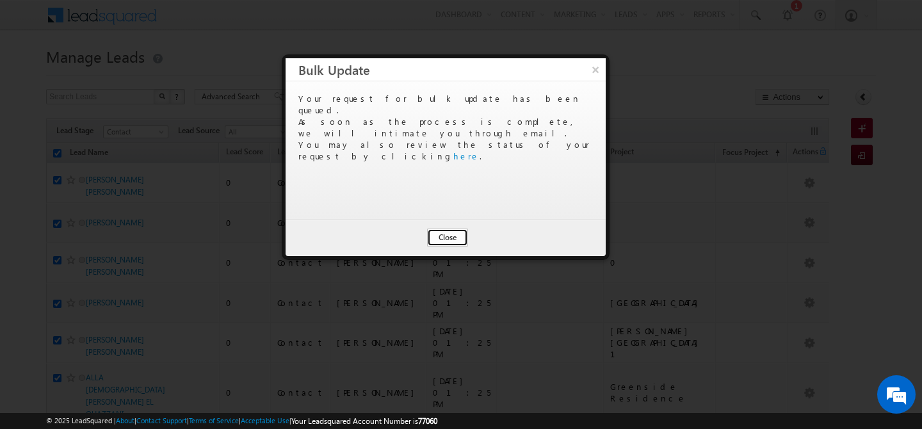
click at [448, 240] on button "Close" at bounding box center [447, 238] width 41 height 18
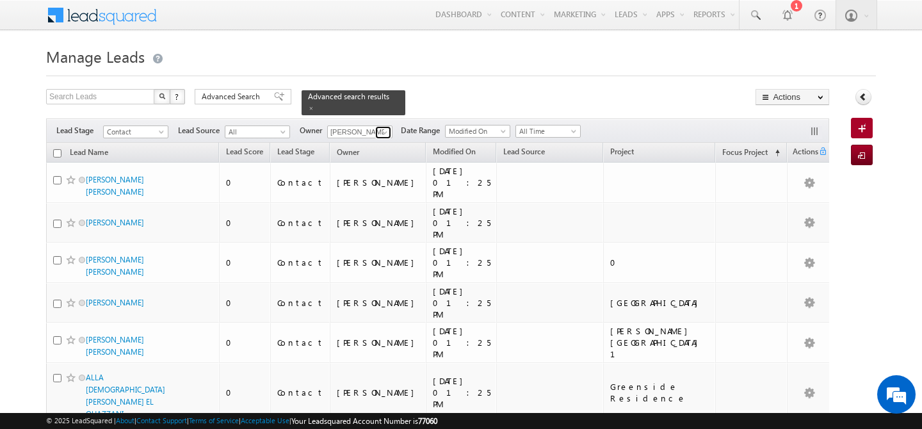
click at [382, 127] on span at bounding box center [385, 132] width 10 height 10
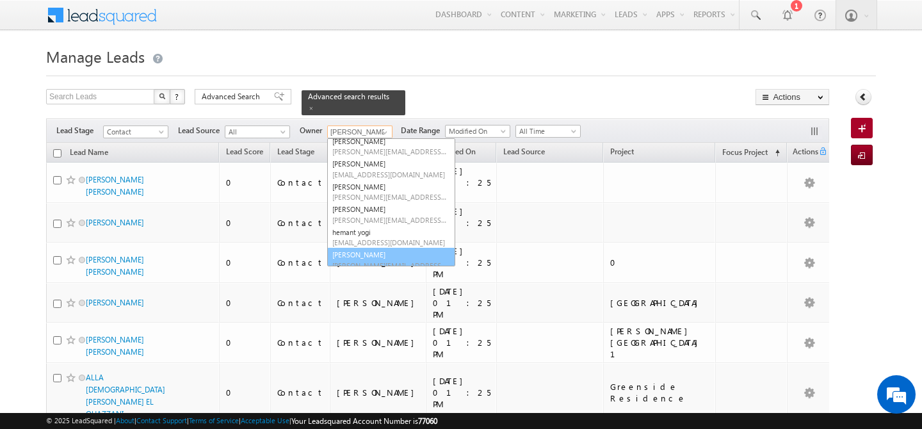
scroll to position [128, 0]
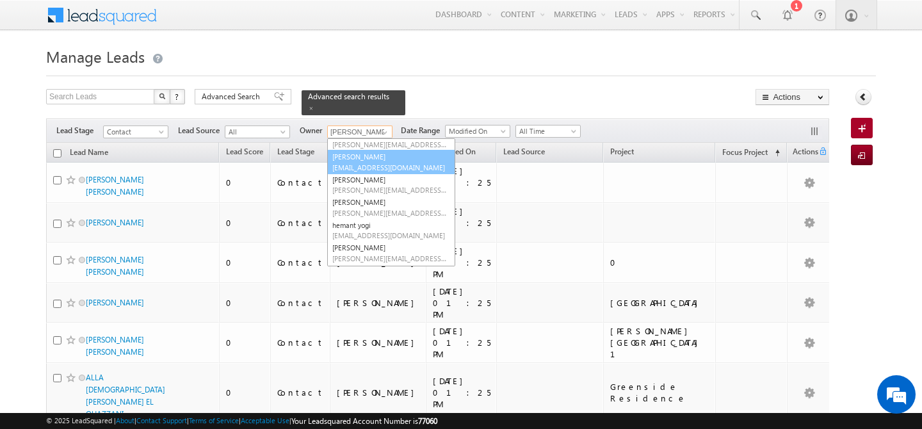
click at [371, 150] on link "[PERSON_NAME] [PERSON_NAME][EMAIL_ADDRESS][DOMAIN_NAME]" at bounding box center [391, 162] width 128 height 24
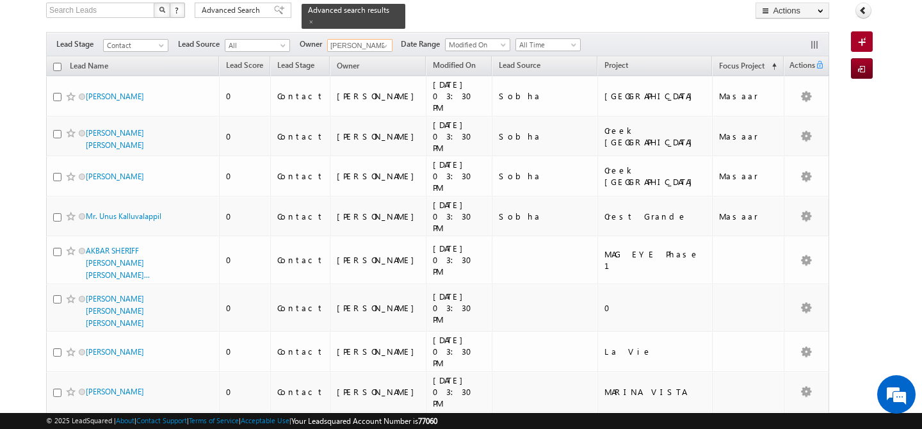
scroll to position [0, 0]
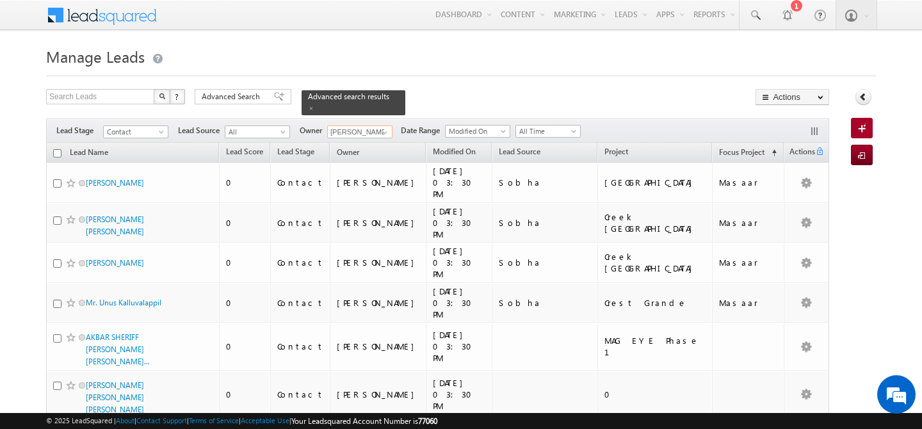
click at [60, 149] on input "checkbox" at bounding box center [57, 153] width 8 height 8
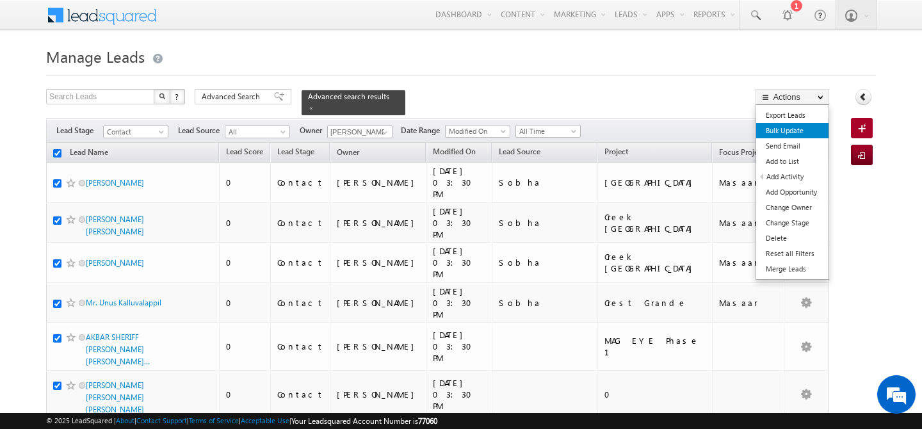
click at [795, 133] on link "Bulk Update" at bounding box center [792, 130] width 72 height 15
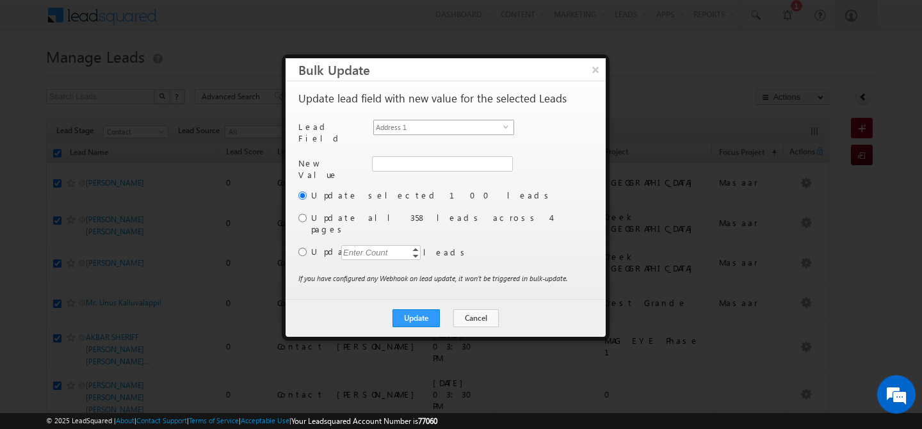
click at [489, 127] on span "Address 1" at bounding box center [438, 127] width 129 height 14
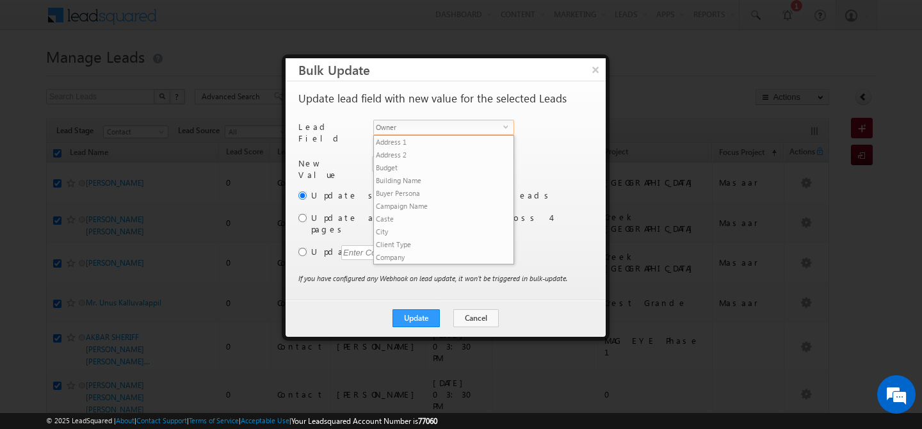
scroll to position [487, 0]
click at [467, 125] on span "Owner" at bounding box center [438, 127] width 129 height 14
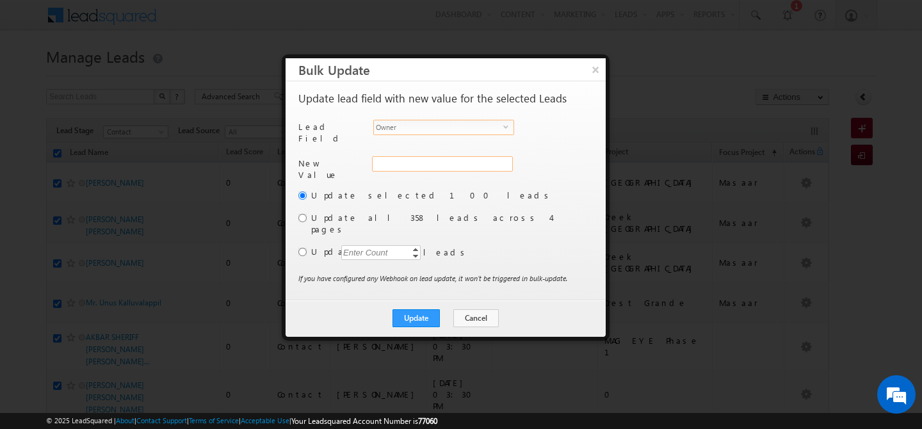
click at [400, 161] on div "Address 1" at bounding box center [441, 170] width 138 height 29
click at [409, 158] on input "hemant yogi" at bounding box center [442, 163] width 140 height 15
click at [403, 184] on span "[EMAIL_ADDRESS][DOMAIN_NAME]" at bounding box center [434, 189] width 115 height 10
click at [302, 214] on input "radio" at bounding box center [302, 218] width 8 height 8
click at [419, 309] on button "Update" at bounding box center [416, 318] width 47 height 18
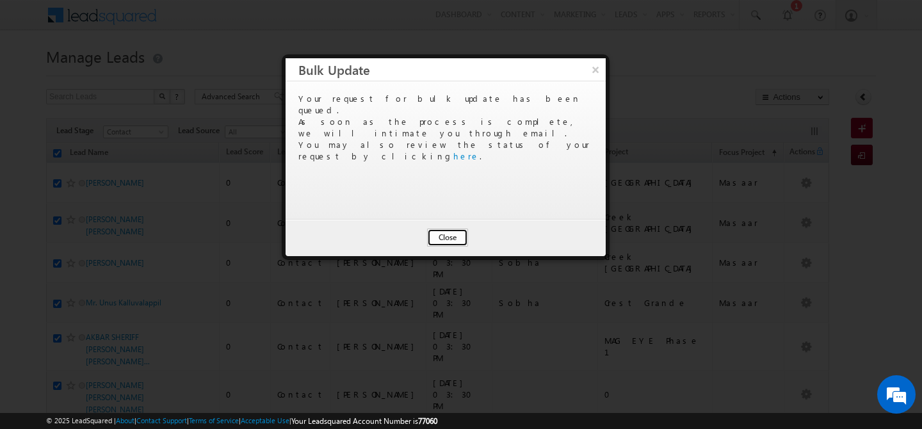
click at [450, 238] on button "Close" at bounding box center [447, 238] width 41 height 18
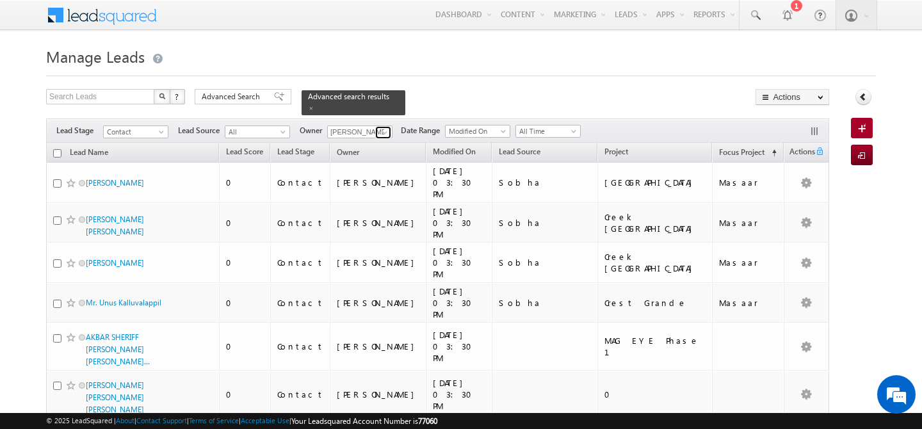
click at [387, 129] on span at bounding box center [385, 132] width 10 height 10
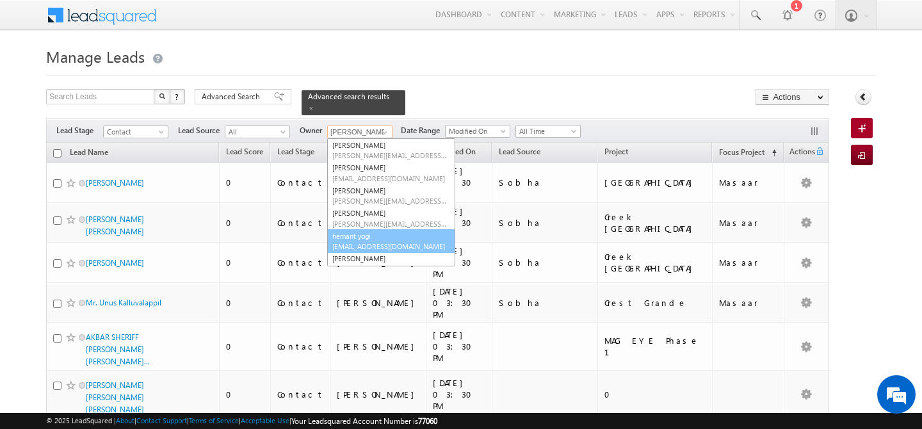
click at [359, 233] on link "hemant yogi [EMAIL_ADDRESS][DOMAIN_NAME]" at bounding box center [391, 241] width 128 height 24
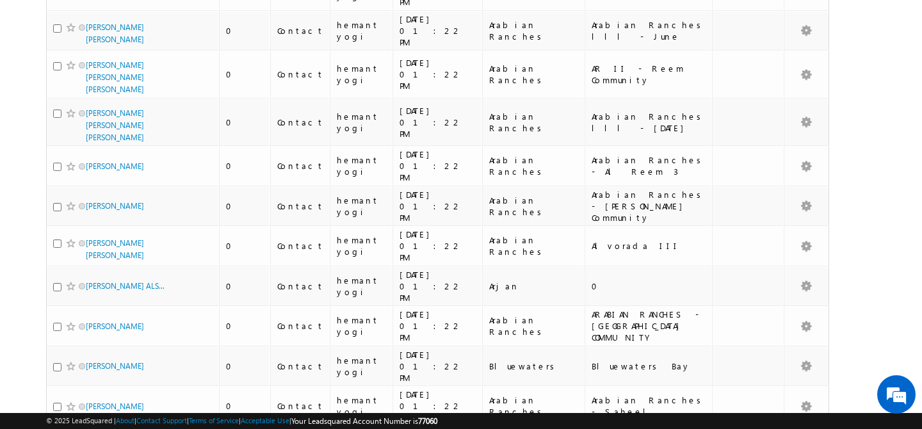
scroll to position [0, 0]
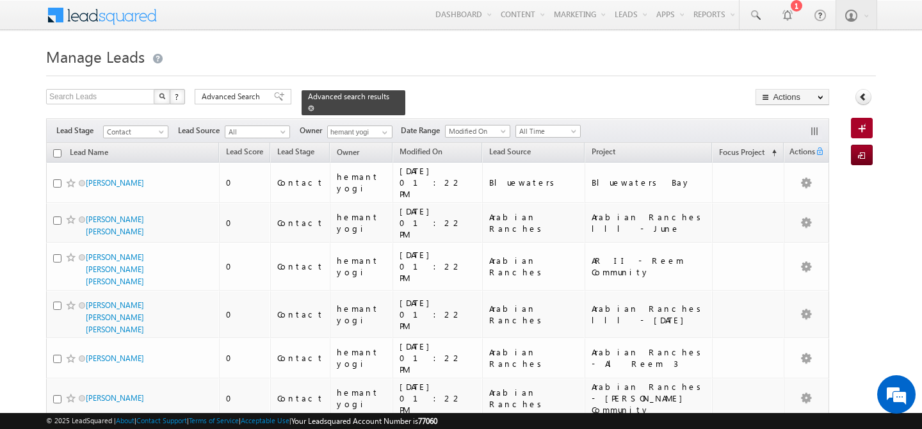
click at [314, 105] on span at bounding box center [311, 108] width 6 height 6
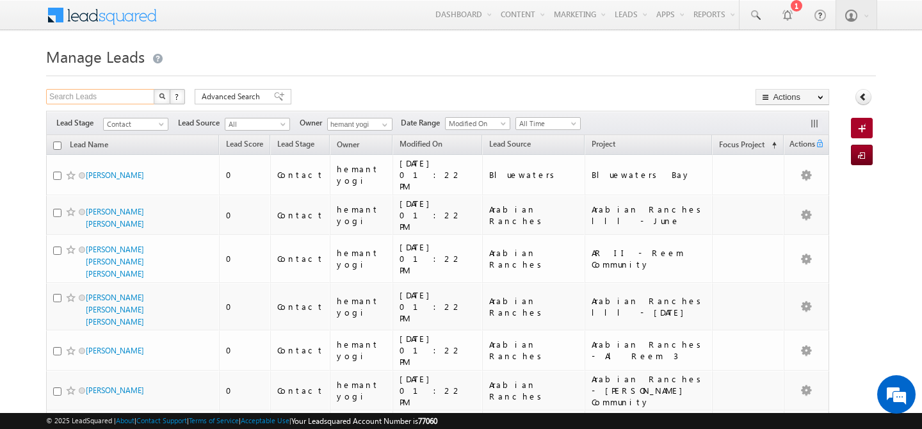
click at [111, 97] on input "Search Leads" at bounding box center [101, 96] width 110 height 15
click at [156, 98] on button "button" at bounding box center [162, 96] width 17 height 15
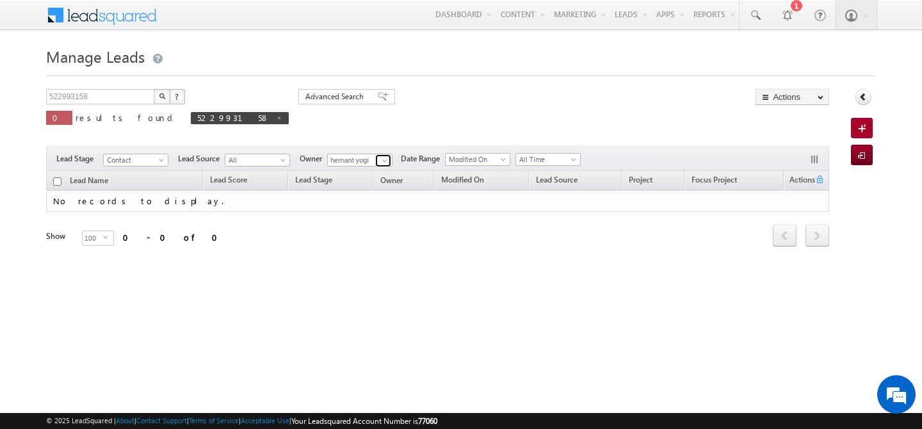
click at [387, 161] on span at bounding box center [385, 161] width 10 height 10
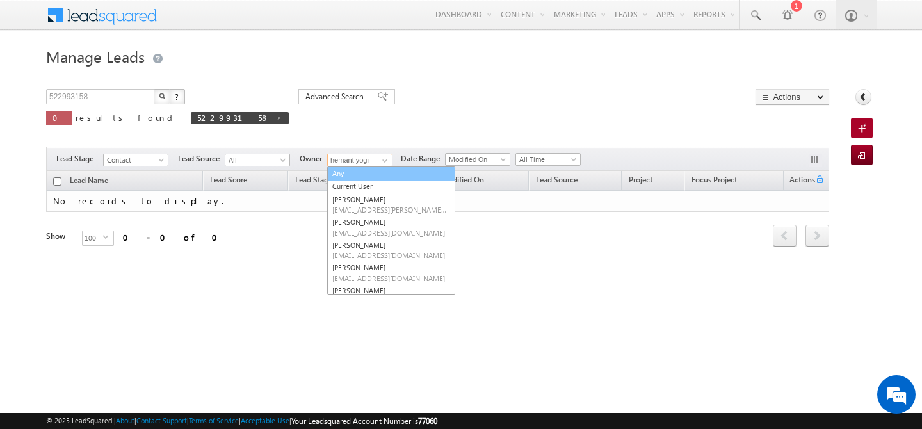
click at [367, 171] on link "Any" at bounding box center [391, 174] width 128 height 15
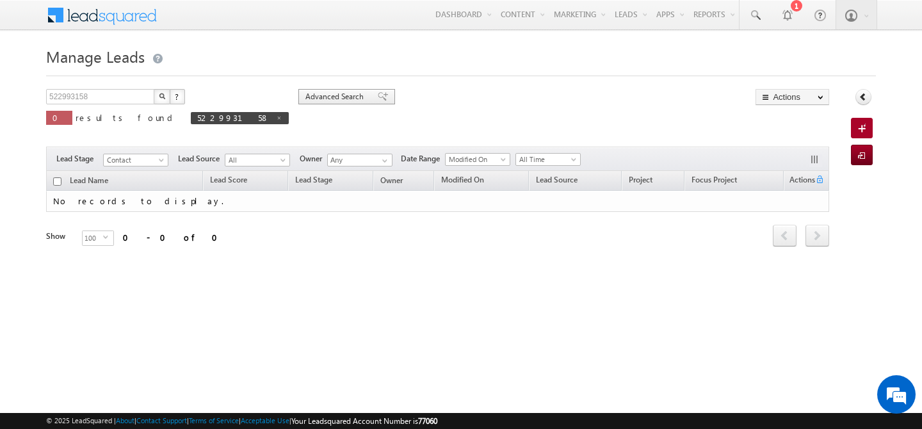
click at [305, 92] on span "Advanced Search" at bounding box center [336, 97] width 62 height 12
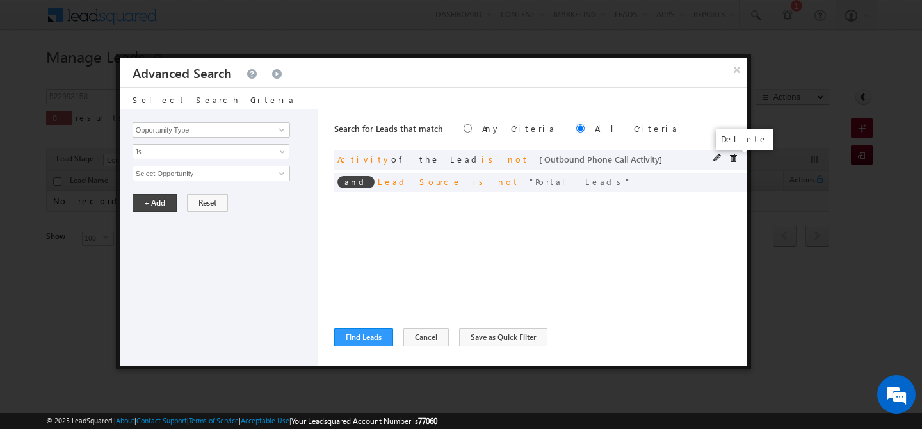
click at [735, 159] on span at bounding box center [733, 158] width 9 height 9
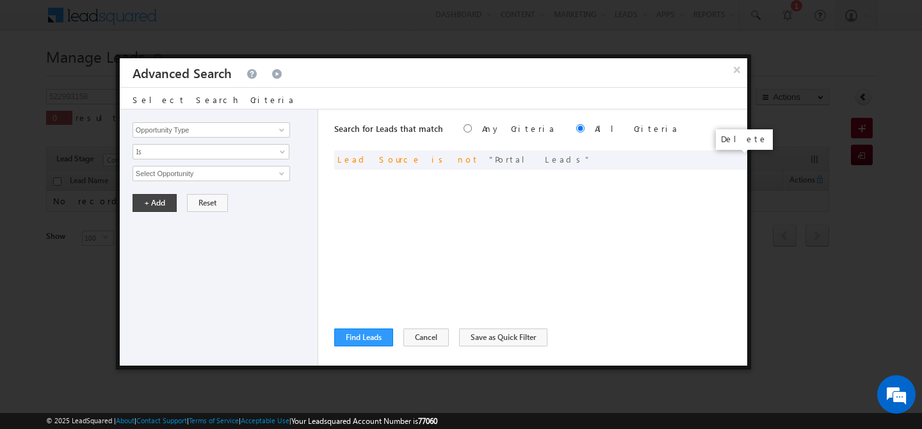
click at [0, 0] on span at bounding box center [0, 0] width 0 height 0
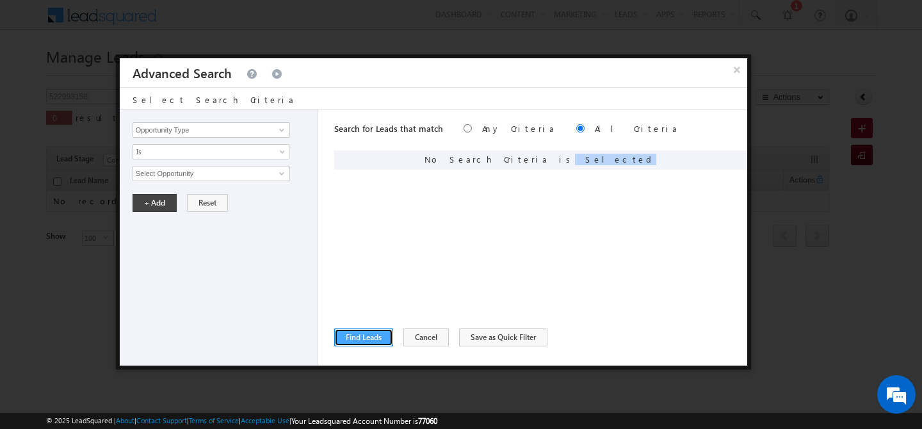
click at [376, 339] on button "Find Leads" at bounding box center [363, 338] width 59 height 18
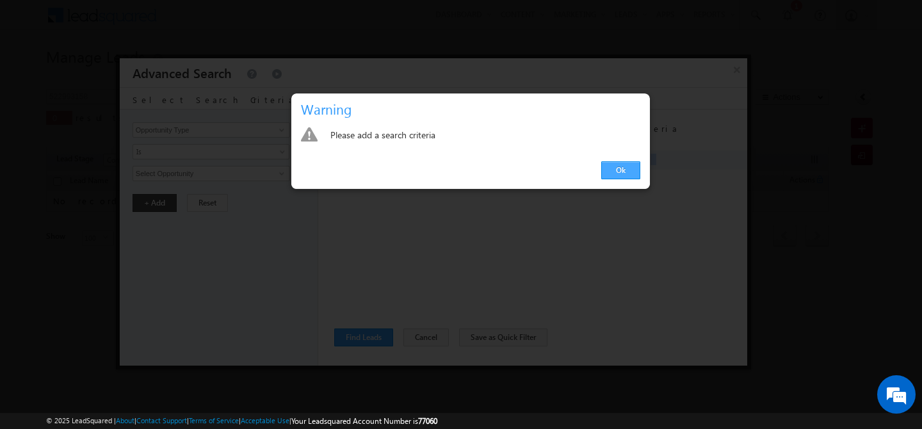
click at [617, 171] on link "Ok" at bounding box center [620, 170] width 39 height 18
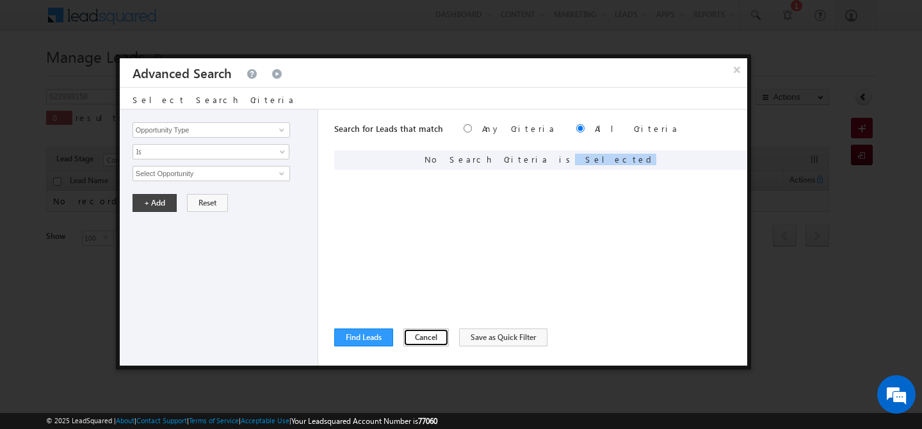
click at [412, 334] on button "Cancel" at bounding box center [425, 338] width 45 height 18
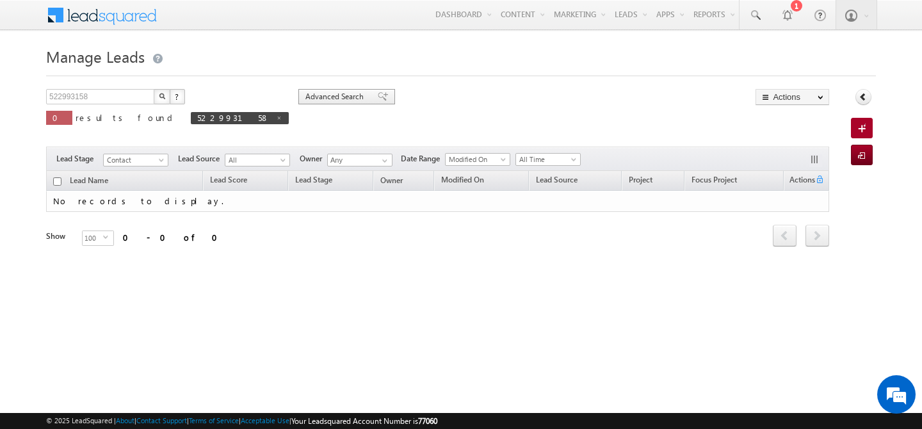
click at [305, 96] on span "Advanced Search" at bounding box center [336, 97] width 62 height 12
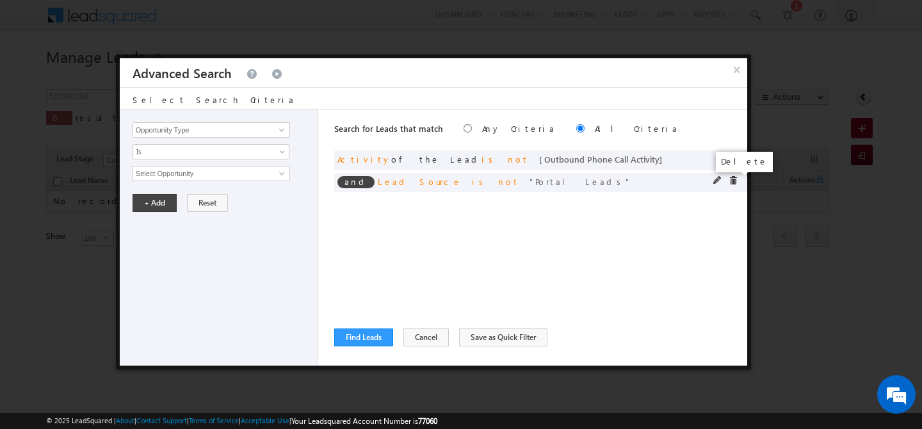
click at [732, 183] on span at bounding box center [733, 180] width 9 height 9
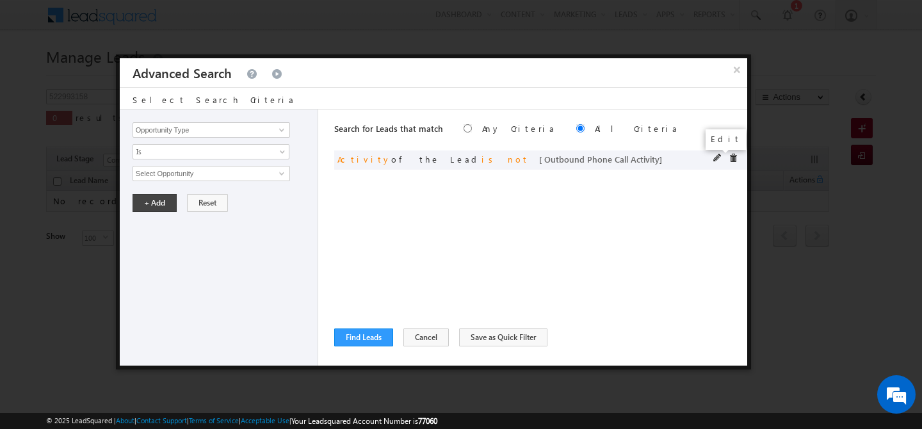
click at [719, 158] on span at bounding box center [717, 158] width 9 height 9
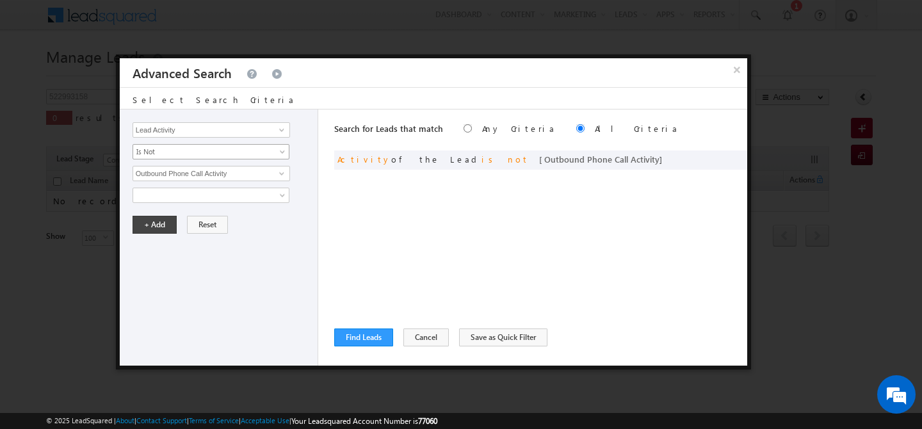
click at [246, 156] on span "Is Not" at bounding box center [202, 152] width 139 height 12
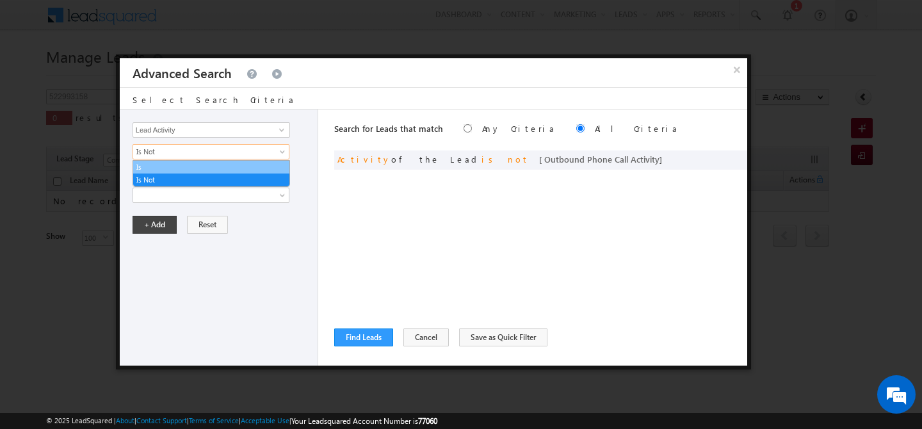
click at [196, 164] on link "Is" at bounding box center [211, 167] width 156 height 12
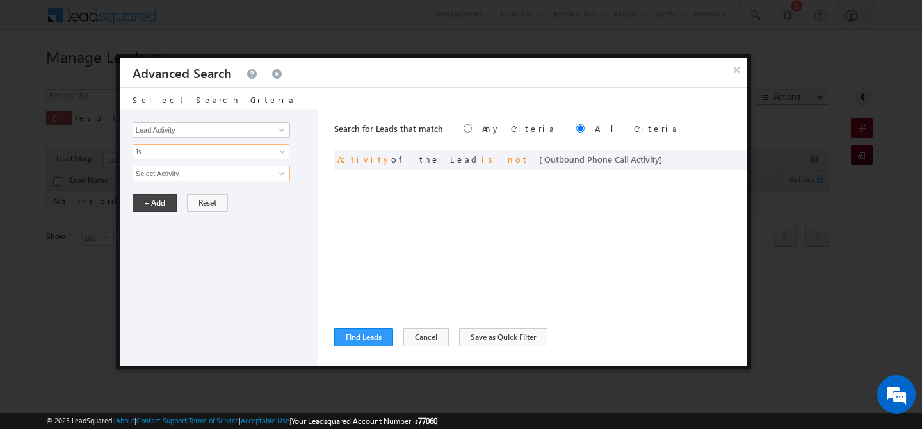
click at [192, 172] on input "Select Activity" at bounding box center [212, 173] width 158 height 15
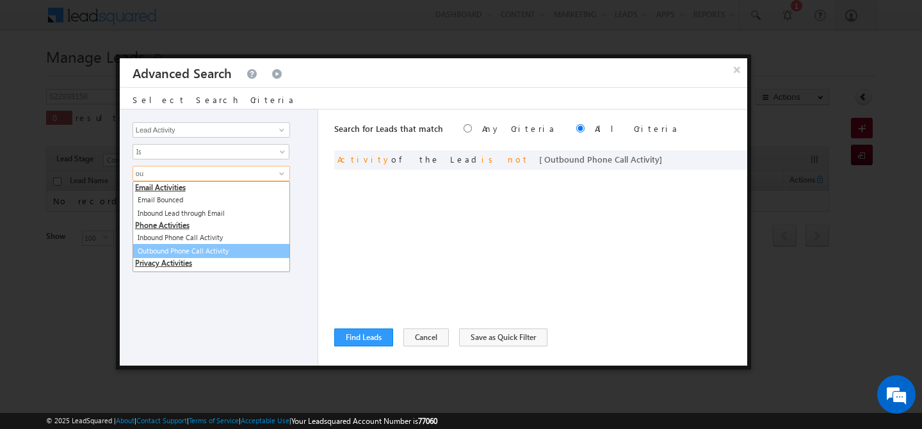
click at [179, 250] on link "Outbound Phone Call Activity" at bounding box center [212, 251] width 158 height 15
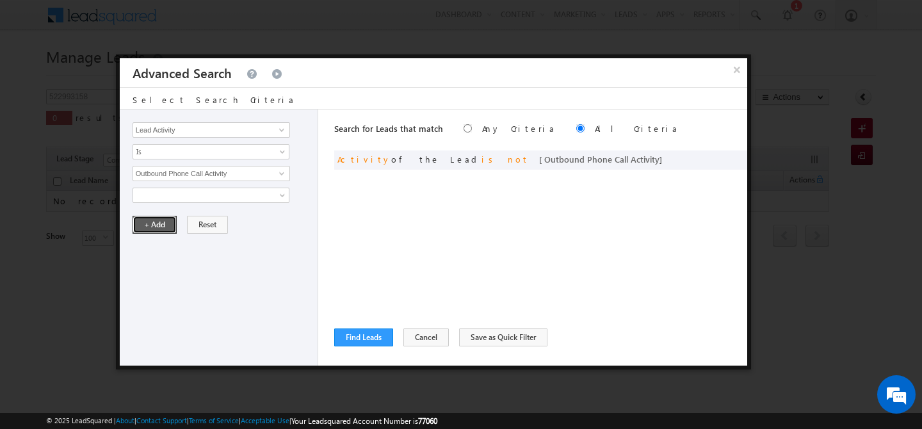
click at [155, 222] on button "+ Add" at bounding box center [155, 225] width 44 height 18
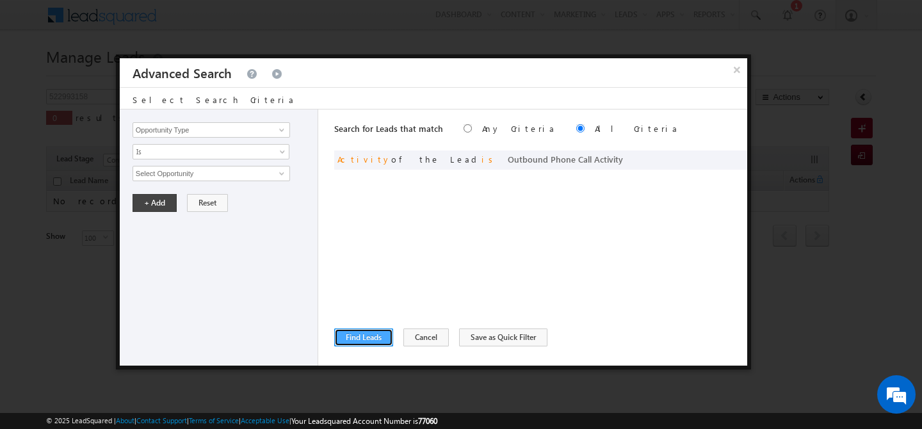
click at [363, 343] on button "Find Leads" at bounding box center [363, 338] width 59 height 18
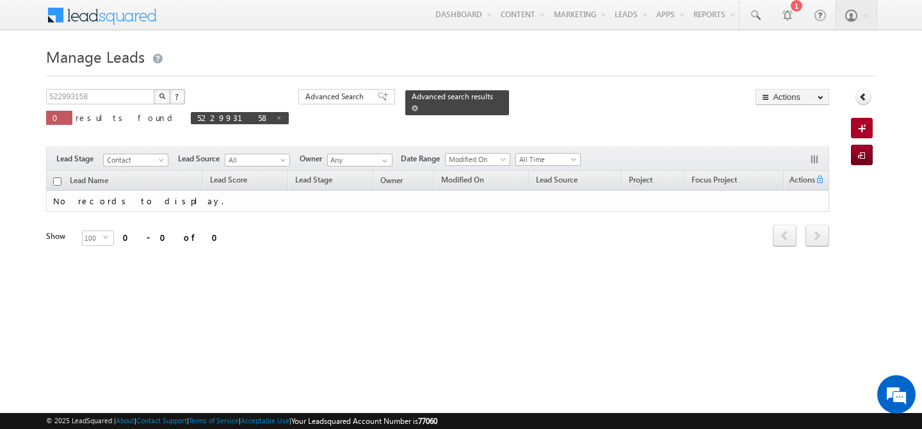
click at [412, 105] on span at bounding box center [415, 108] width 6 height 6
click at [140, 158] on span "Contact" at bounding box center [134, 160] width 61 height 12
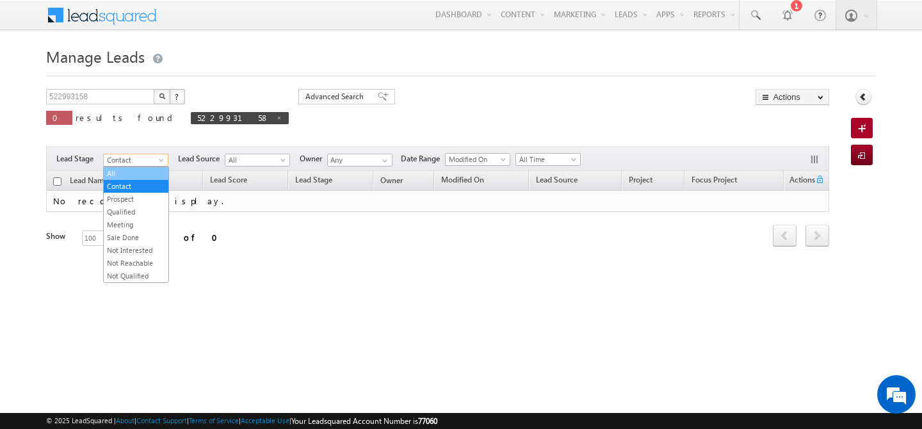
click at [118, 172] on link "All" at bounding box center [136, 174] width 65 height 12
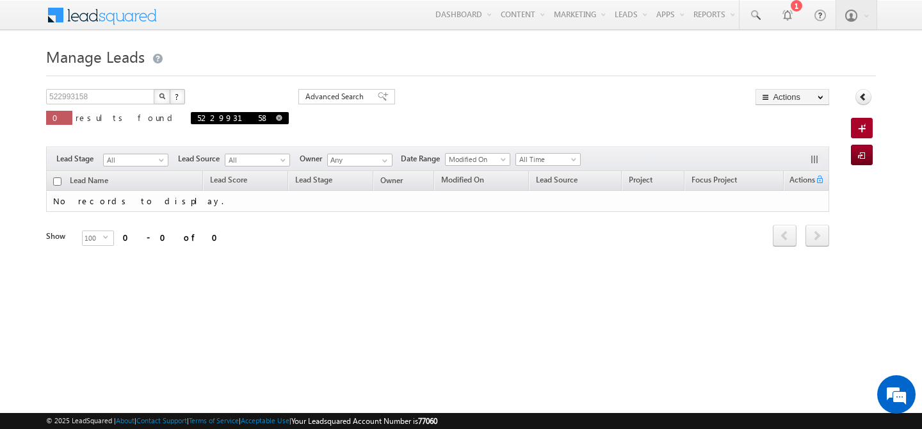
click at [276, 114] on link at bounding box center [279, 117] width 6 height 11
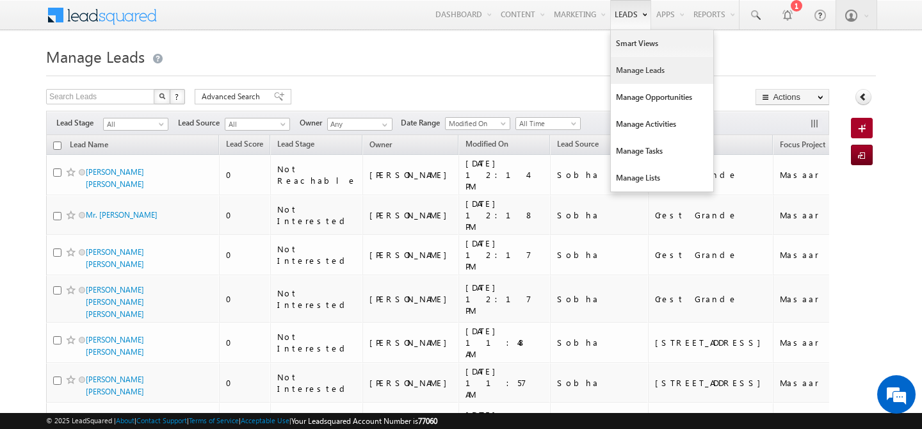
click at [613, 67] on link "Manage Leads" at bounding box center [662, 70] width 102 height 27
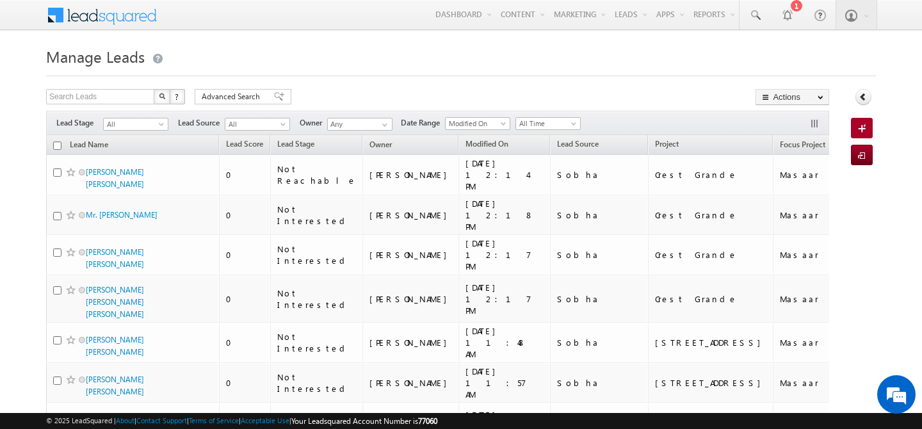
click at [77, 94] on input "Search Leads" at bounding box center [101, 96] width 110 height 15
paste input "564032758"
type input "564032758"
click at [162, 94] on img "button" at bounding box center [162, 96] width 6 height 6
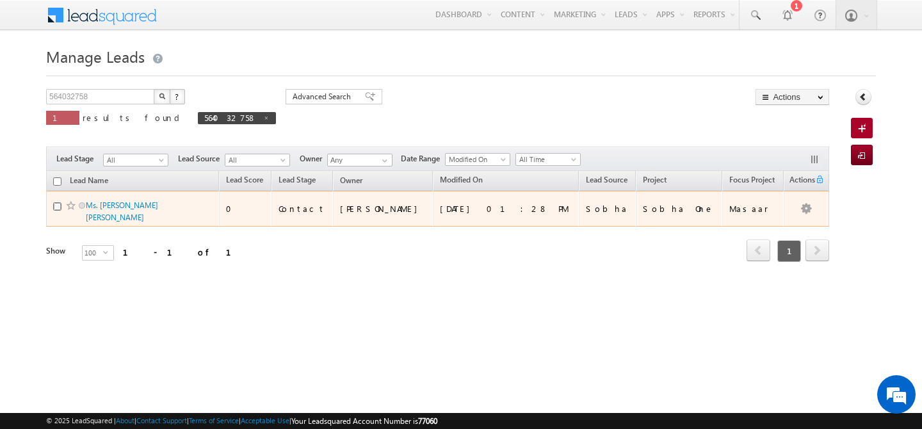
click at [55, 203] on input "checkbox" at bounding box center [57, 206] width 8 height 8
checkbox input "true"
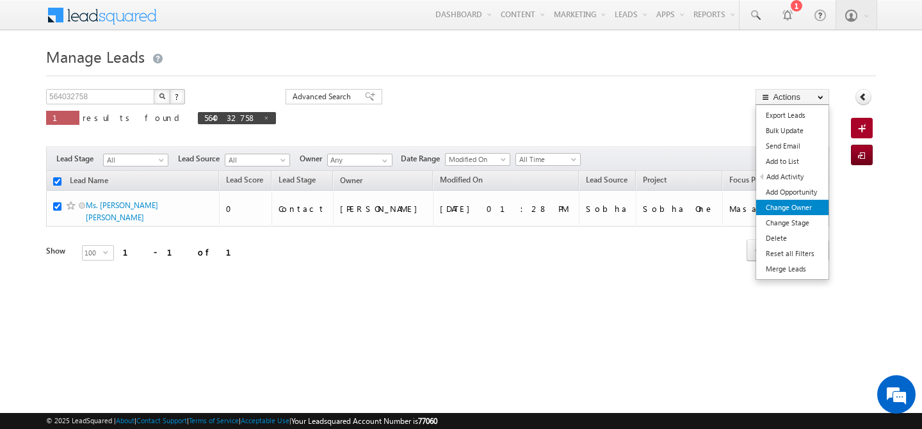
click at [803, 211] on link "Change Owner" at bounding box center [792, 207] width 72 height 15
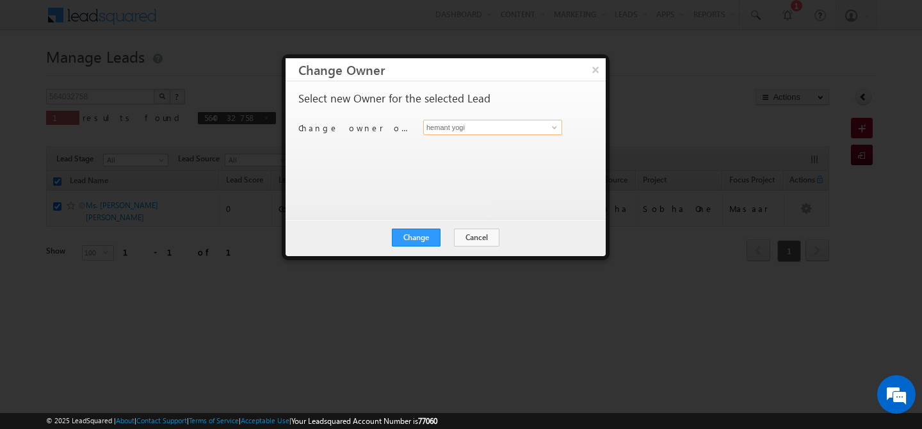
click at [477, 124] on input "hemant yogi" at bounding box center [492, 127] width 139 height 15
click at [491, 144] on link "[PERSON_NAME] [PERSON_NAME][EMAIL_ADDRESS][DOMAIN_NAME]" at bounding box center [492, 147] width 139 height 24
type input "[PERSON_NAME]"
click at [412, 238] on button "Change" at bounding box center [416, 238] width 49 height 18
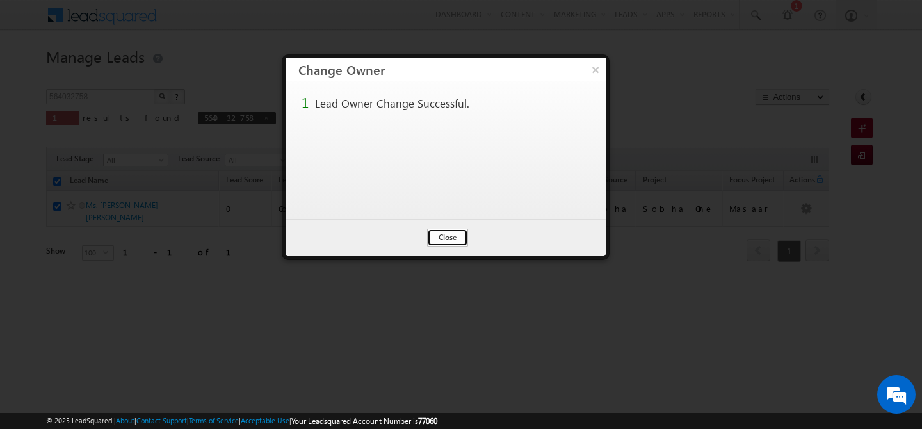
click at [459, 233] on button "Close" at bounding box center [447, 238] width 41 height 18
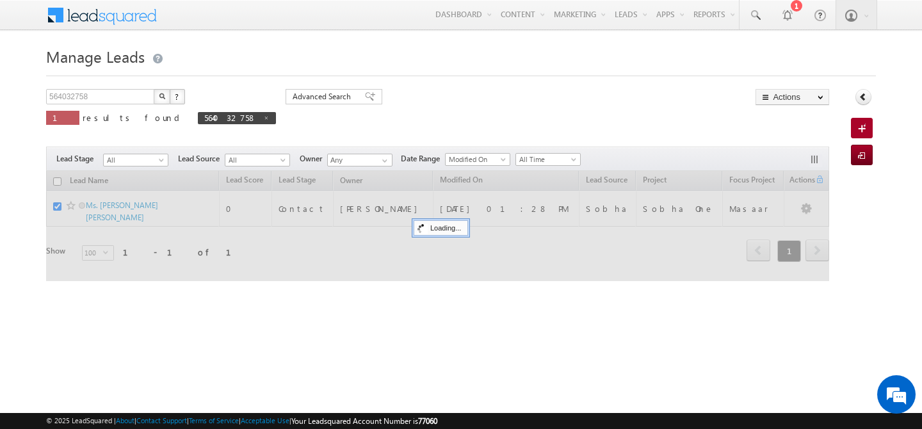
checkbox input "false"
